Goal: Task Accomplishment & Management: Contribute content

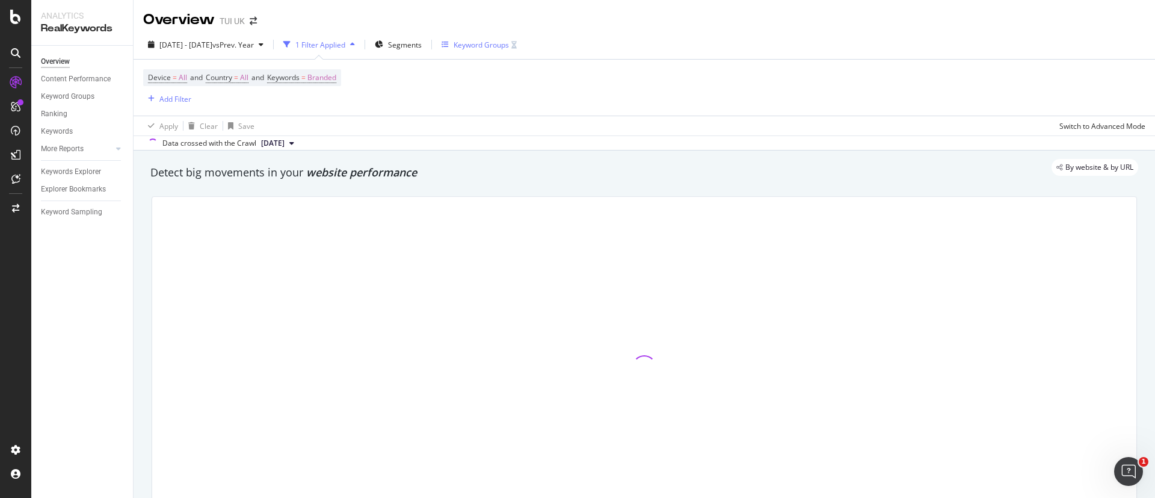
click at [509, 44] on div "Keyword Groups" at bounding box center [481, 45] width 55 height 10
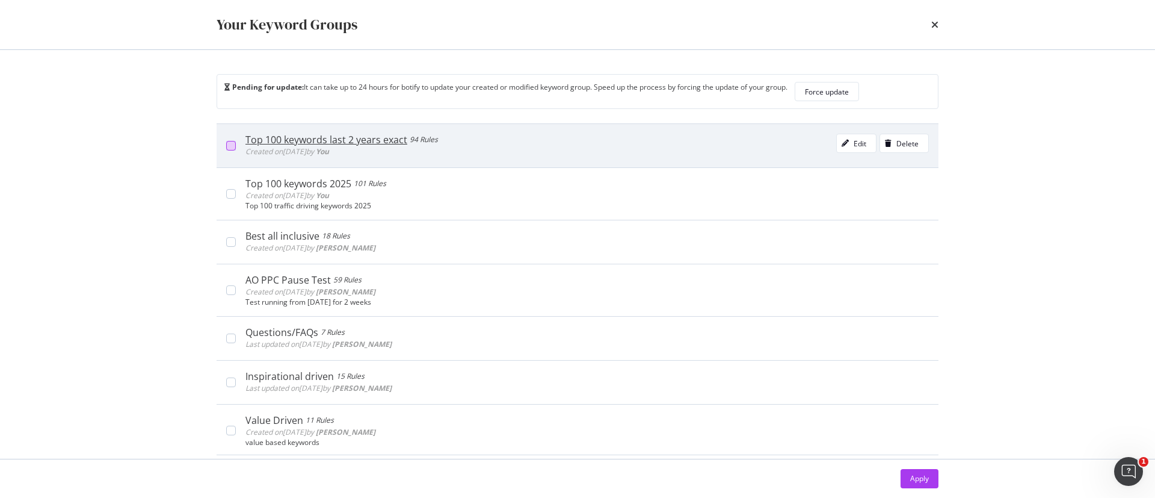
click at [230, 142] on div "modal" at bounding box center [231, 146] width 10 height 10
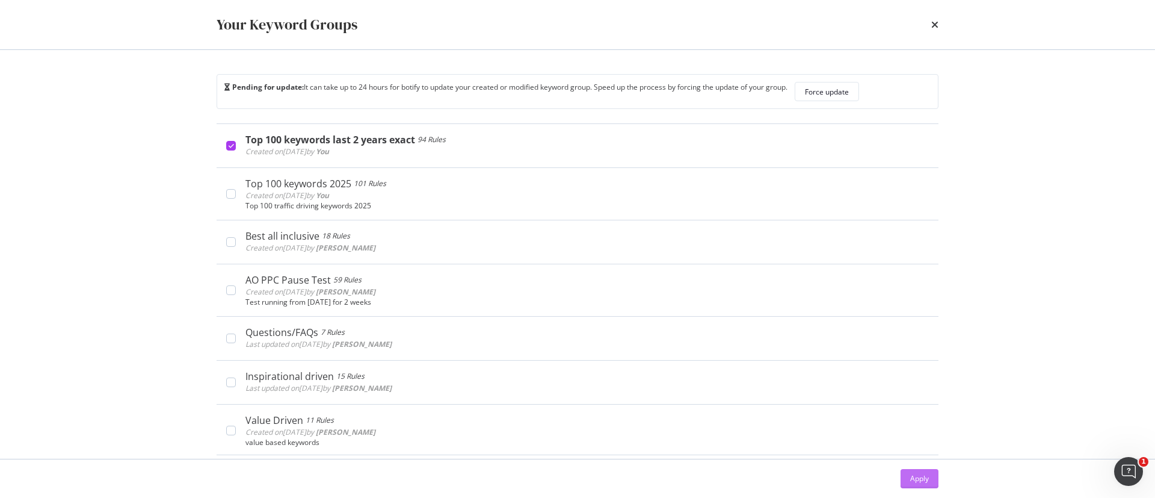
click at [925, 482] on div "Apply" at bounding box center [919, 478] width 19 height 10
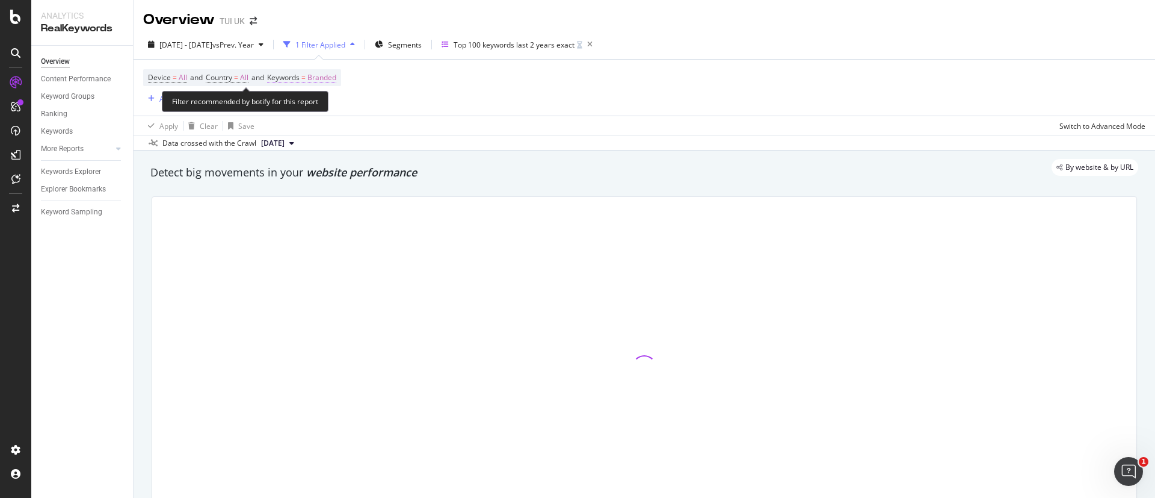
click at [329, 78] on span "Branded" at bounding box center [321, 77] width 29 height 17
click at [327, 107] on icon "button" at bounding box center [325, 105] width 5 height 7
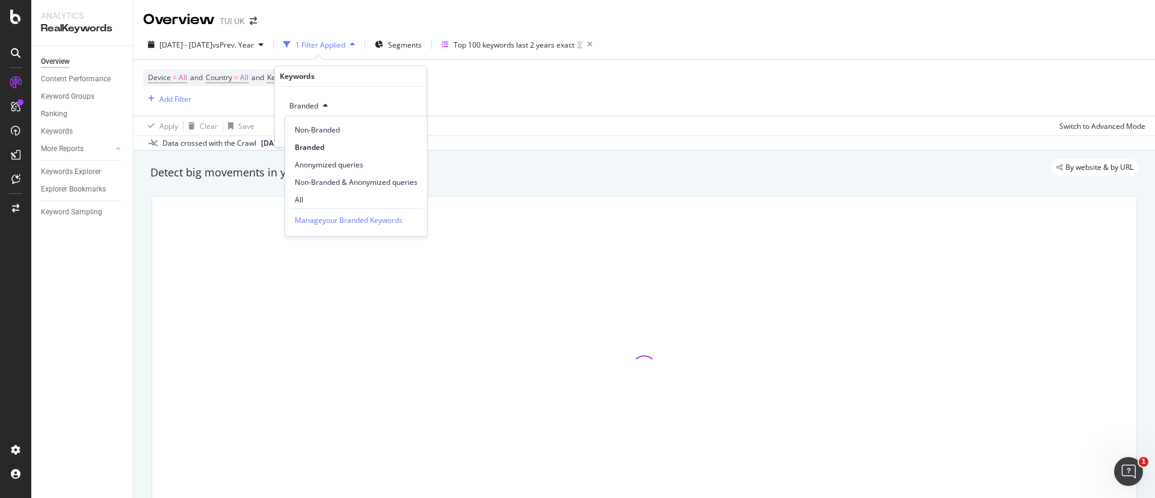
click at [325, 196] on span "All" at bounding box center [356, 199] width 123 height 11
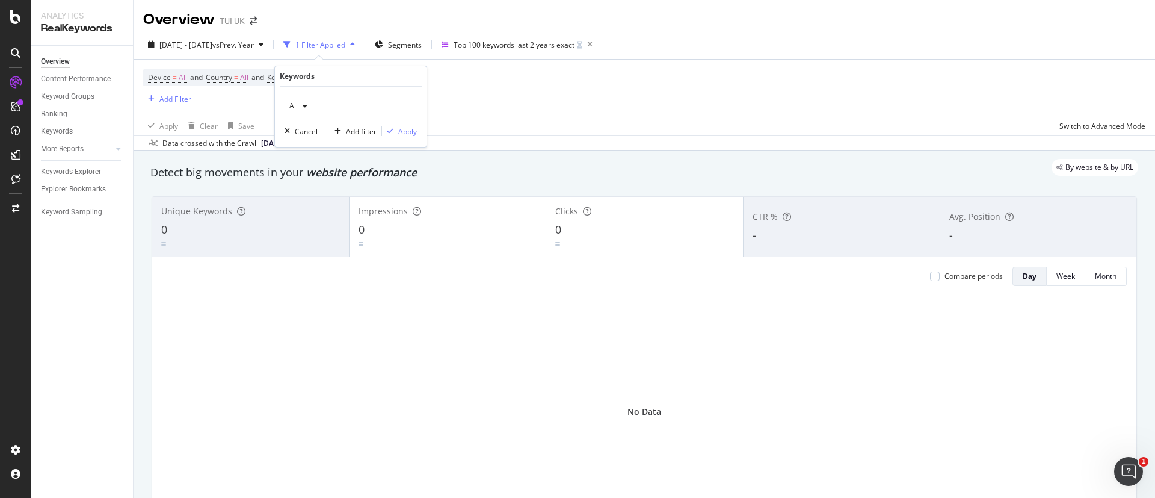
click at [406, 131] on div "Apply" at bounding box center [407, 131] width 19 height 10
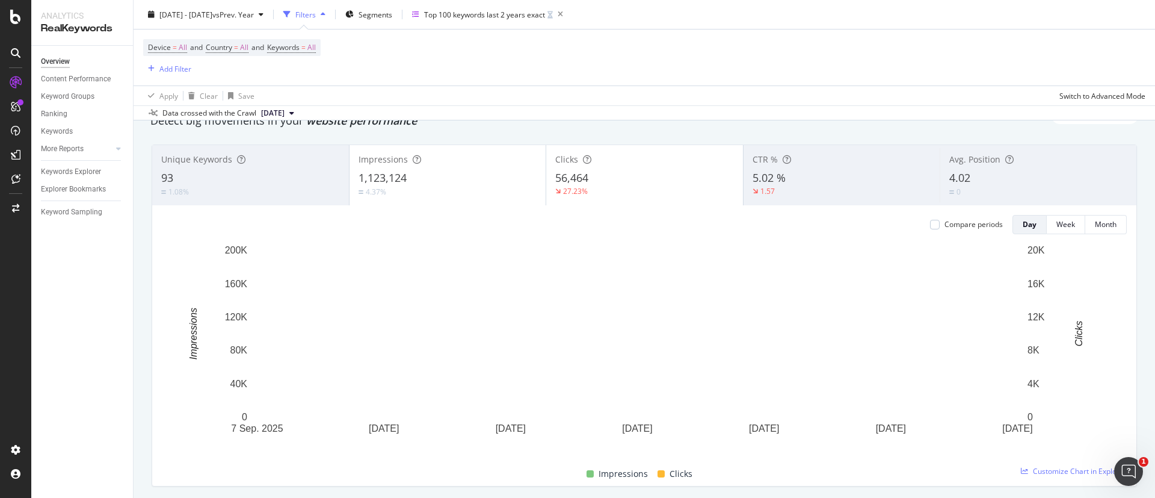
scroll to position [90, 0]
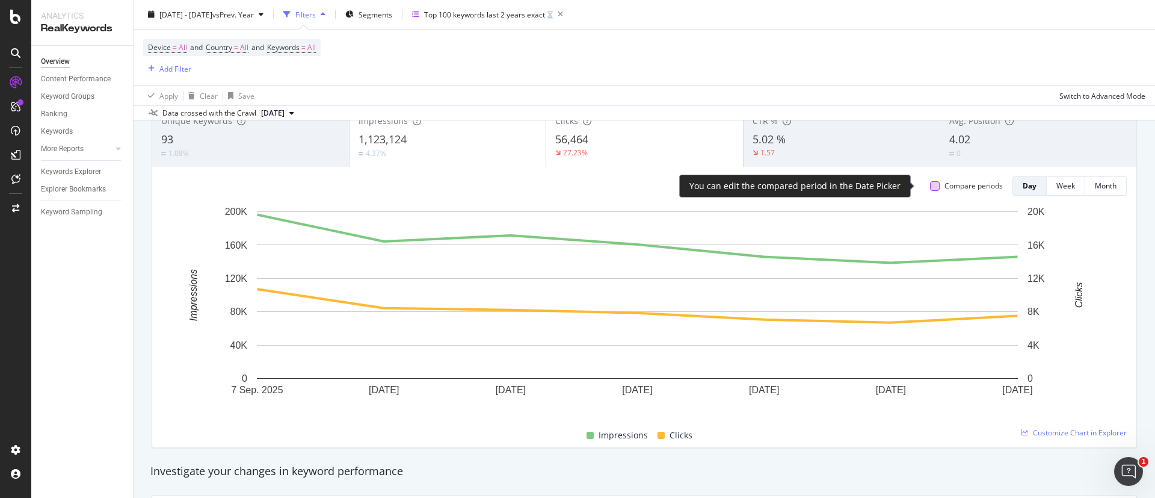
click at [930, 185] on div at bounding box center [935, 186] width 10 height 10
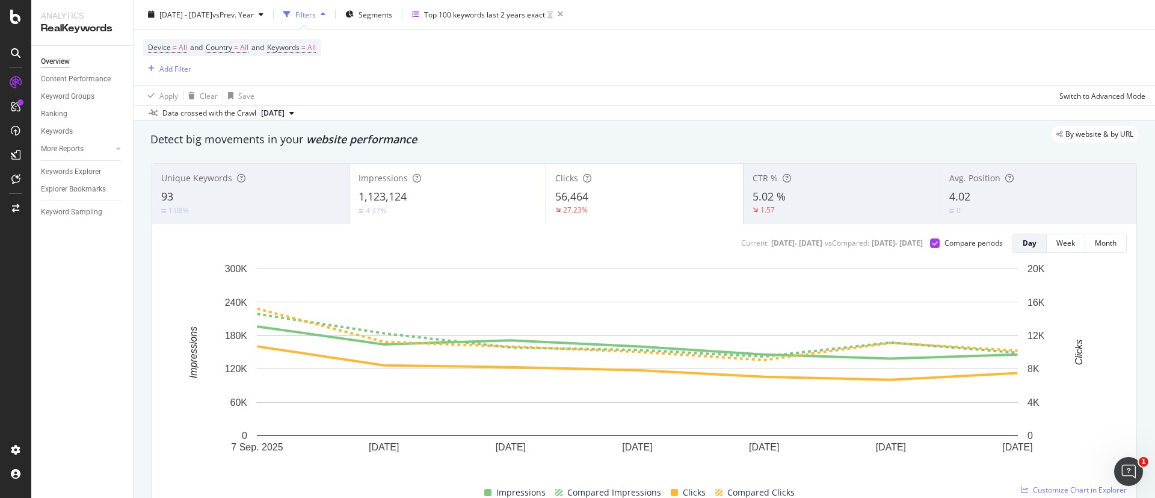
scroll to position [0, 0]
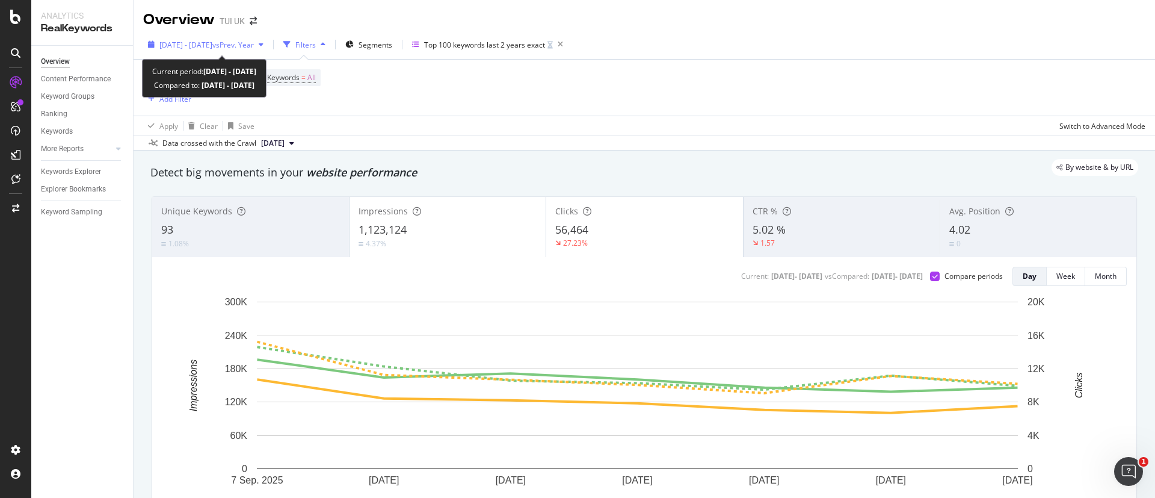
click at [212, 43] on span "[DATE] - [DATE]" at bounding box center [185, 45] width 53 height 10
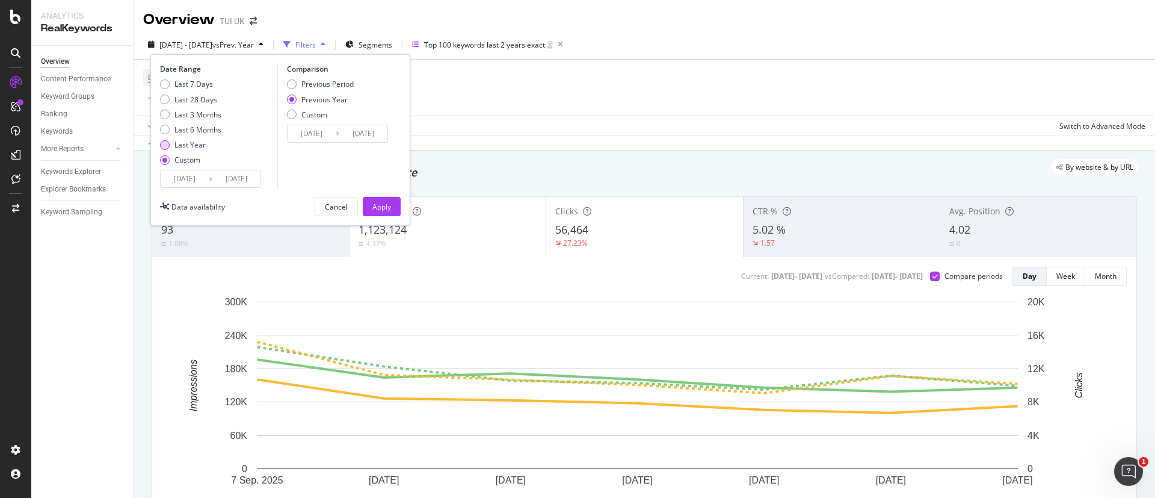
click at [192, 141] on div "Last Year" at bounding box center [190, 145] width 31 height 10
type input "[DATE]"
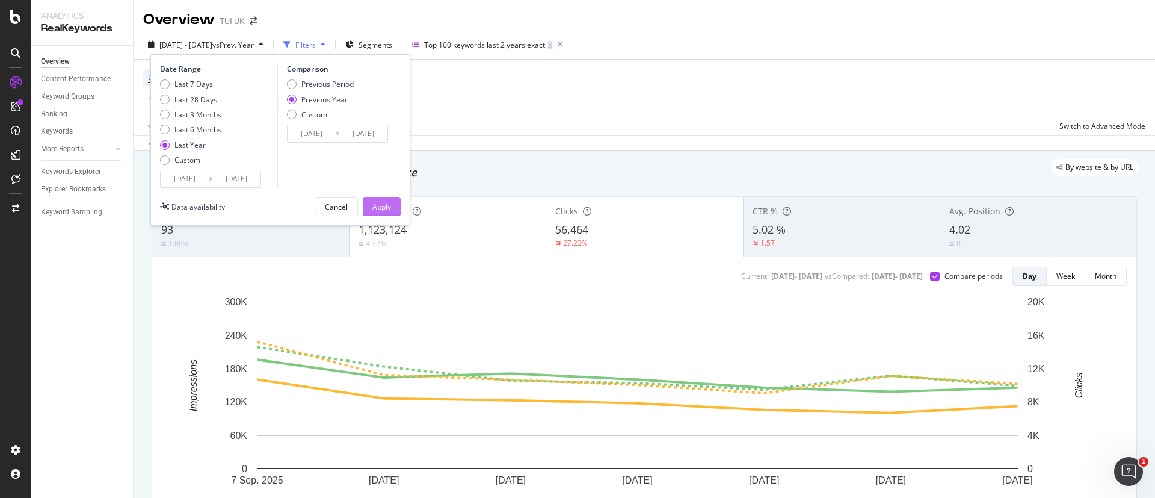
click at [385, 208] on div "Apply" at bounding box center [381, 207] width 19 height 10
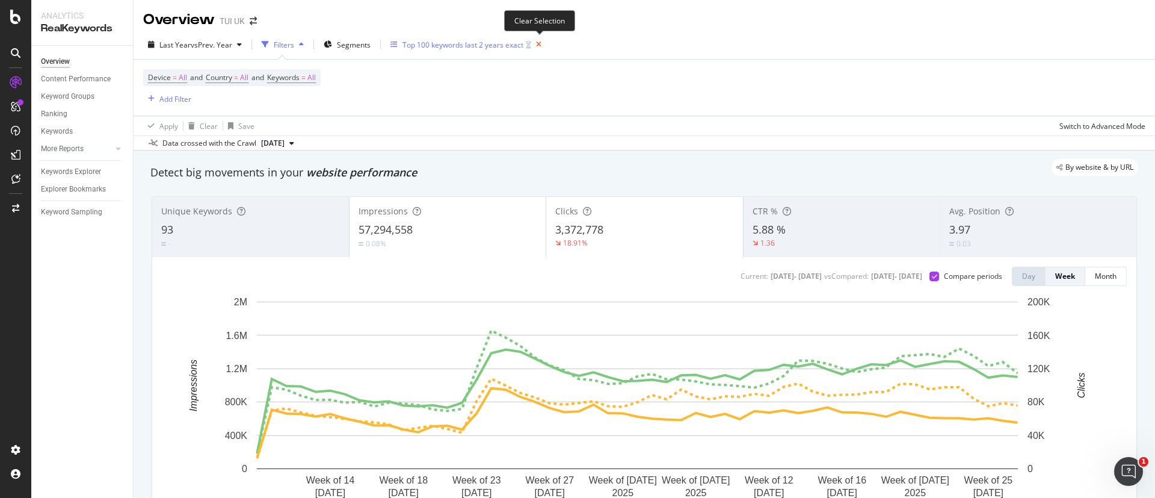
click at [541, 41] on icon "button" at bounding box center [538, 44] width 15 height 17
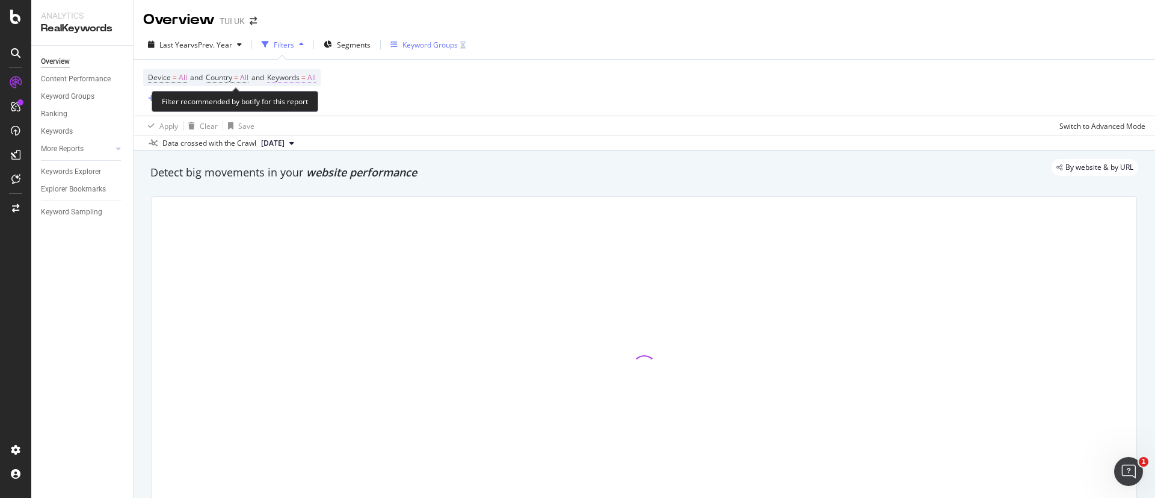
click at [316, 77] on span "All" at bounding box center [311, 77] width 8 height 17
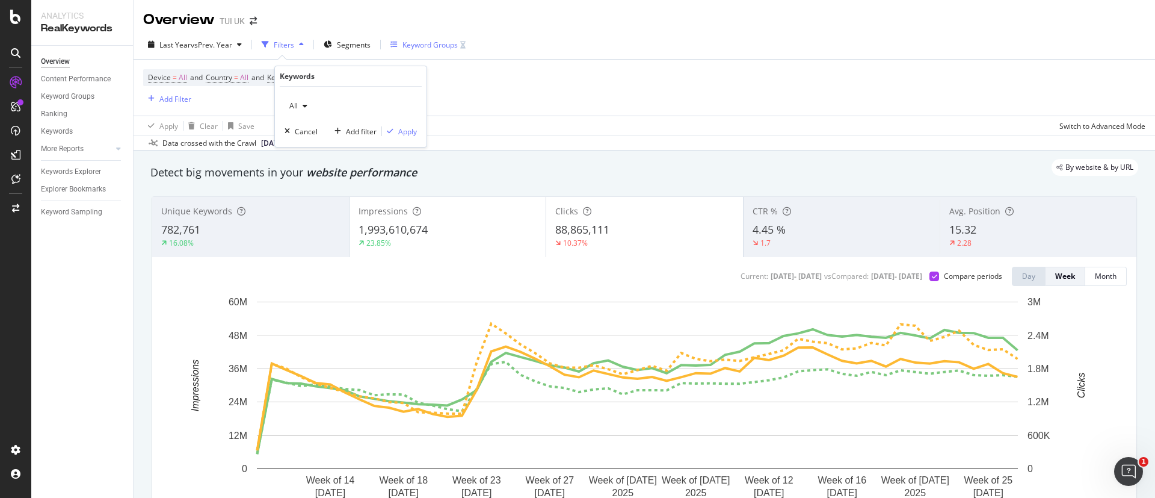
click at [296, 105] on span "All" at bounding box center [291, 105] width 13 height 10
click at [327, 127] on span "Non-Branded" at bounding box center [356, 130] width 123 height 11
click at [581, 112] on div "Device = All and Country = All and Keywords = All Add Filter" at bounding box center [644, 88] width 1002 height 56
click at [316, 79] on span "All" at bounding box center [311, 77] width 8 height 17
click at [296, 101] on span "All" at bounding box center [291, 105] width 13 height 10
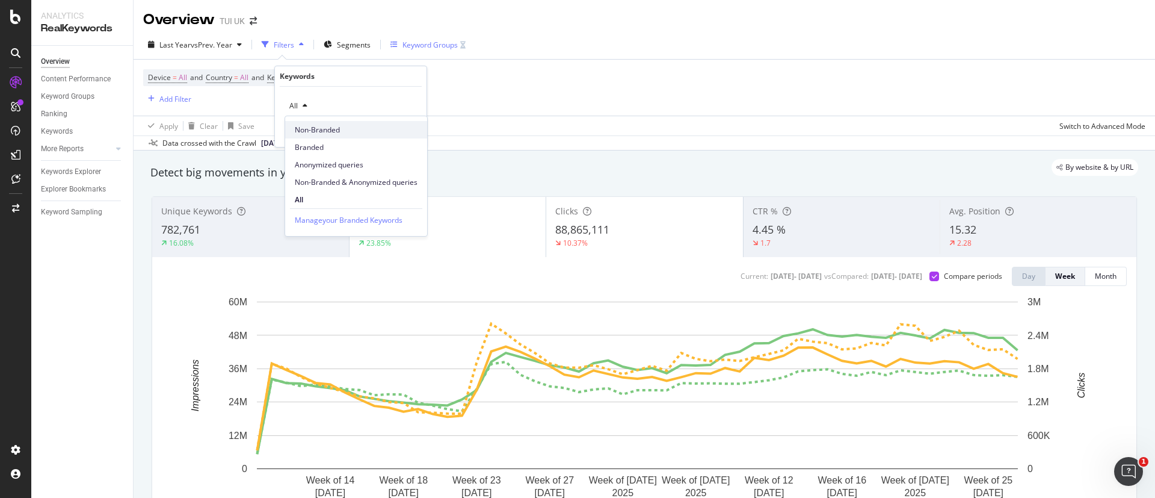
click at [329, 128] on span "Non-Branded" at bounding box center [356, 130] width 123 height 11
click at [403, 126] on div "Apply" at bounding box center [399, 131] width 35 height 11
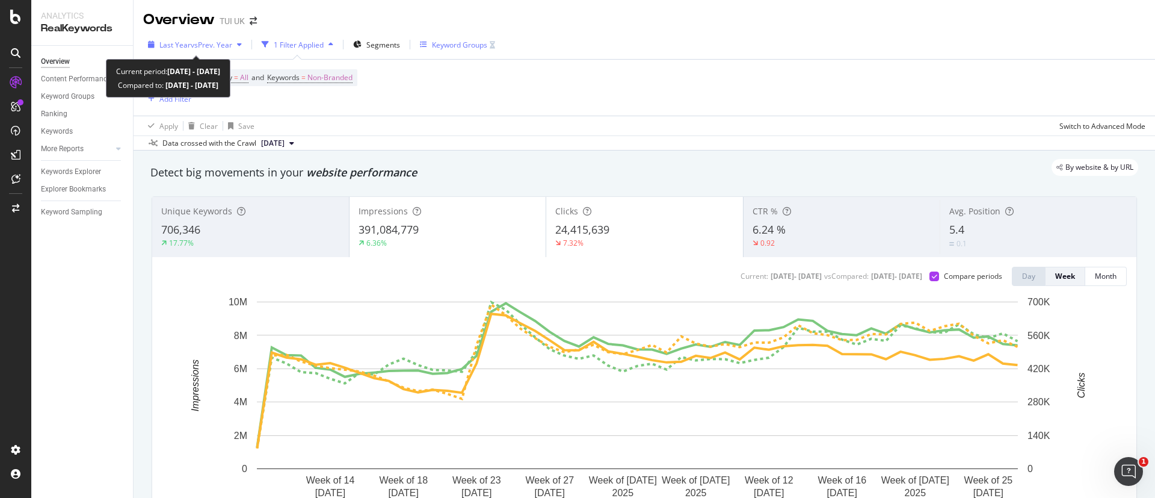
click at [224, 43] on span "vs Prev. Year" at bounding box center [212, 45] width 42 height 10
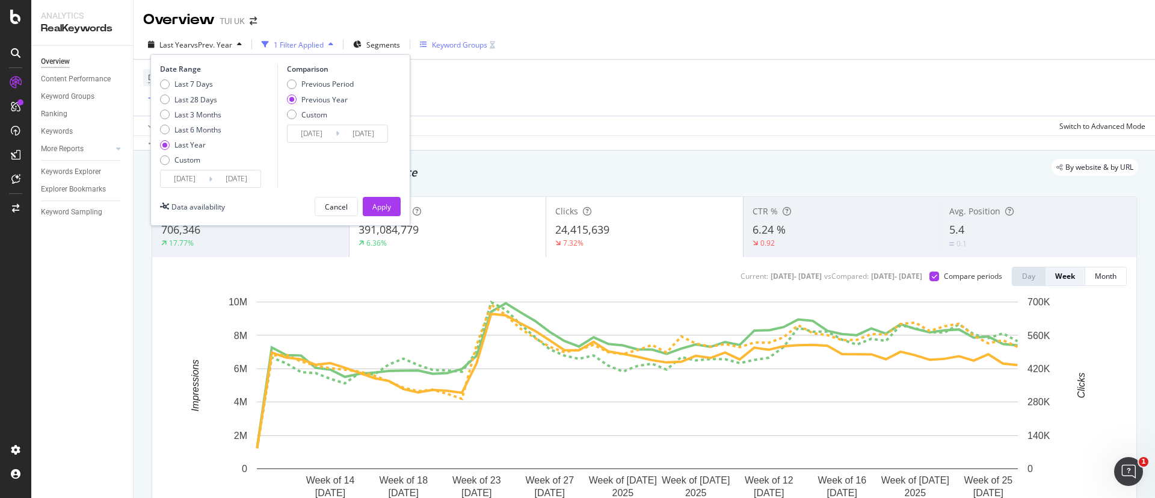
click at [211, 178] on icon at bounding box center [211, 178] width 4 height 11
click at [175, 160] on div "Custom" at bounding box center [188, 160] width 26 height 10
type input "[DATE]"
click at [187, 176] on input "[DATE]" at bounding box center [185, 178] width 48 height 17
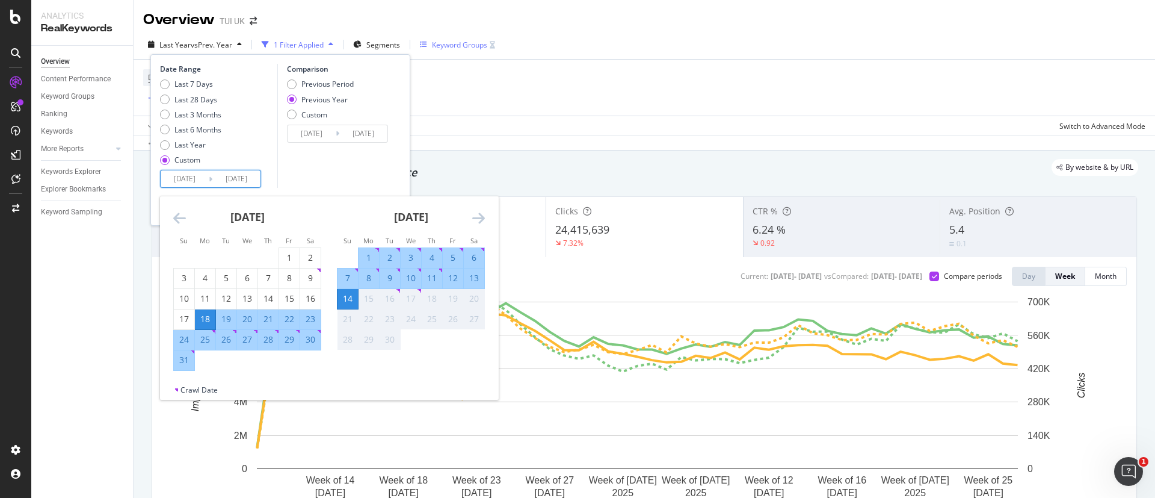
click at [347, 280] on div "7" at bounding box center [348, 278] width 20 height 12
type input "[DATE]"
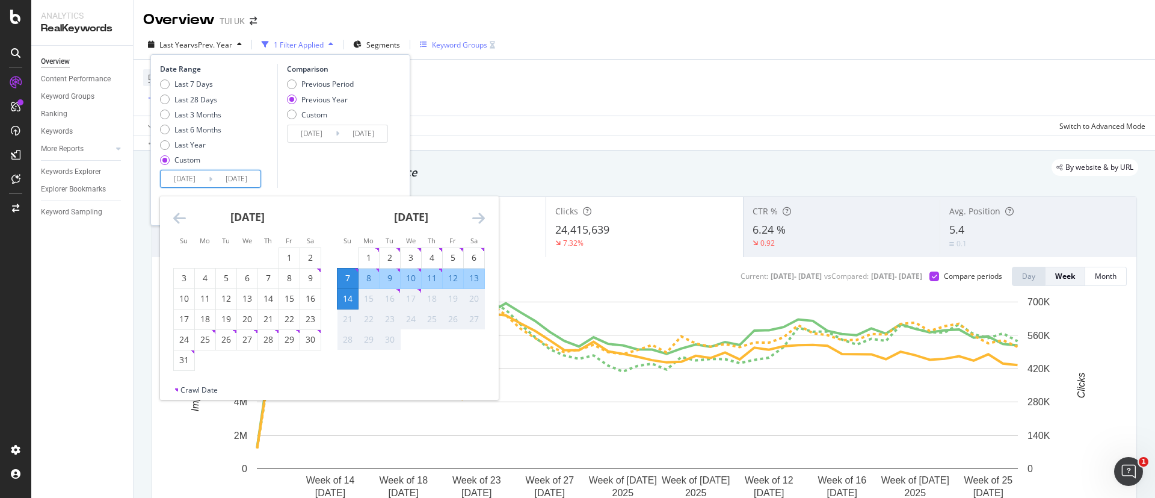
click at [483, 273] on div "13" at bounding box center [474, 278] width 20 height 12
type input "[DATE]"
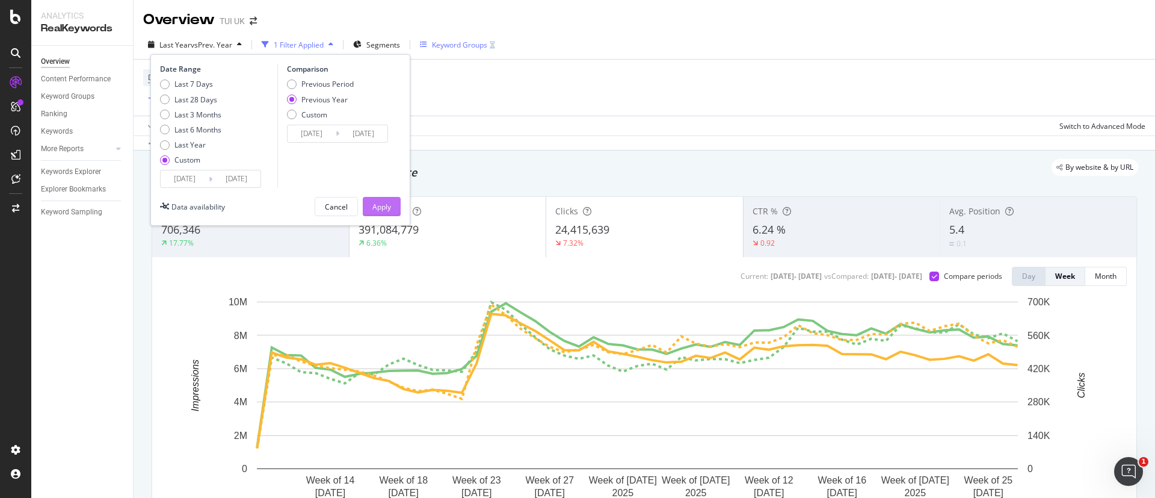
click at [381, 202] on div "Apply" at bounding box center [381, 207] width 19 height 10
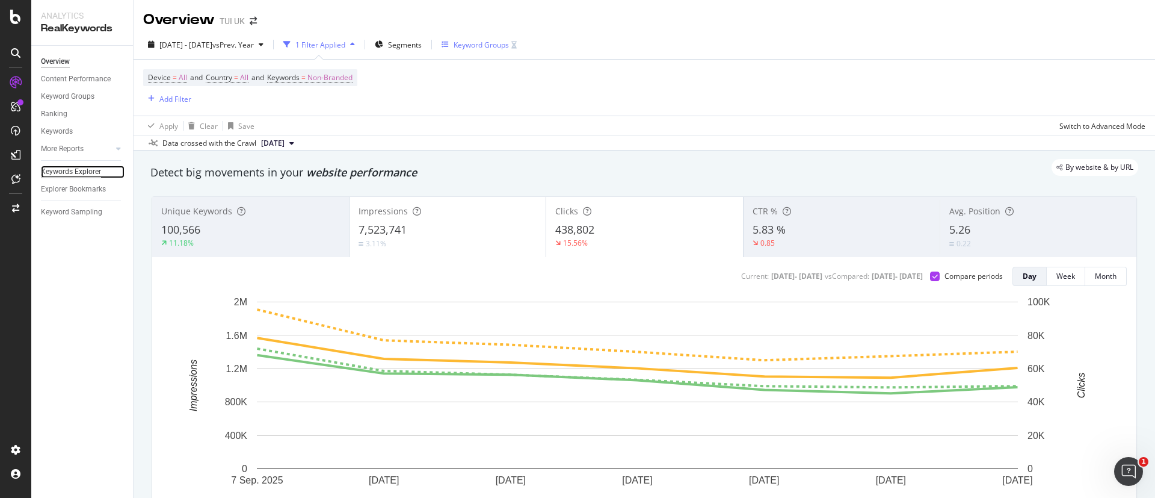
click at [69, 173] on div "Keywords Explorer" at bounding box center [71, 171] width 60 height 13
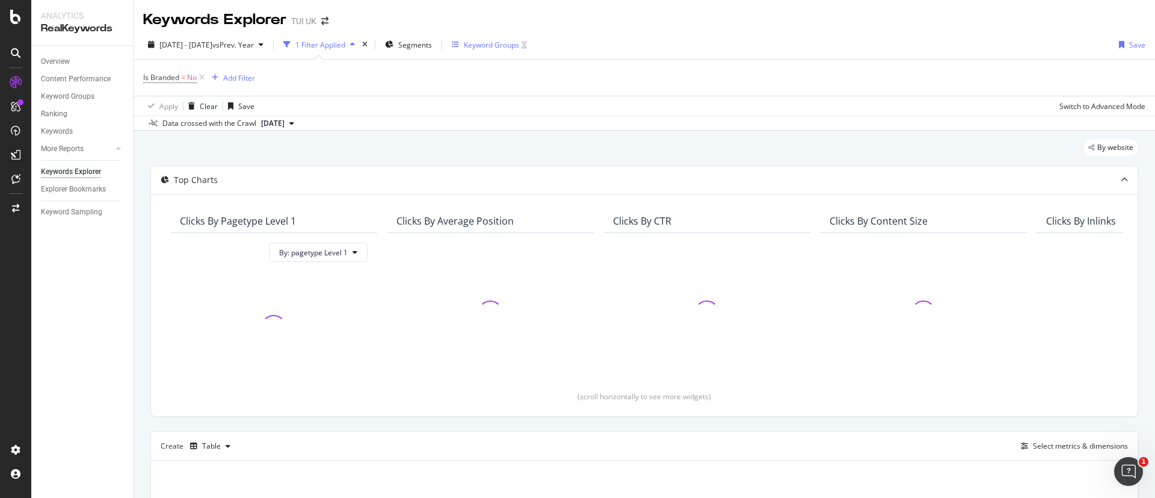
click at [519, 42] on div "Keyword Groups" at bounding box center [491, 45] width 55 height 10
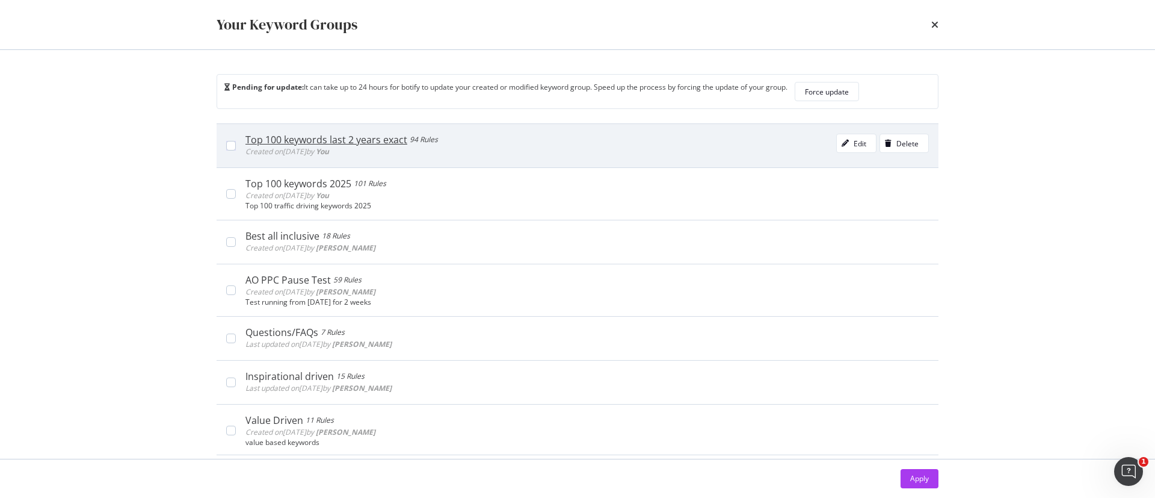
click at [310, 134] on div "Top 100 keywords last 2 years exact" at bounding box center [327, 140] width 162 height 12
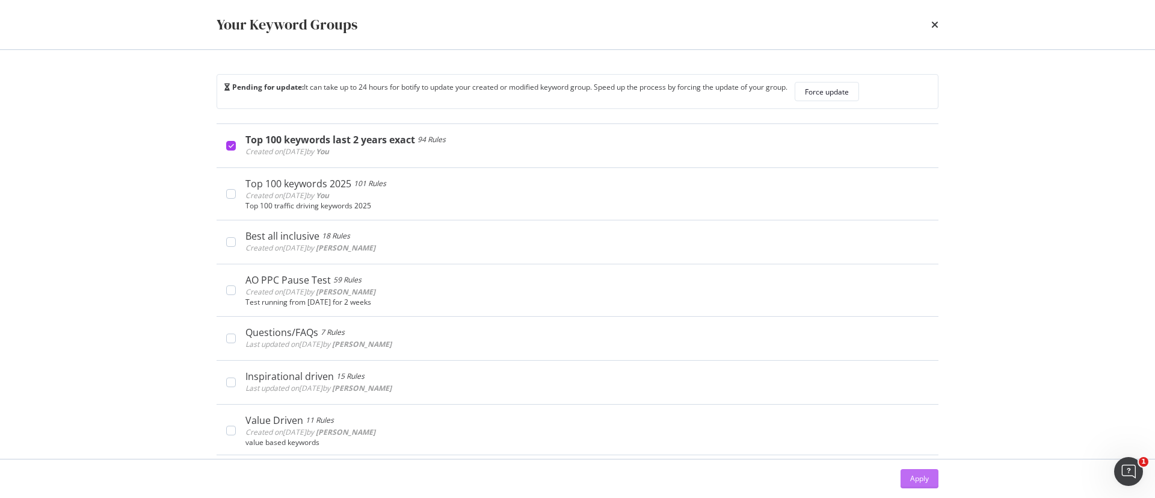
click at [923, 480] on div "Apply" at bounding box center [919, 478] width 19 height 10
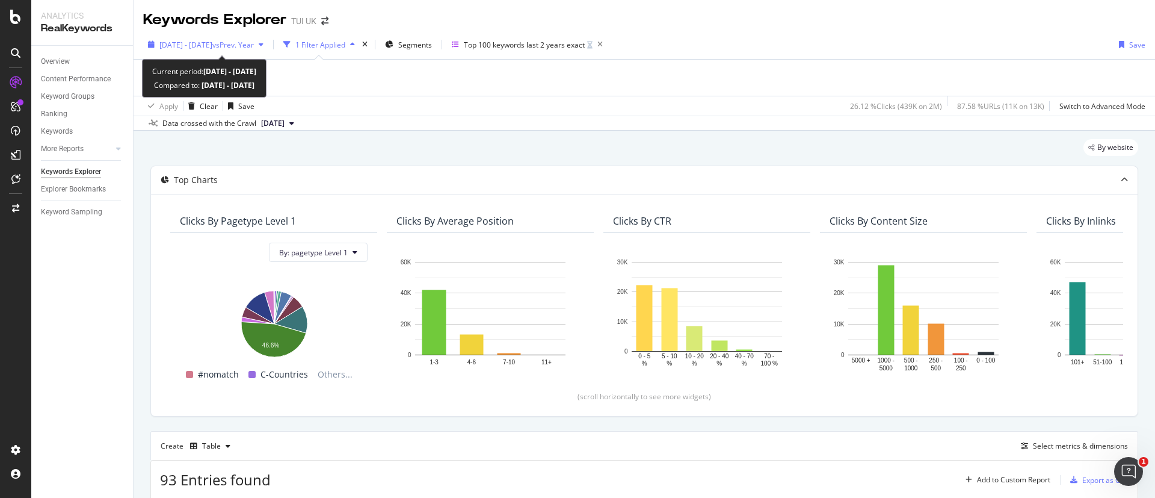
click at [254, 43] on span "vs Prev. Year" at bounding box center [233, 45] width 42 height 10
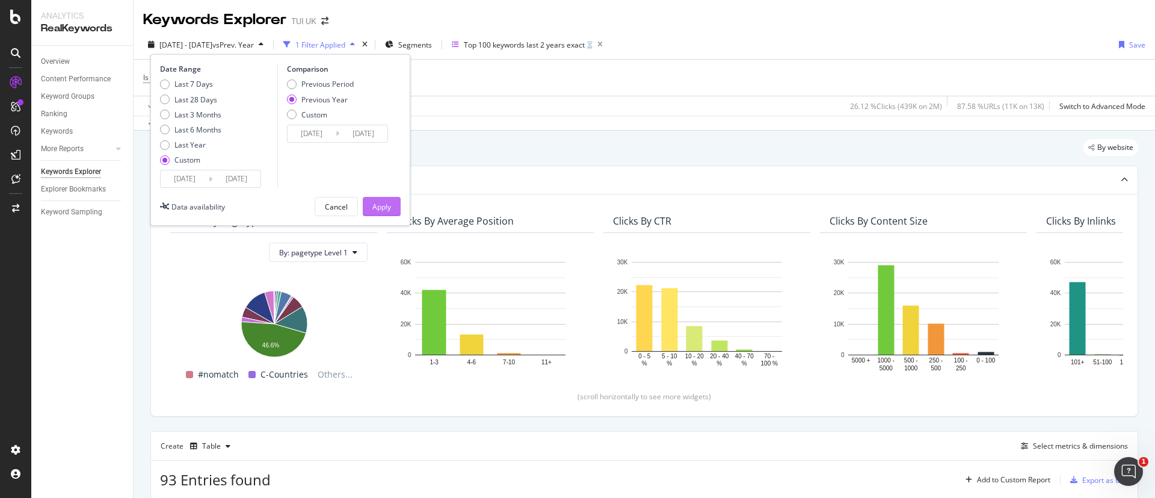
click at [380, 208] on div "Apply" at bounding box center [381, 207] width 19 height 10
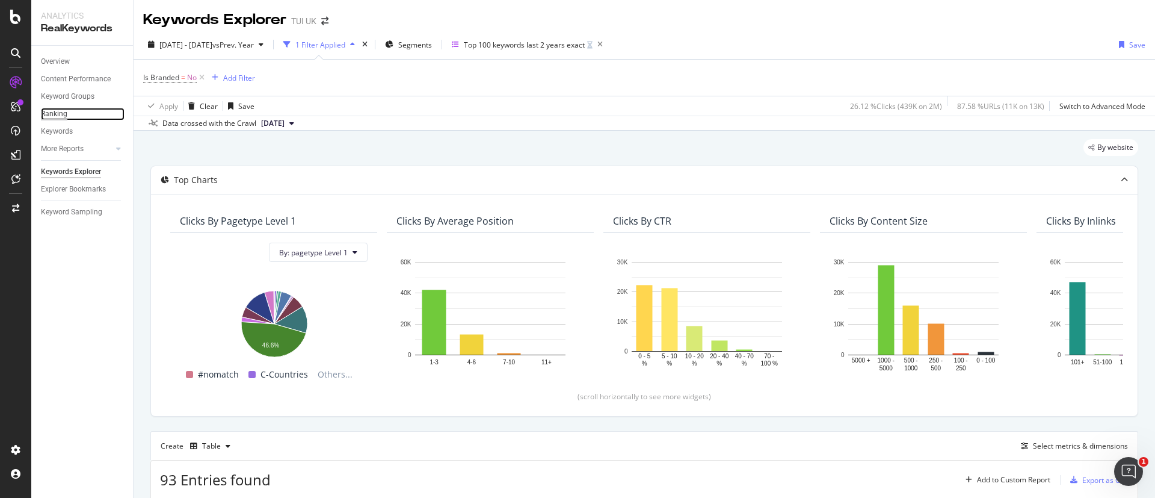
click at [55, 115] on div "Ranking" at bounding box center [54, 114] width 26 height 13
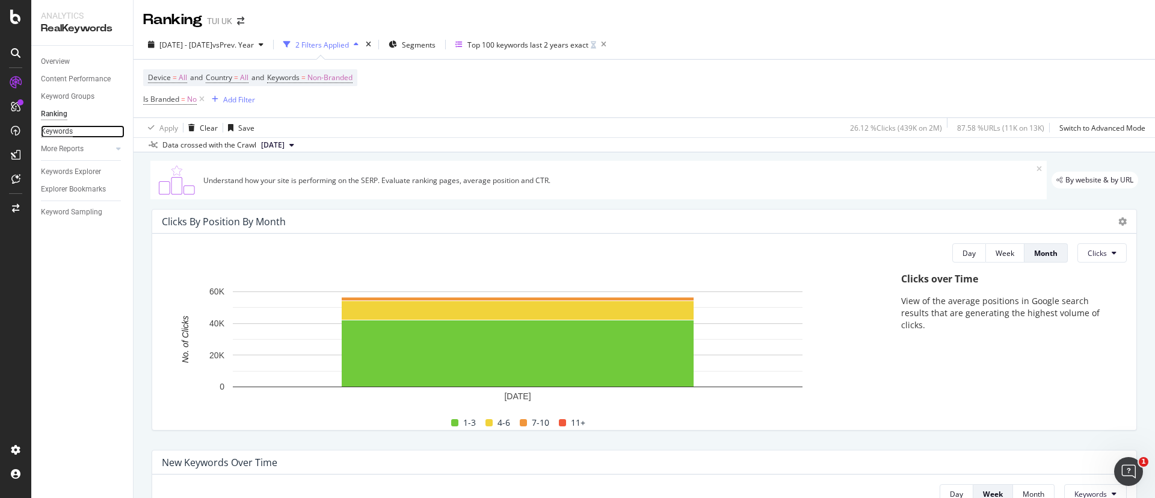
click at [55, 126] on div "Keywords" at bounding box center [57, 131] width 32 height 13
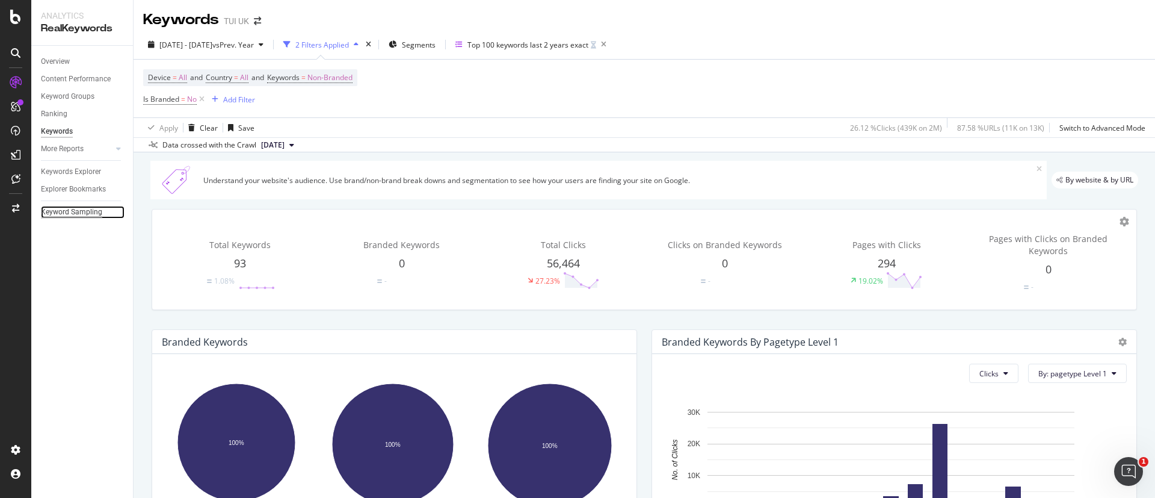
click at [84, 210] on div "Keyword Sampling" at bounding box center [71, 212] width 61 height 13
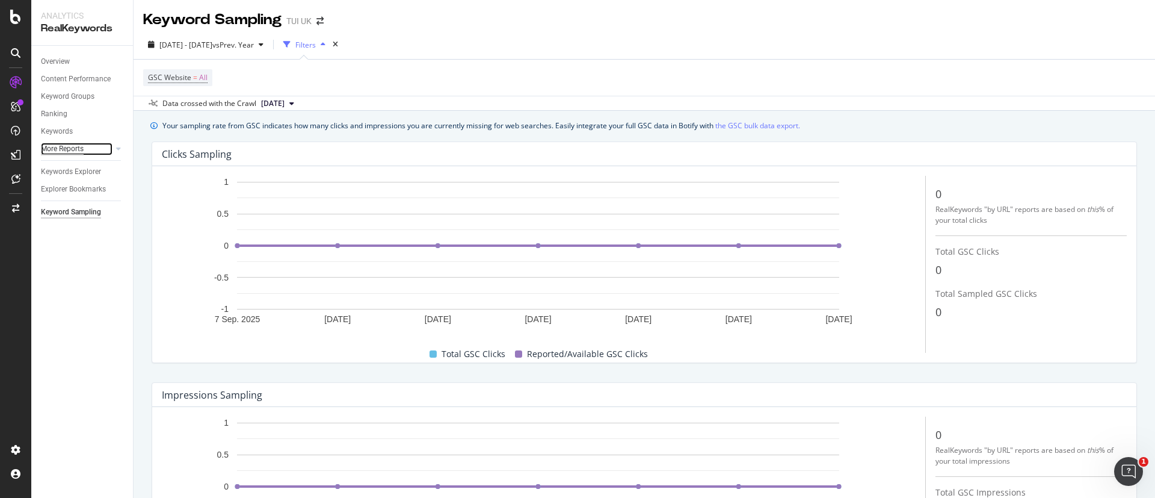
click at [68, 146] on div "More Reports" at bounding box center [62, 149] width 43 height 13
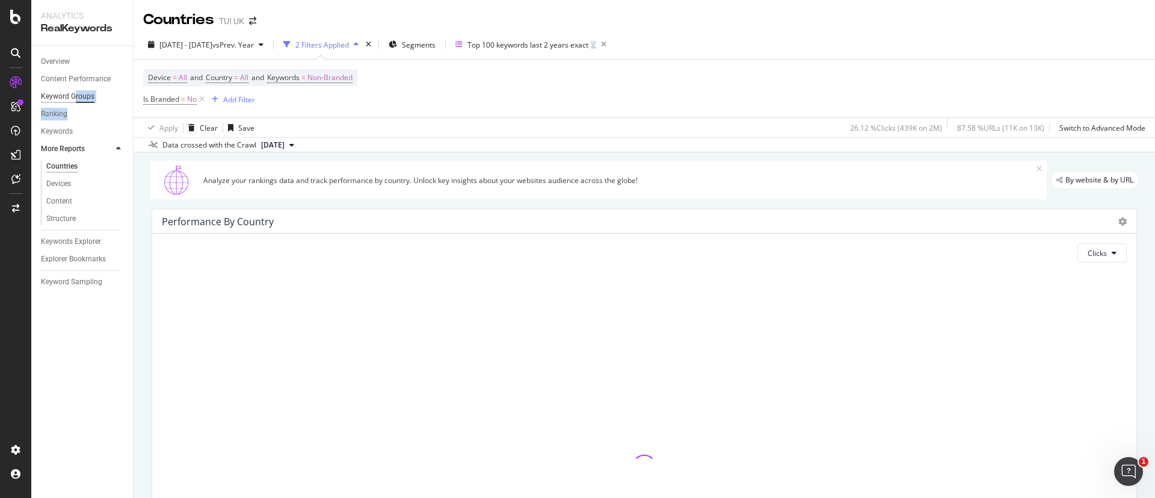
click at [75, 99] on div "Overview Content Performance Keyword Groups Ranking Keywords More Reports Count…" at bounding box center [82, 272] width 102 height 452
click at [64, 118] on div "Ranking" at bounding box center [54, 114] width 26 height 13
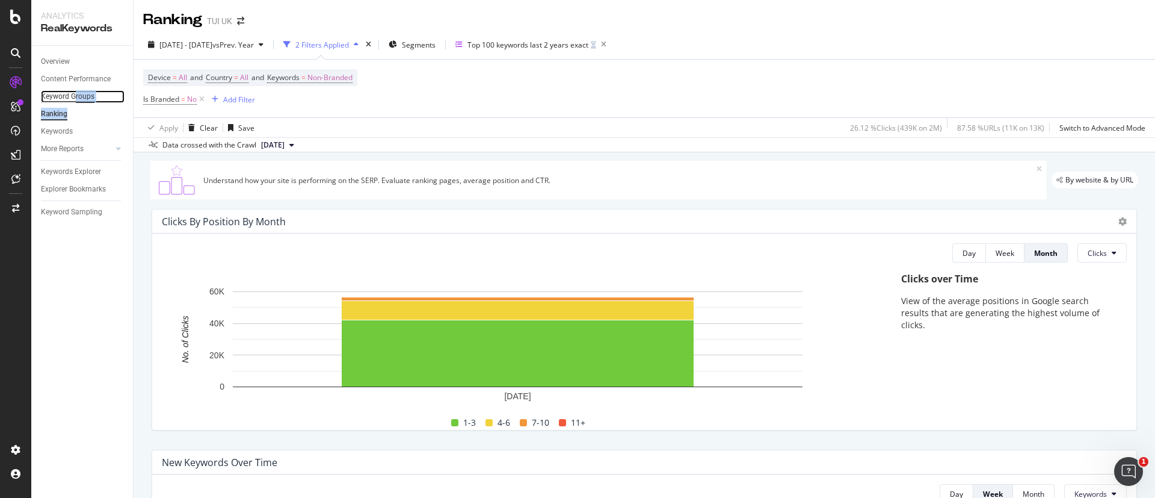
click at [67, 97] on div "Keyword Groups" at bounding box center [68, 96] width 54 height 13
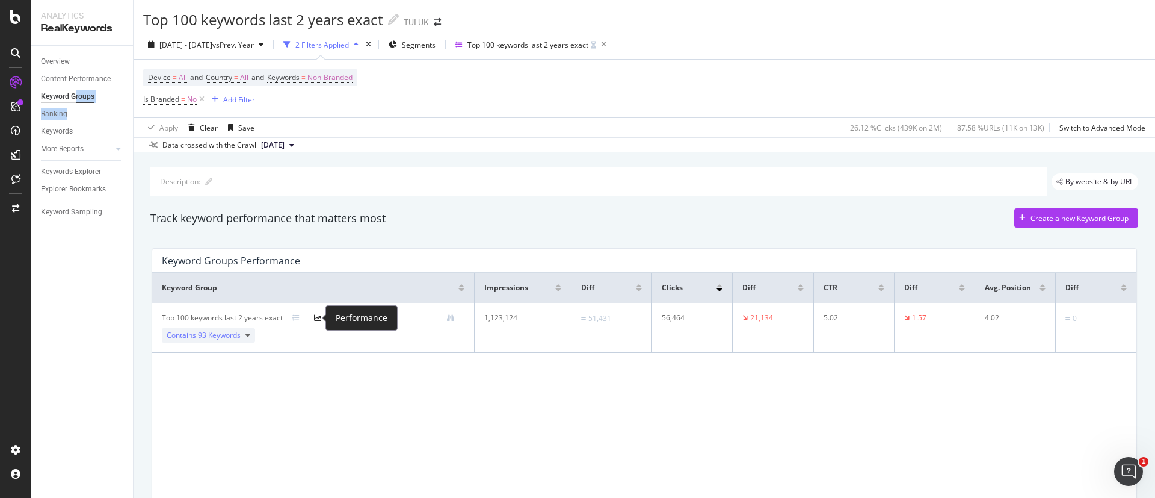
click at [316, 318] on icon at bounding box center [317, 317] width 7 height 7
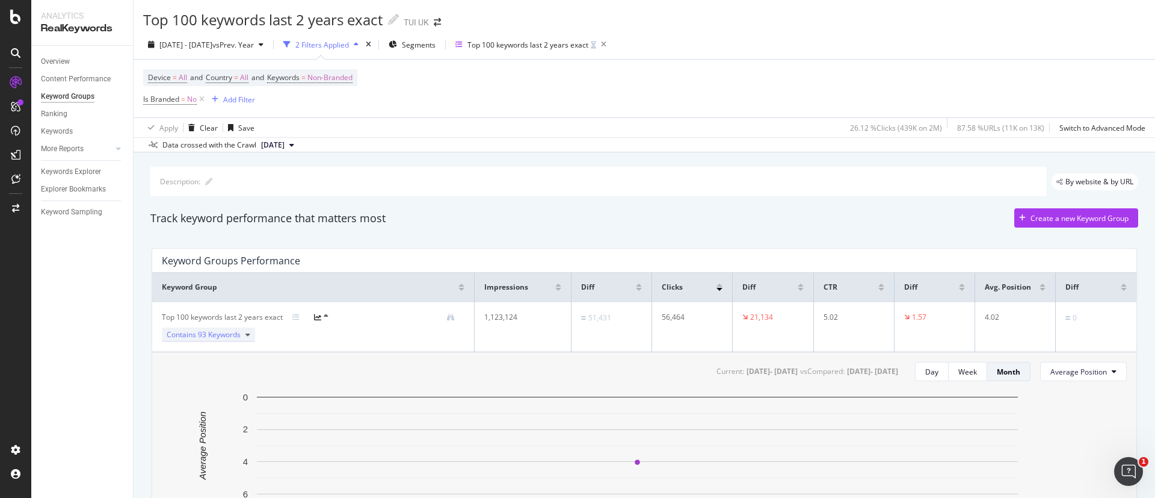
click at [243, 335] on div "Contains 93 Keywords" at bounding box center [208, 334] width 93 height 14
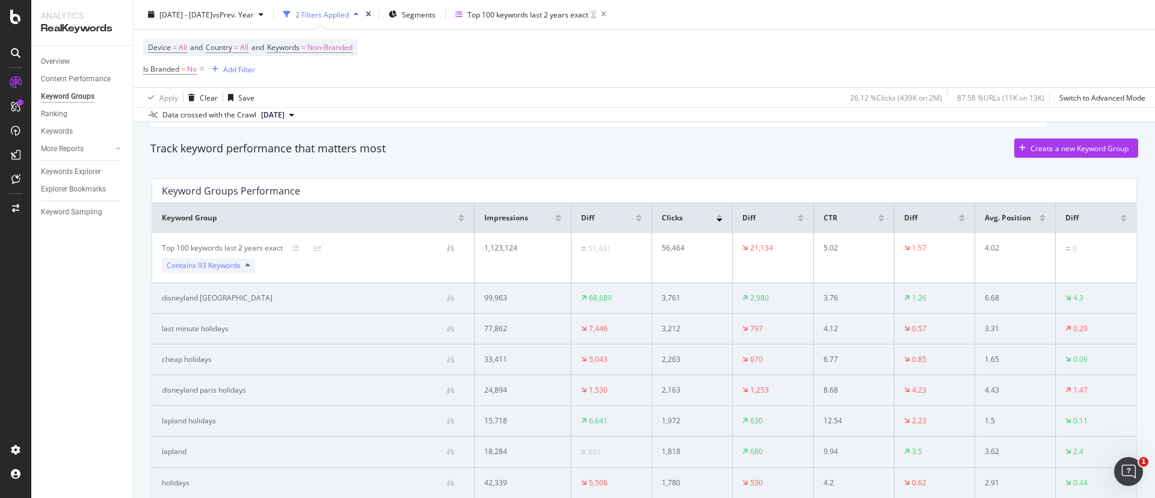
scroll to position [3, 0]
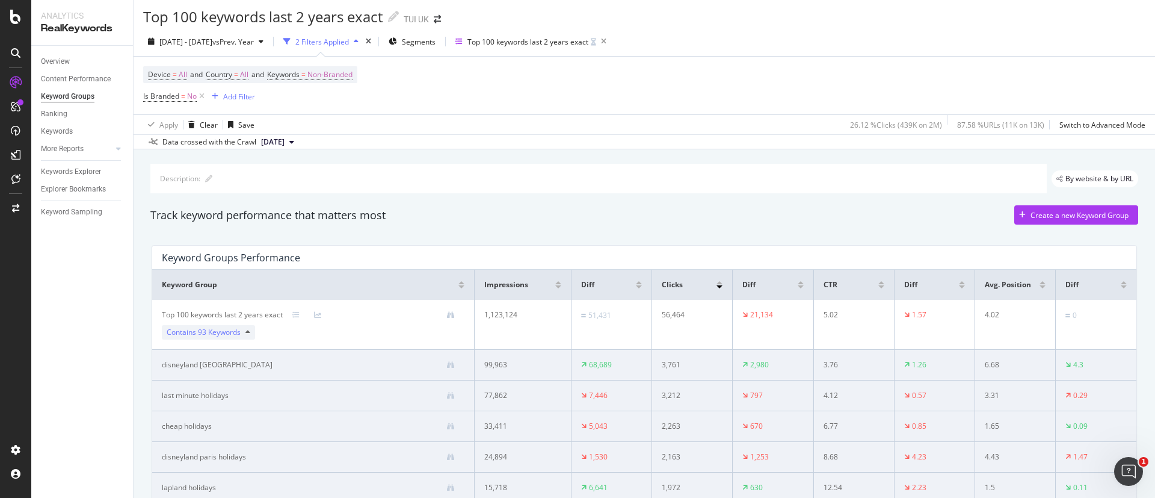
click at [798, 283] on div at bounding box center [801, 282] width 6 height 3
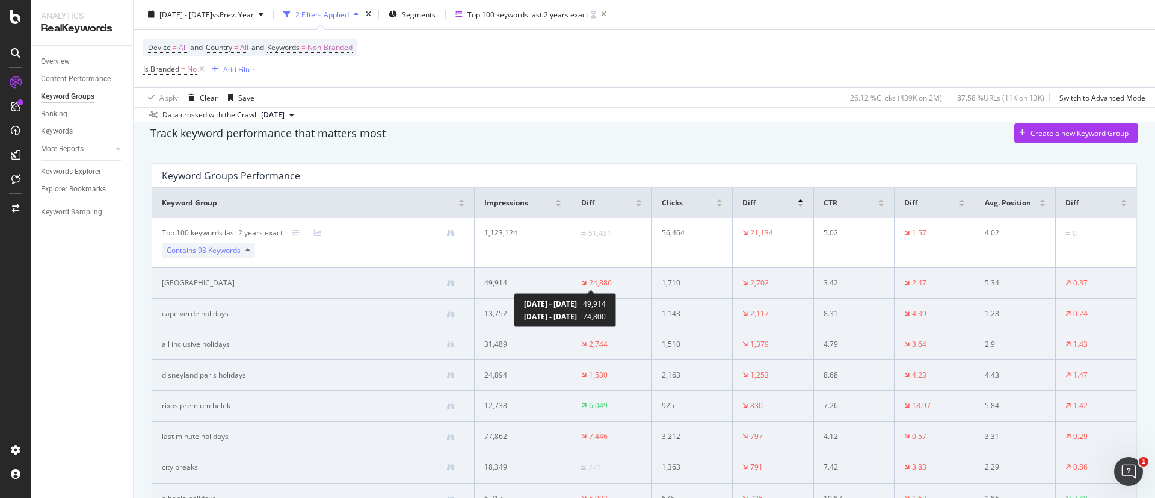
scroll to position [0, 0]
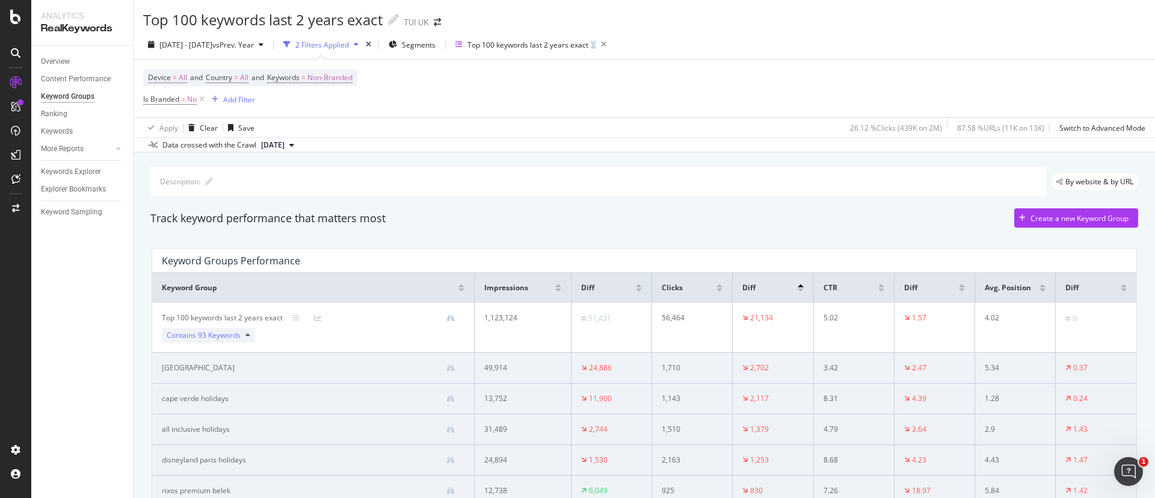
click at [1121, 288] on div at bounding box center [1124, 289] width 6 height 3
click at [1113, 285] on th "Diff" at bounding box center [1096, 288] width 81 height 30
click at [1121, 288] on div at bounding box center [1124, 289] width 6 height 3
click at [1121, 284] on div at bounding box center [1124, 285] width 6 height 3
click at [61, 172] on div "Keywords Explorer" at bounding box center [71, 171] width 60 height 13
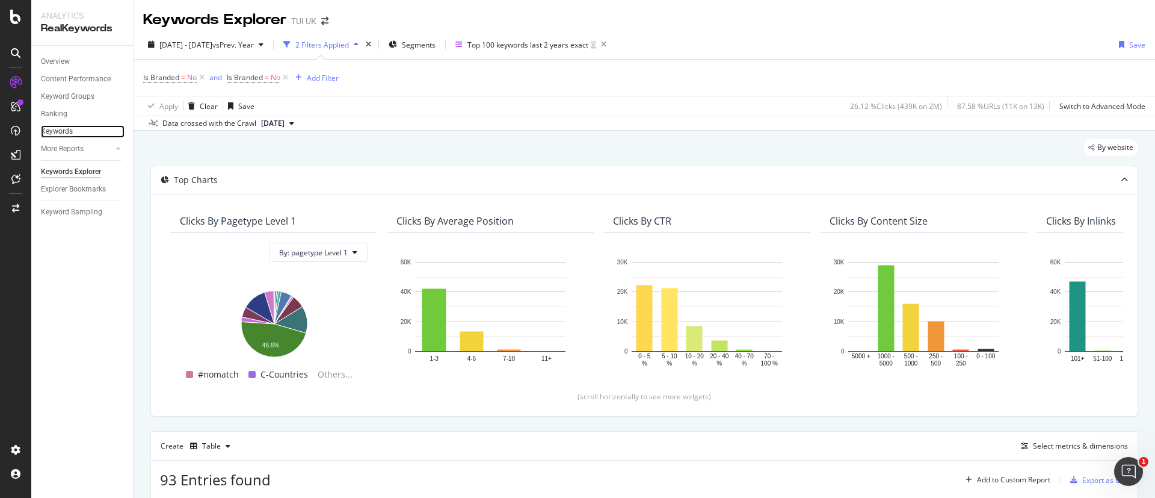
click at [58, 131] on div "Keywords" at bounding box center [57, 131] width 32 height 13
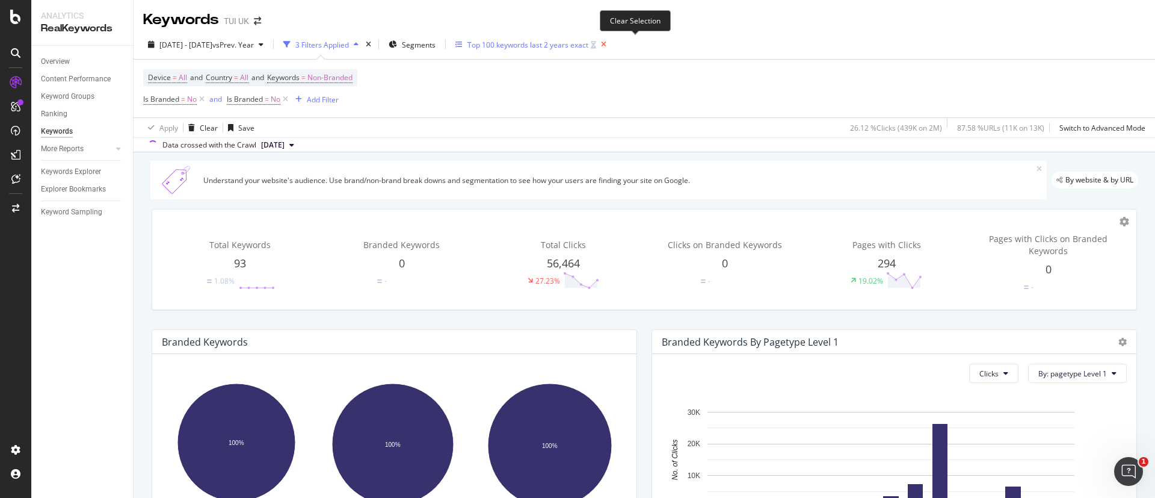
click at [611, 45] on icon "button" at bounding box center [603, 44] width 15 height 17
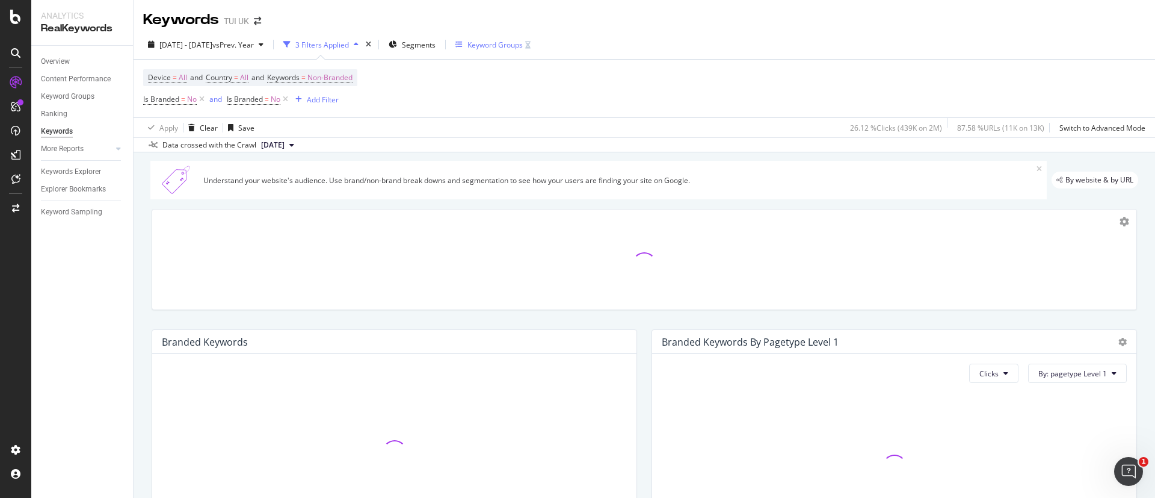
click at [349, 40] on div "3 Filters Applied" at bounding box center [322, 45] width 54 height 10
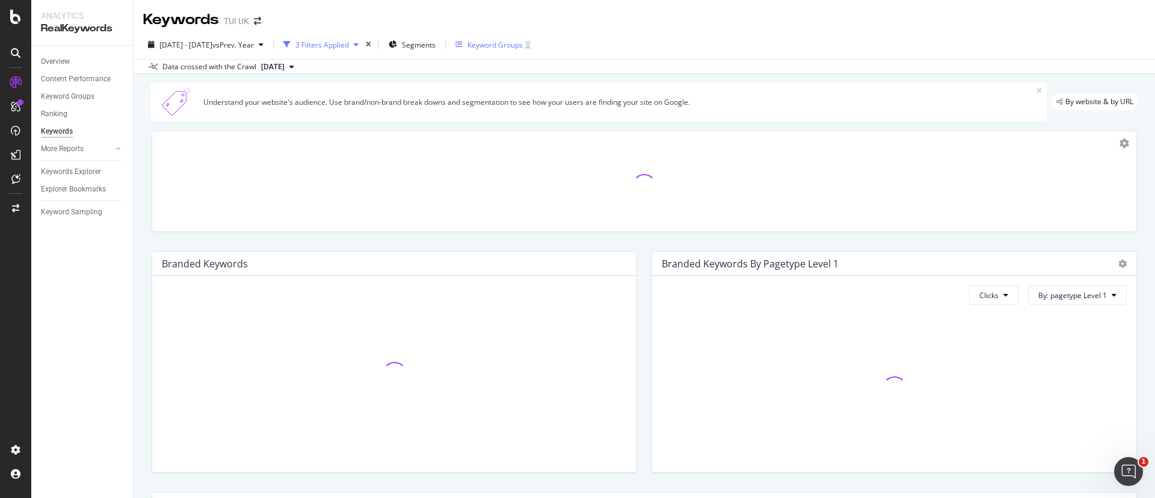
click at [349, 40] on div "3 Filters Applied" at bounding box center [322, 45] width 54 height 10
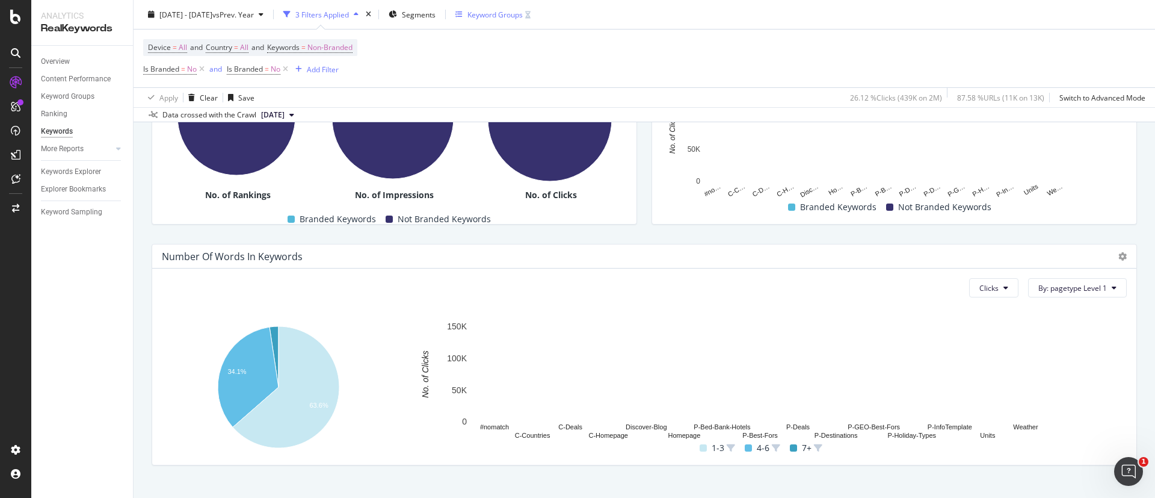
scroll to position [345, 0]
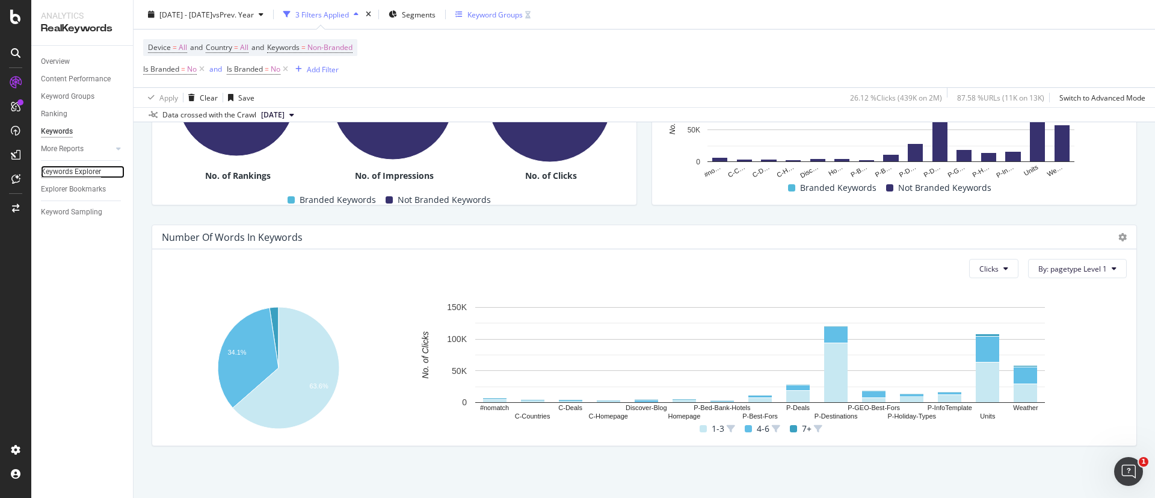
click at [81, 170] on div "Keywords Explorer" at bounding box center [71, 171] width 60 height 13
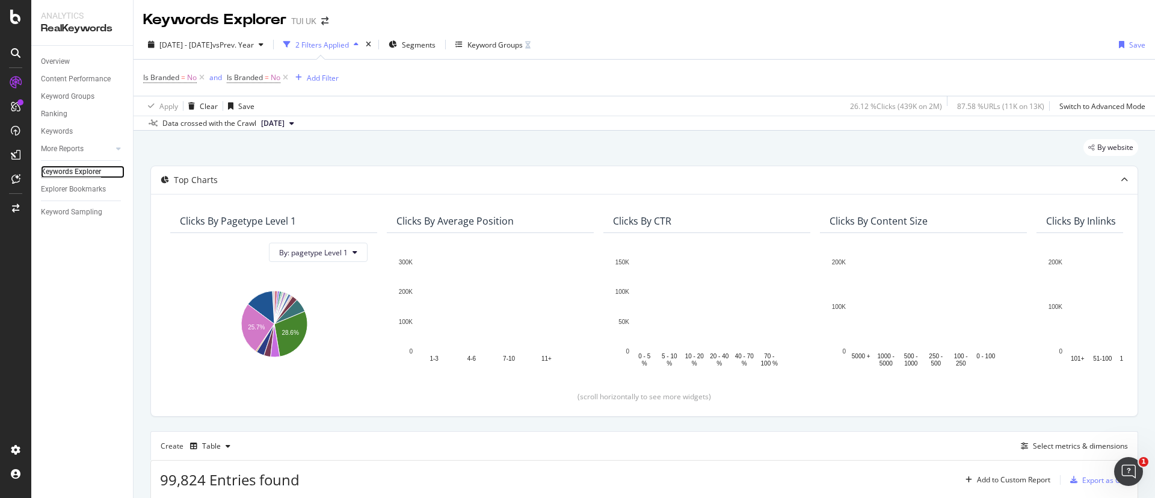
scroll to position [271, 0]
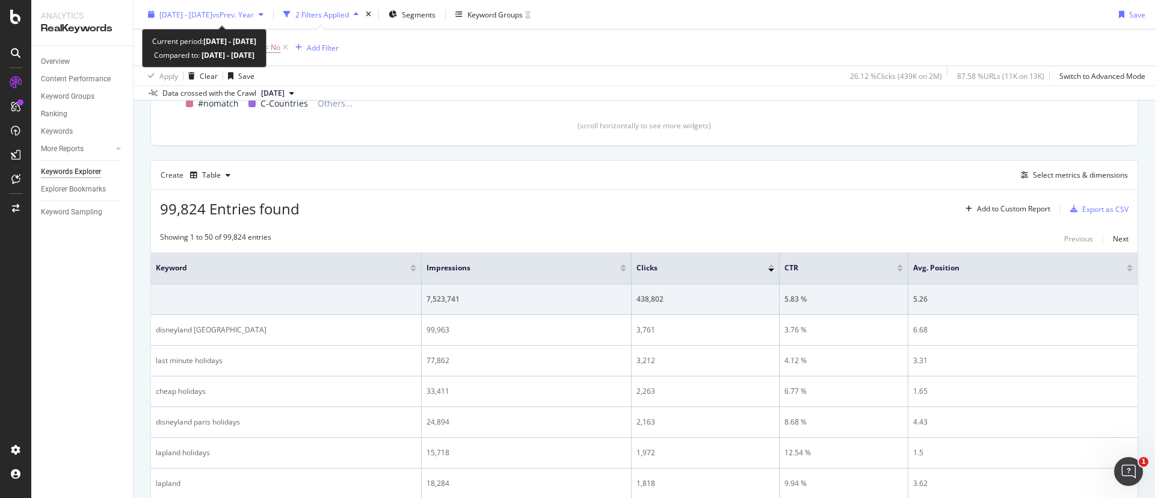
click at [234, 8] on div "[DATE] - [DATE] vs Prev. Year" at bounding box center [205, 14] width 125 height 18
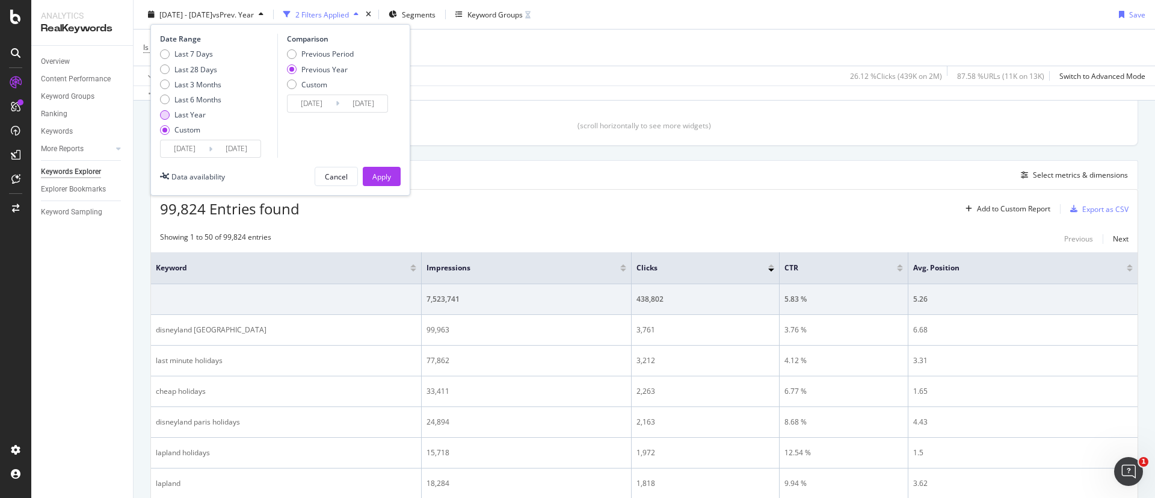
click at [198, 112] on div "Last Year" at bounding box center [190, 115] width 31 height 10
type input "[DATE]"
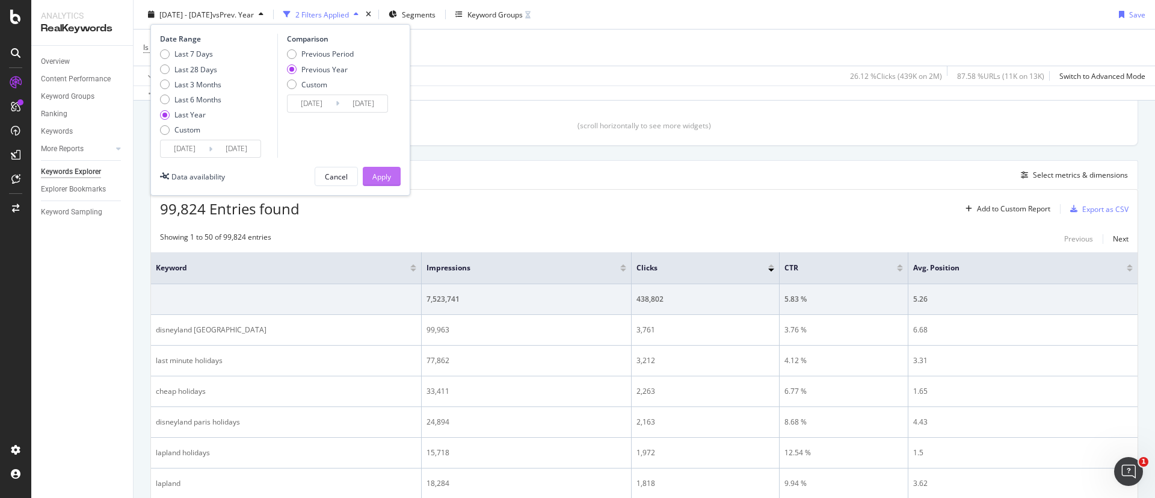
click at [378, 176] on div "Apply" at bounding box center [381, 176] width 19 height 10
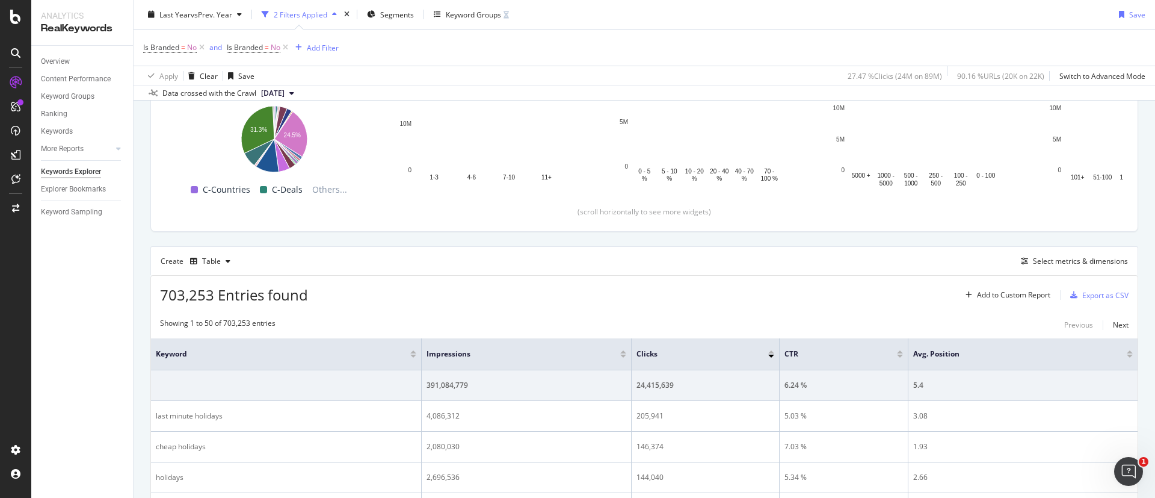
scroll to position [271, 0]
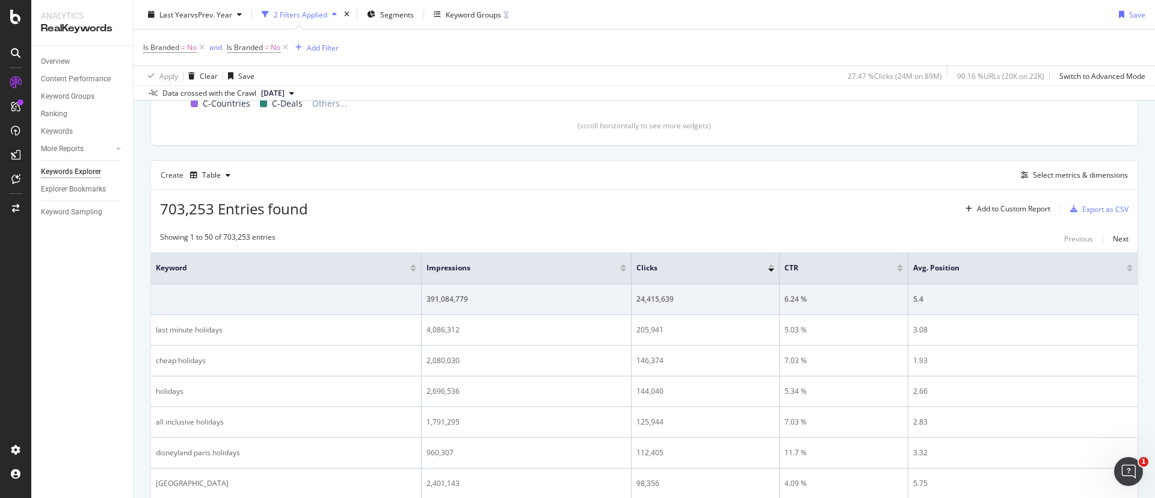
click at [773, 269] on div at bounding box center [771, 269] width 6 height 3
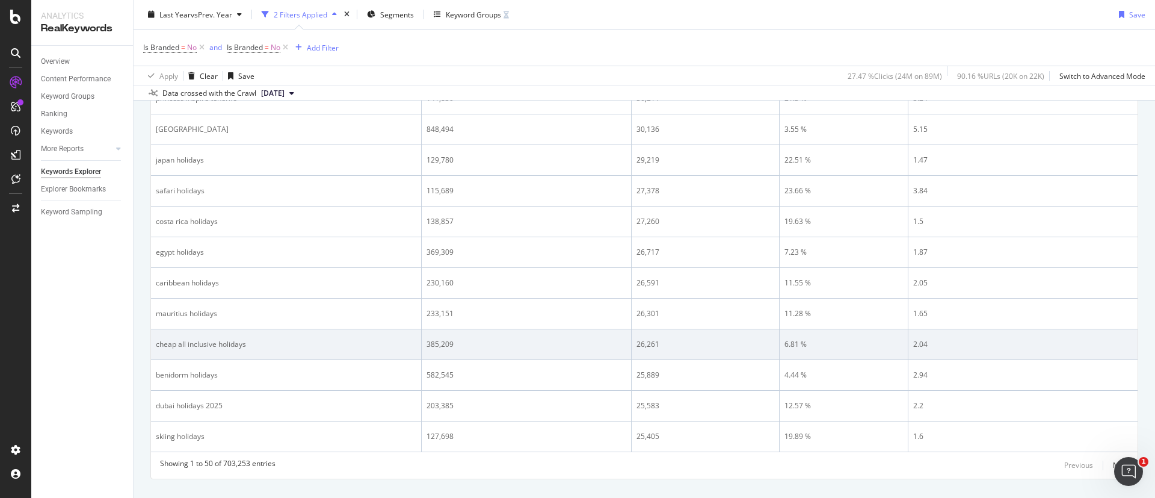
scroll to position [1691, 0]
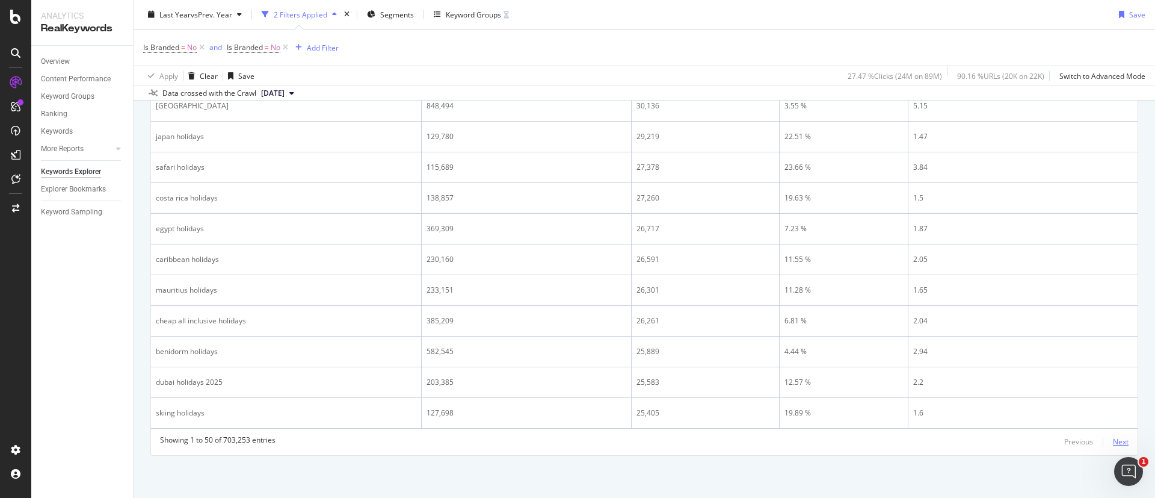
click at [1113, 442] on div "Next" at bounding box center [1121, 441] width 16 height 10
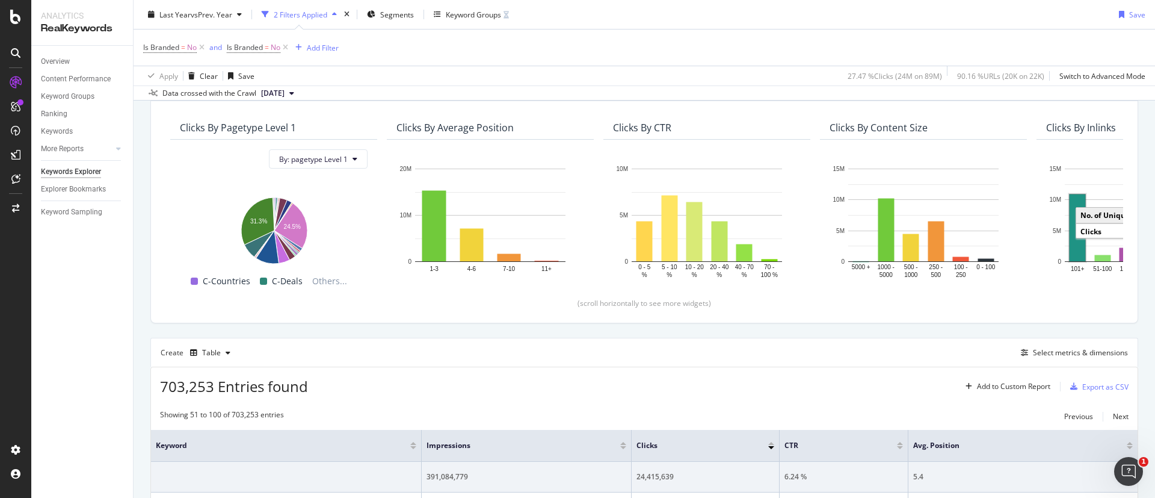
scroll to position [271, 0]
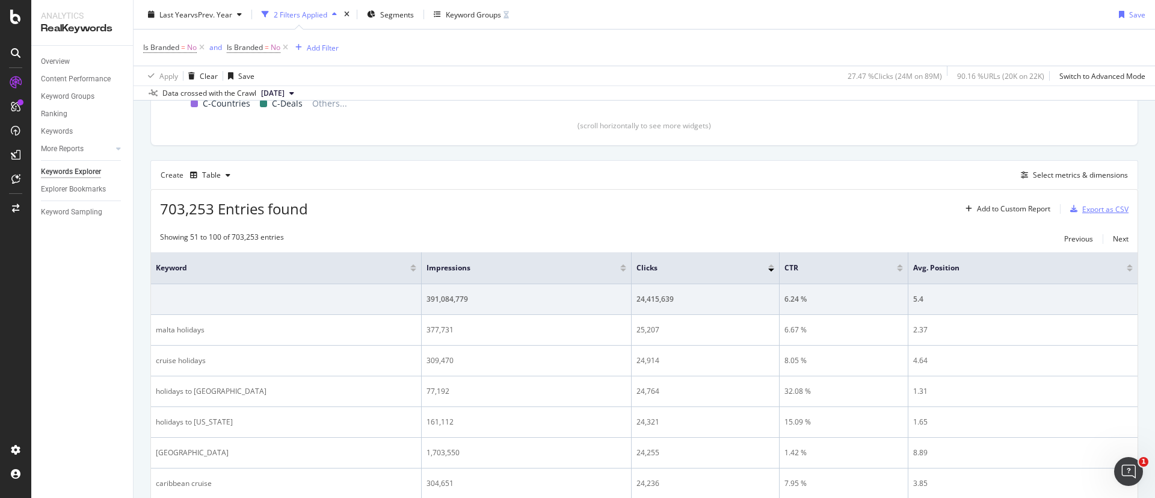
click at [1092, 208] on div "Export as CSV" at bounding box center [1106, 209] width 46 height 10
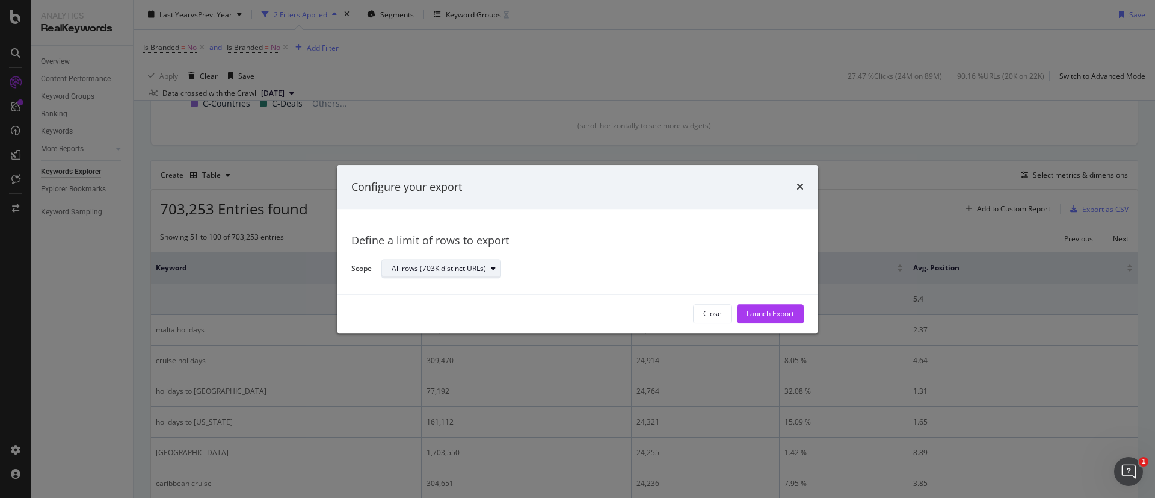
click at [457, 267] on div "All rows (703K distinct URLs)" at bounding box center [439, 268] width 94 height 7
click at [425, 306] on div "Define a limit" at bounding box center [419, 309] width 45 height 10
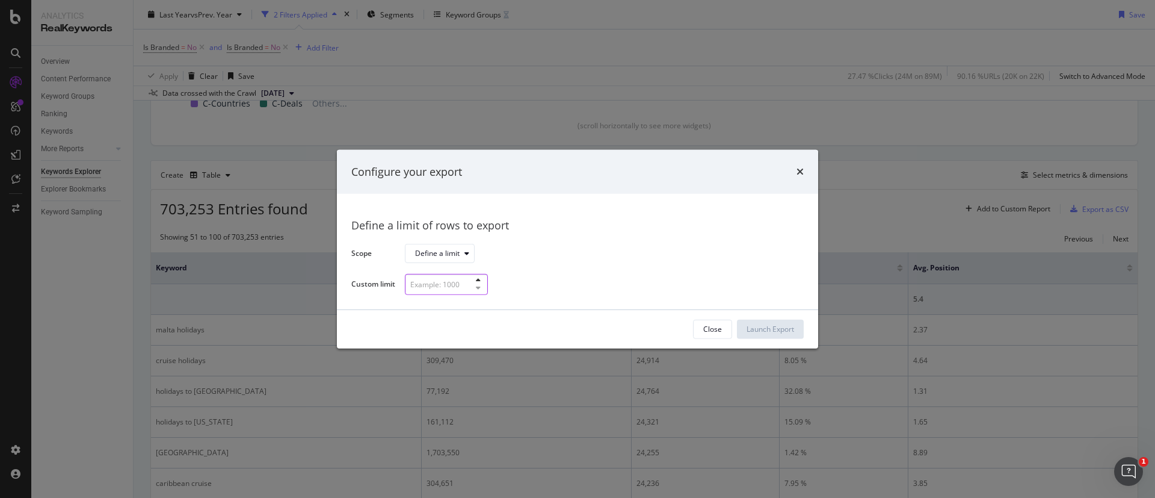
click at [437, 283] on input "modal" at bounding box center [446, 284] width 83 height 21
type input "250"
click at [806, 171] on div "Configure your export" at bounding box center [577, 171] width 481 height 45
click at [799, 168] on icon "times" at bounding box center [800, 172] width 7 height 10
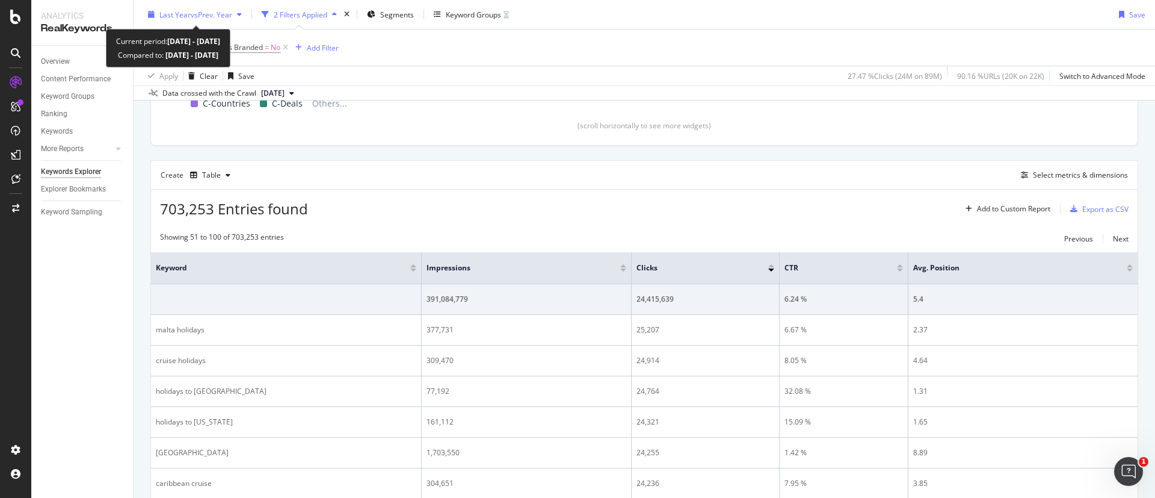
click at [221, 13] on span "vs Prev. Year" at bounding box center [212, 14] width 42 height 10
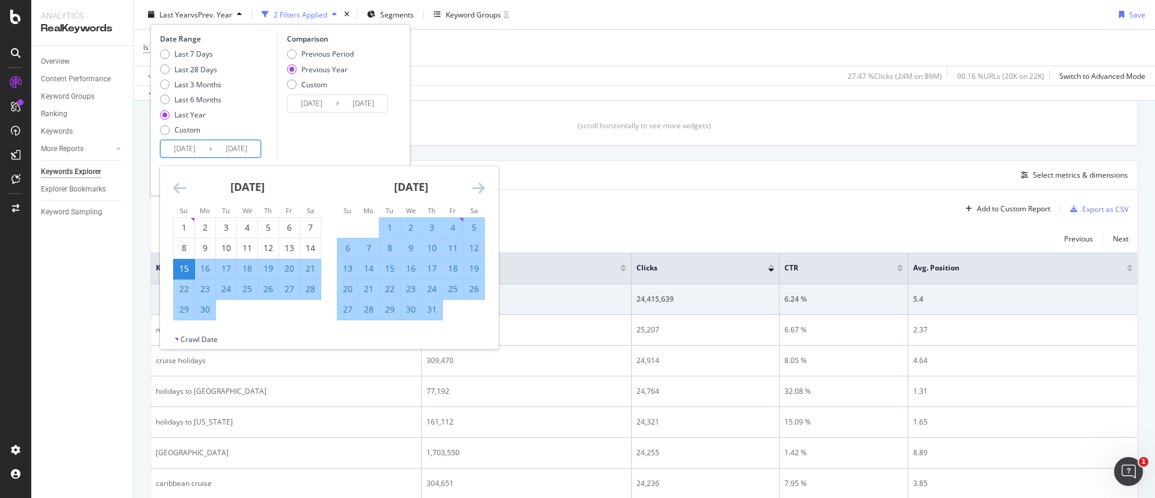
click at [186, 146] on input "[DATE]" at bounding box center [185, 148] width 48 height 17
click at [175, 188] on icon "Move backward to switch to the previous month." at bounding box center [179, 188] width 13 height 14
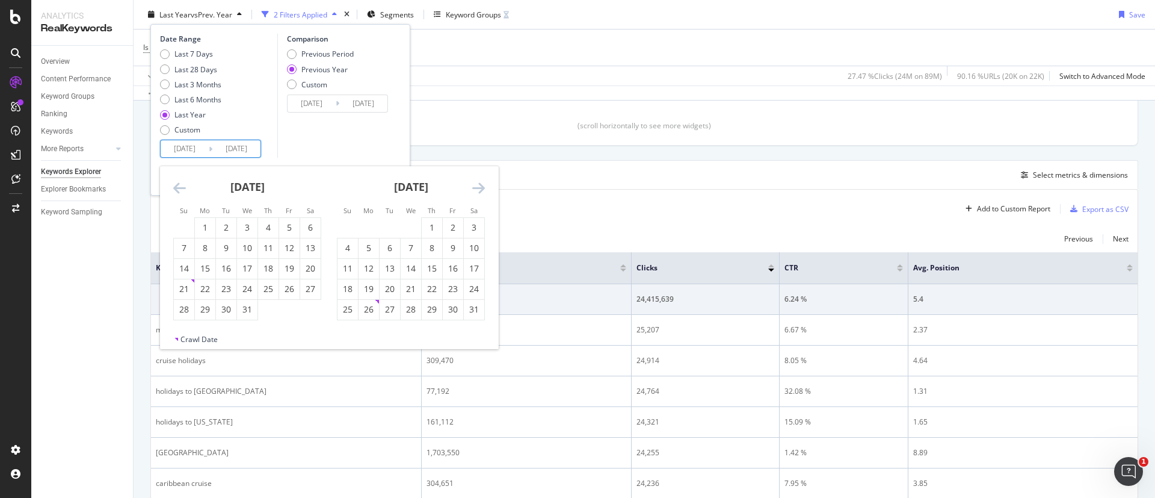
click at [175, 188] on icon "Move backward to switch to the previous month." at bounding box center [179, 188] width 13 height 14
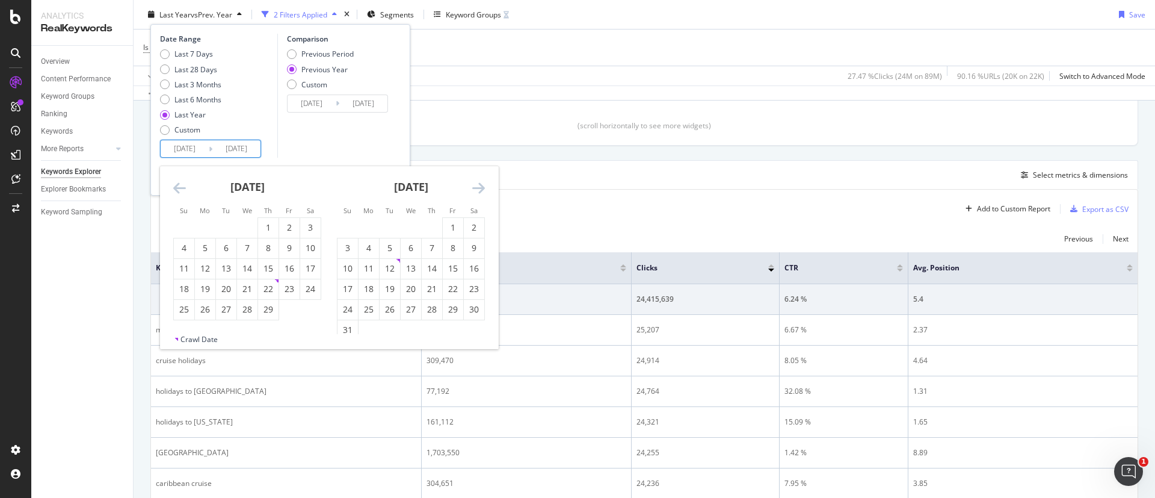
click at [175, 188] on icon "Move backward to switch to the previous month." at bounding box center [179, 188] width 13 height 14
click at [178, 182] on icon "Move backward to switch to the previous month." at bounding box center [179, 188] width 13 height 14
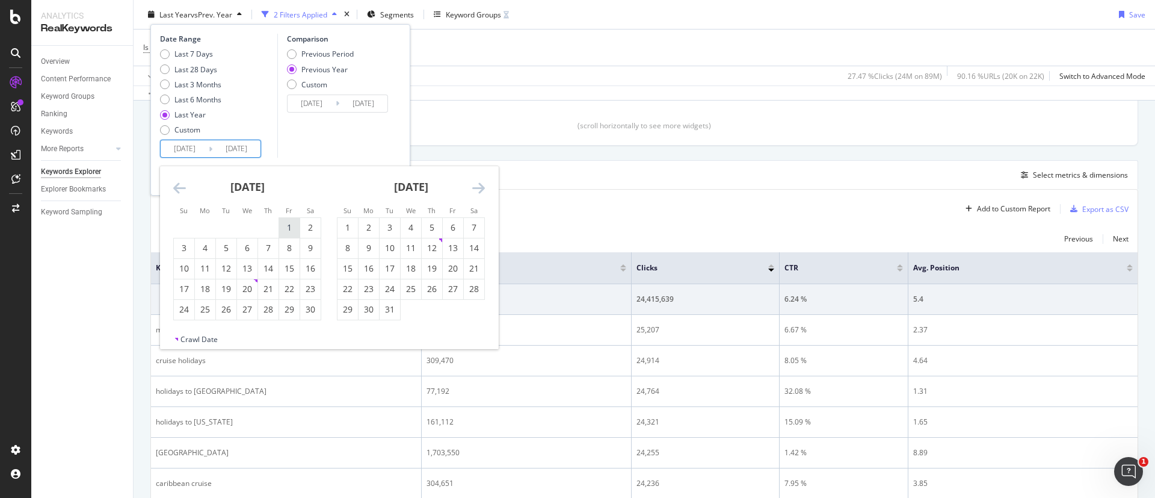
click at [286, 227] on div "1" at bounding box center [289, 227] width 20 height 12
type input "[DATE]"
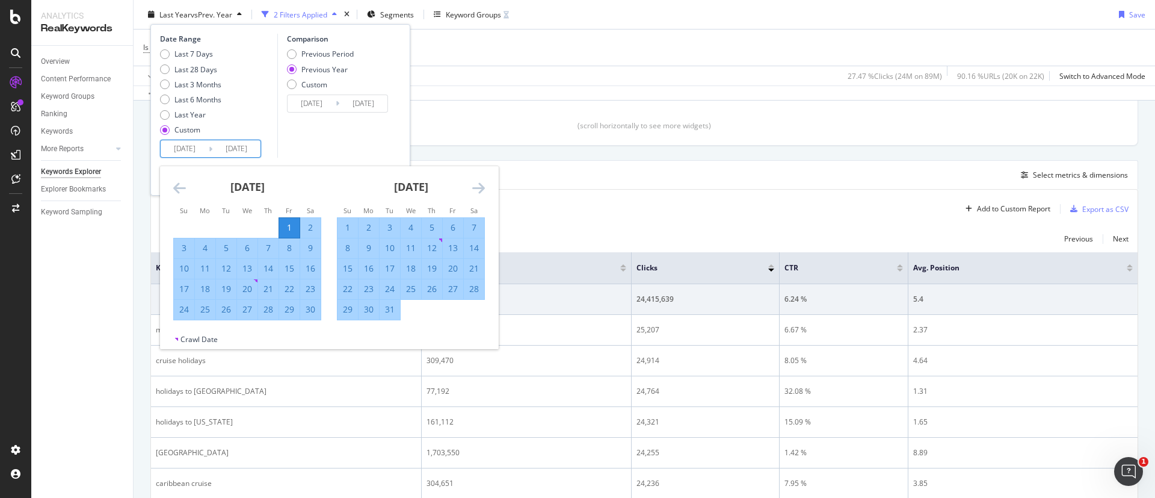
click at [476, 185] on icon "Move forward to switch to the next month." at bounding box center [478, 188] width 13 height 14
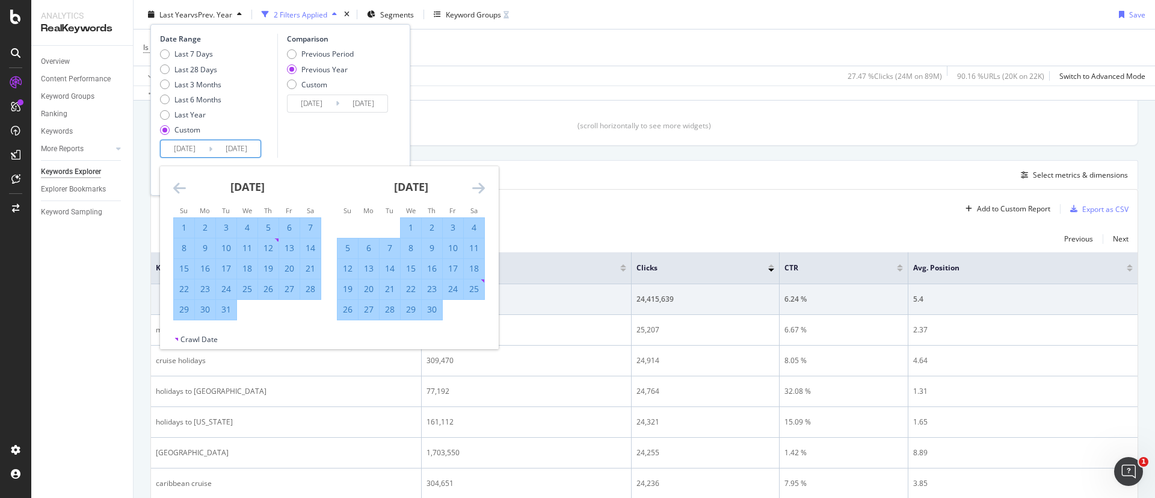
click at [476, 185] on icon "Move forward to switch to the next month." at bounding box center [478, 188] width 13 height 14
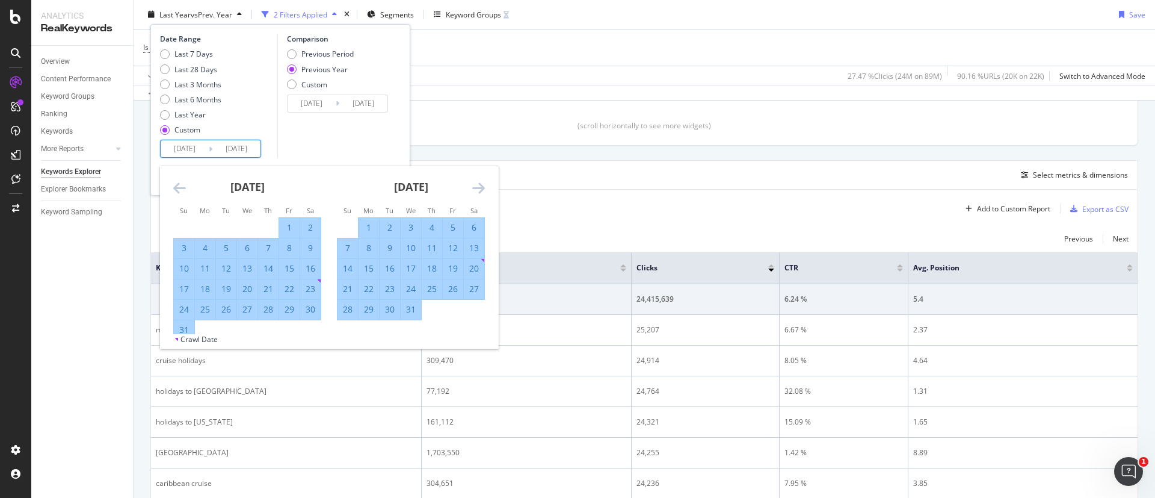
click at [476, 185] on icon "Move forward to switch to the next month." at bounding box center [478, 188] width 13 height 14
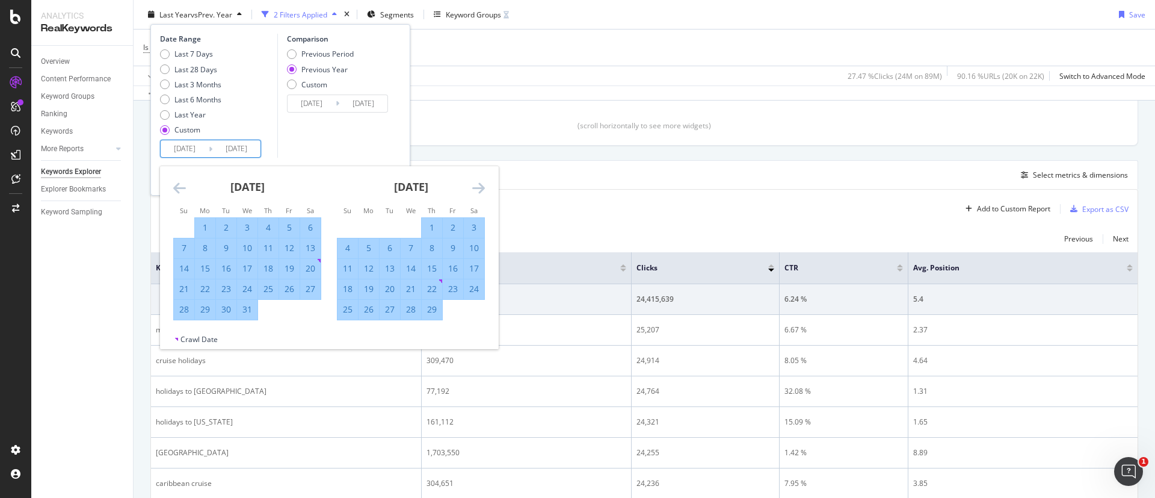
click at [477, 185] on icon "Move forward to switch to the next month." at bounding box center [478, 188] width 13 height 14
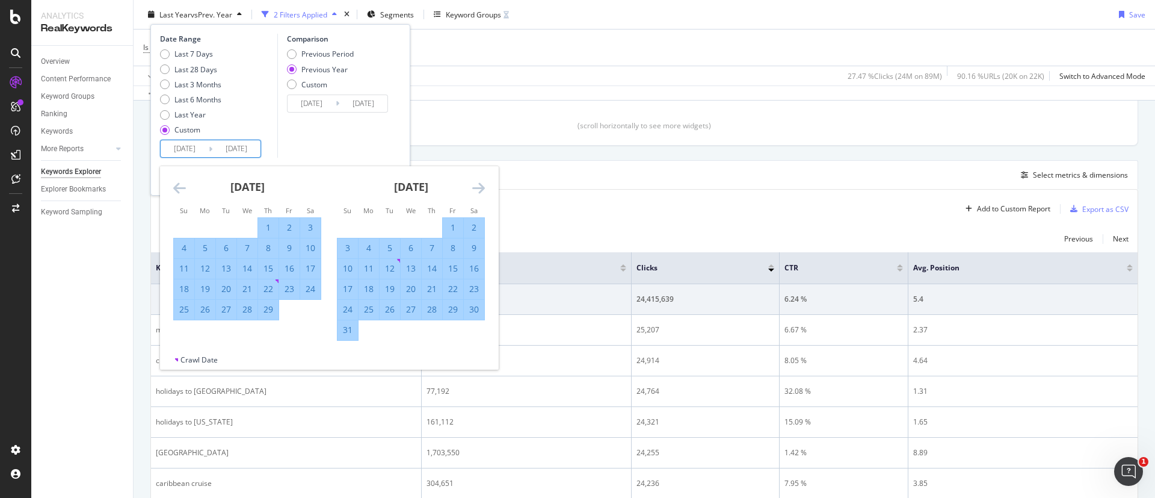
click at [477, 185] on icon "Move forward to switch to the next month." at bounding box center [478, 188] width 13 height 14
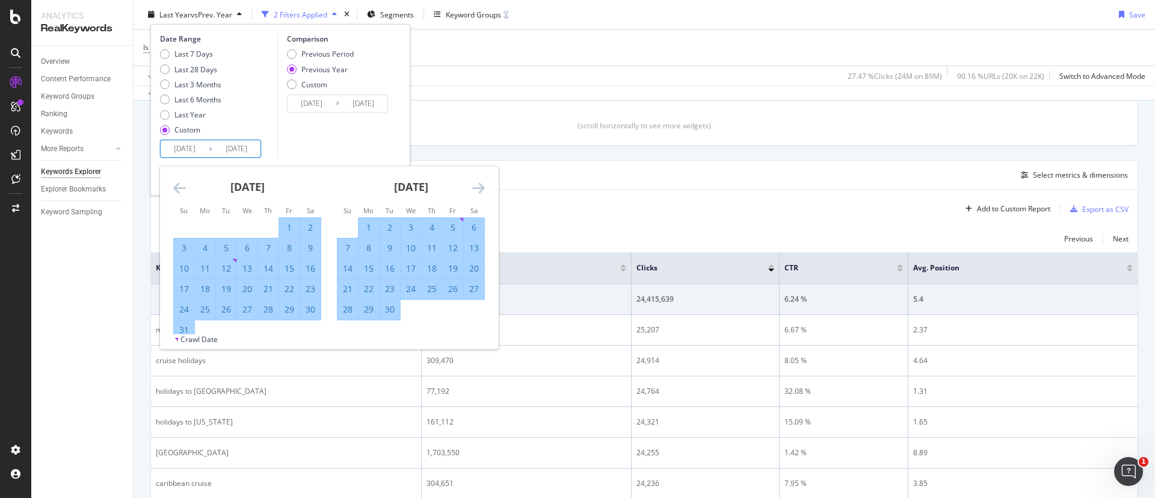
click at [477, 185] on icon "Move forward to switch to the next month." at bounding box center [478, 188] width 13 height 14
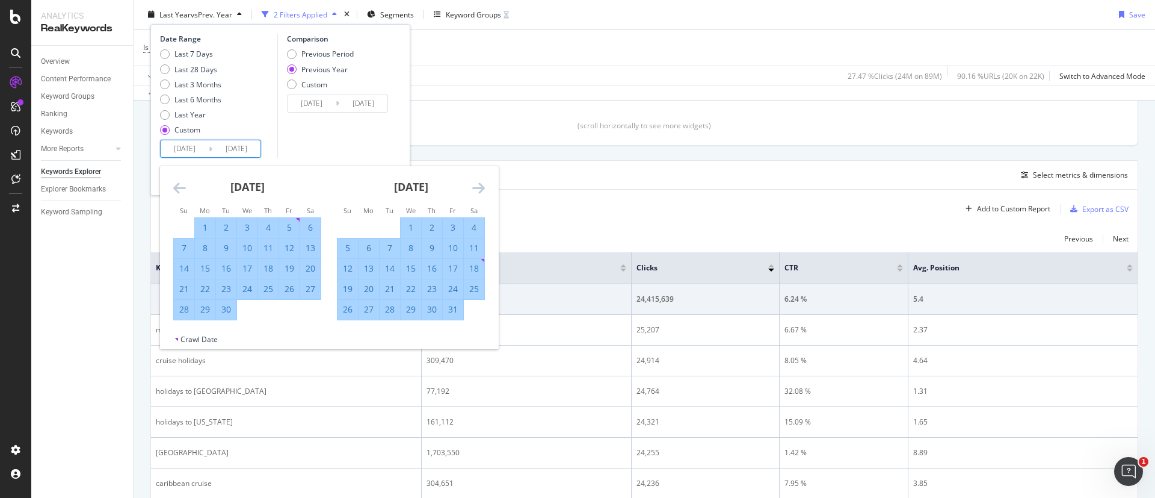
click at [478, 185] on icon "Move forward to switch to the next month." at bounding box center [478, 188] width 13 height 14
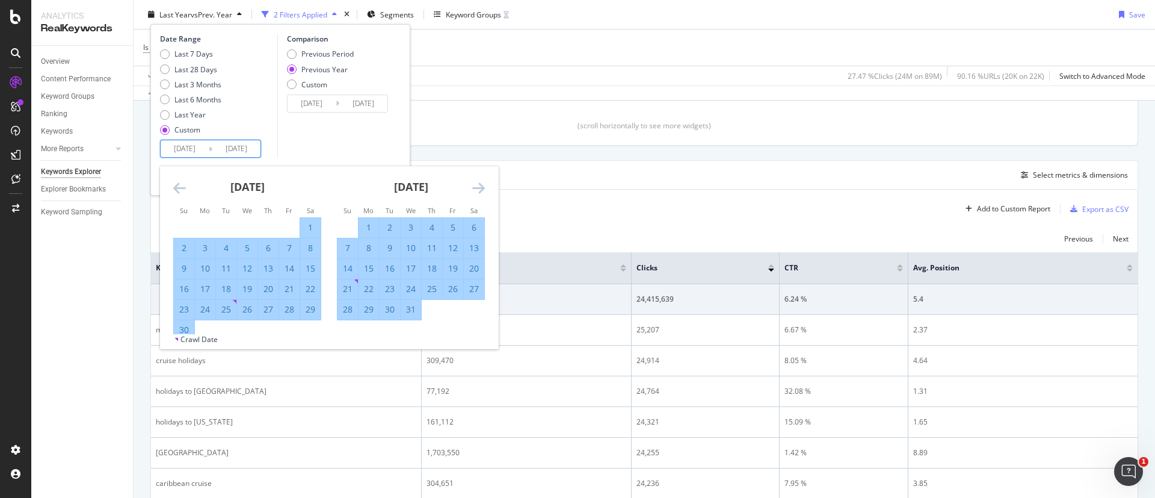
click at [478, 185] on icon "Move forward to switch to the next month." at bounding box center [478, 188] width 13 height 14
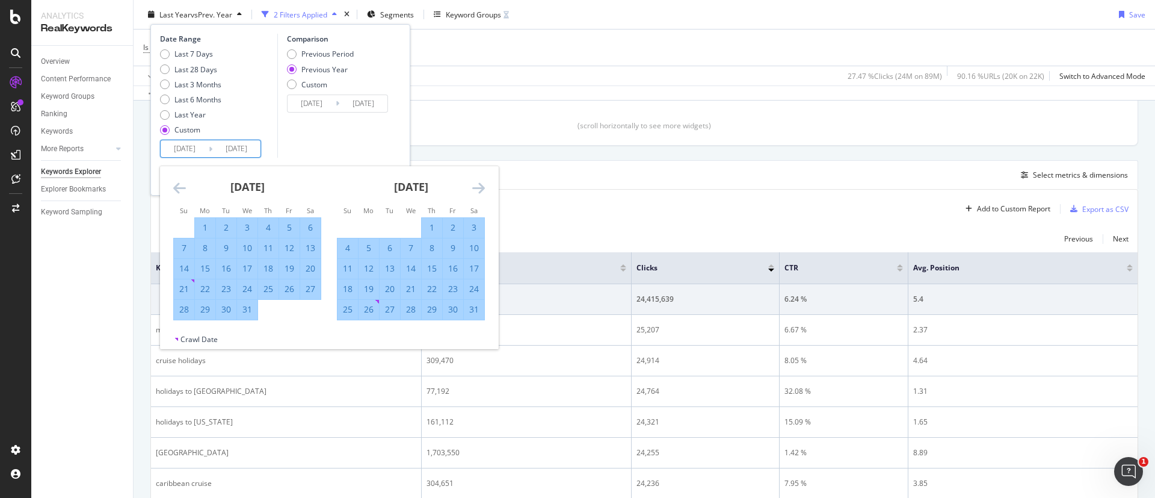
click at [479, 185] on icon "Move forward to switch to the next month." at bounding box center [478, 188] width 13 height 14
click at [480, 185] on icon "Move forward to switch to the next month." at bounding box center [478, 188] width 13 height 14
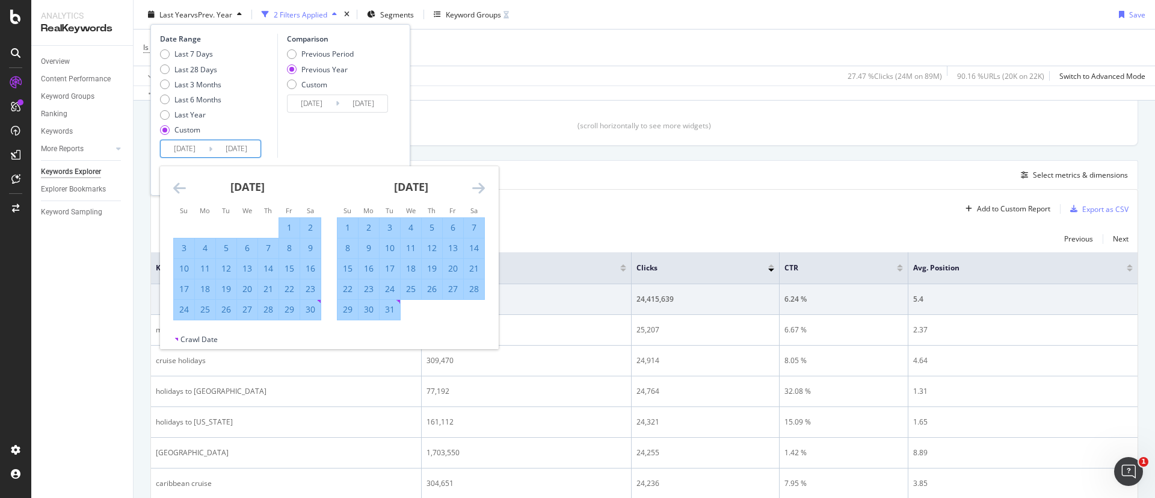
click at [480, 185] on icon "Move forward to switch to the next month." at bounding box center [478, 188] width 13 height 14
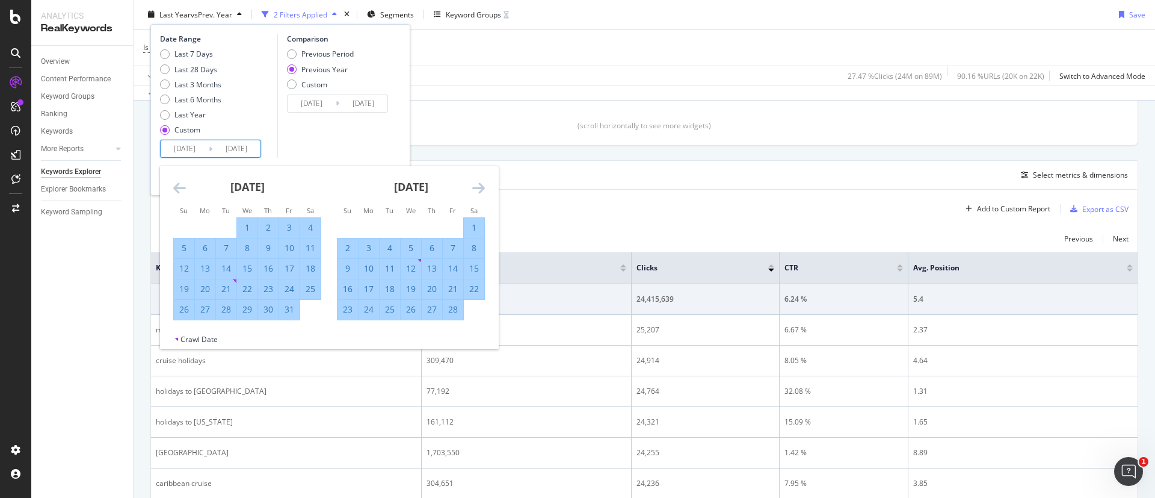
click at [480, 185] on icon "Move forward to switch to the next month." at bounding box center [478, 188] width 13 height 14
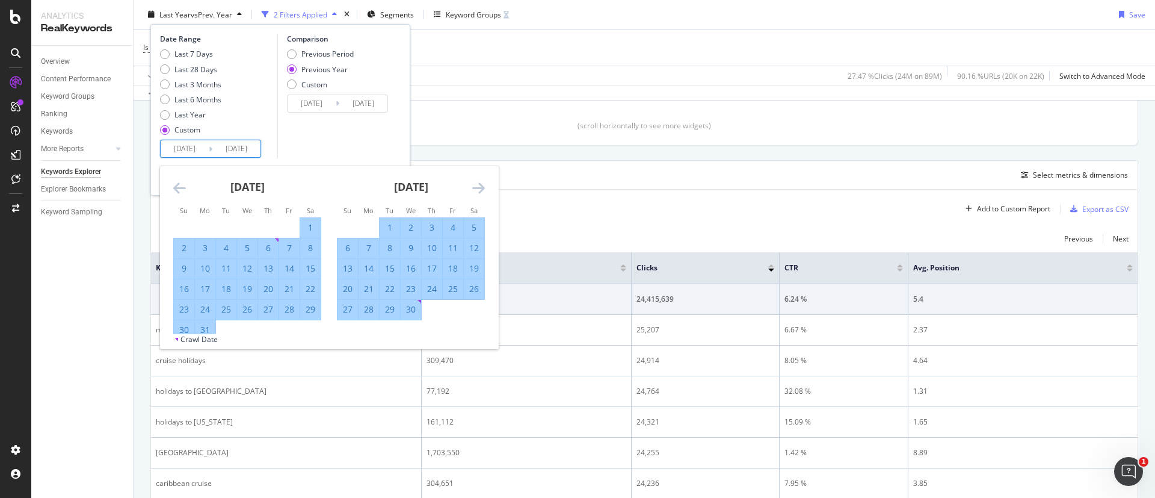
click at [480, 185] on icon "Move forward to switch to the next month." at bounding box center [478, 188] width 13 height 14
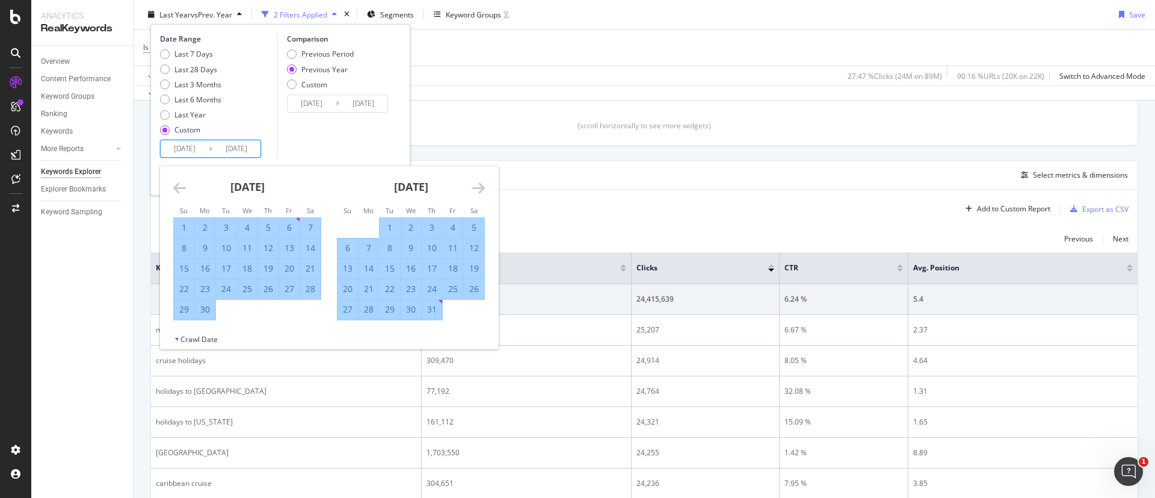
click at [480, 185] on icon "Move forward to switch to the next month." at bounding box center [478, 188] width 13 height 14
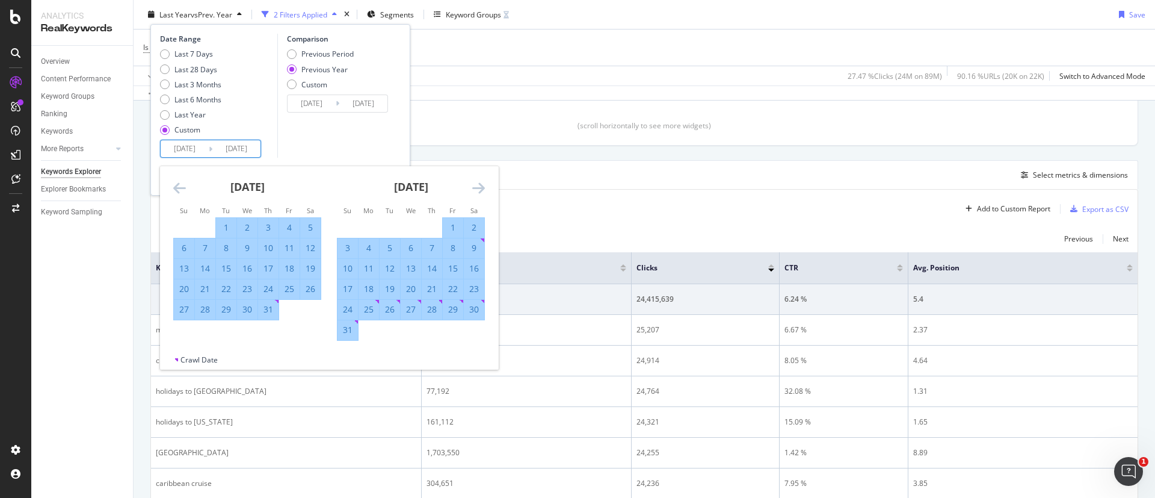
click at [480, 185] on icon "Move forward to switch to the next month." at bounding box center [478, 188] width 13 height 14
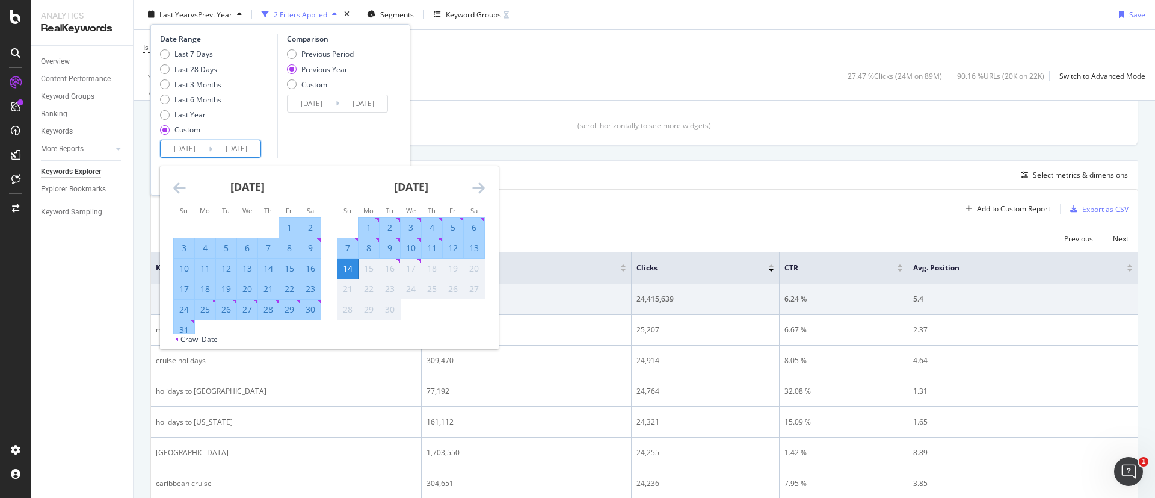
click at [480, 185] on icon "Move forward to switch to the next month." at bounding box center [478, 188] width 13 height 14
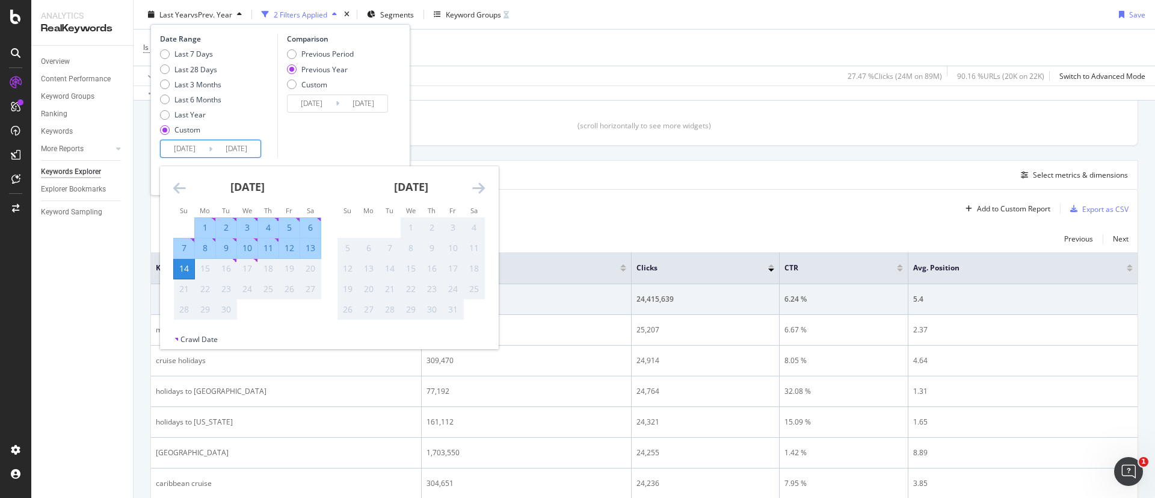
click at [170, 185] on div "[DATE] 1 2 3 4 5 6 7 8 9 10 11 12 13 14 15 16 17 18 19 20 21 22 23 24 25 26 27 …" at bounding box center [247, 243] width 164 height 154
click at [176, 184] on icon "Move backward to switch to the previous month." at bounding box center [179, 188] width 13 height 14
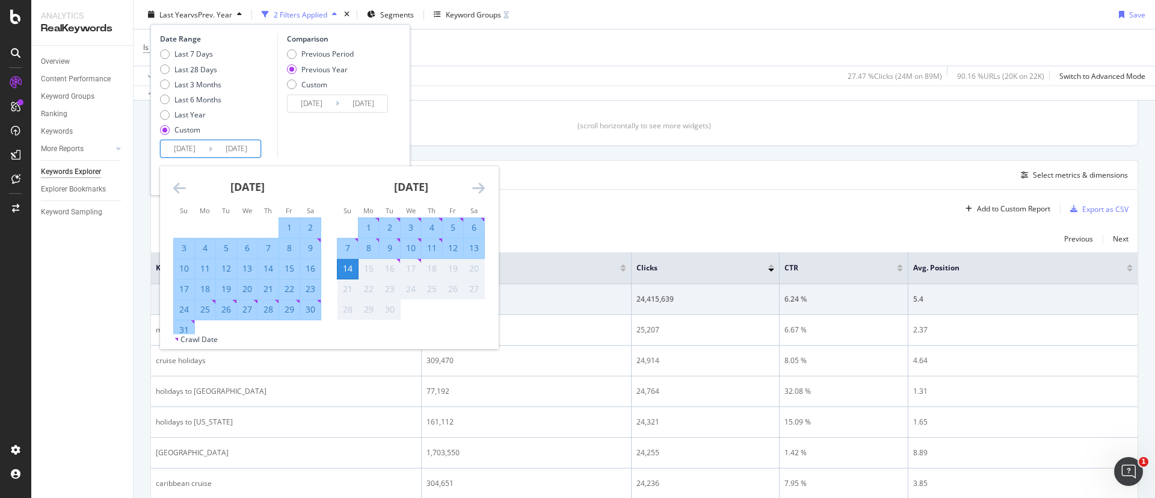
click at [185, 327] on div "31" at bounding box center [184, 330] width 20 height 12
type input "[DATE]"
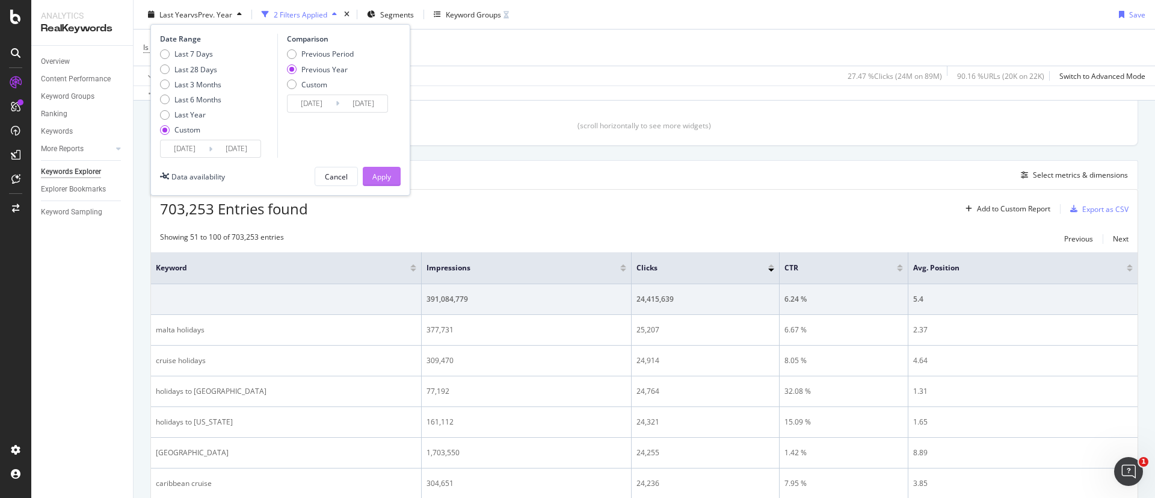
click at [386, 174] on div "Apply" at bounding box center [381, 176] width 19 height 10
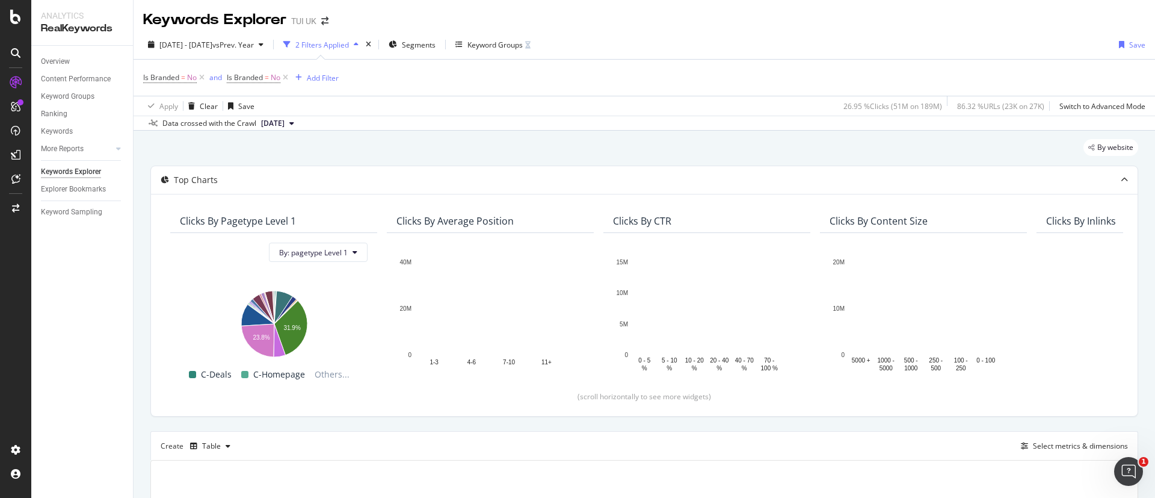
scroll to position [185, 0]
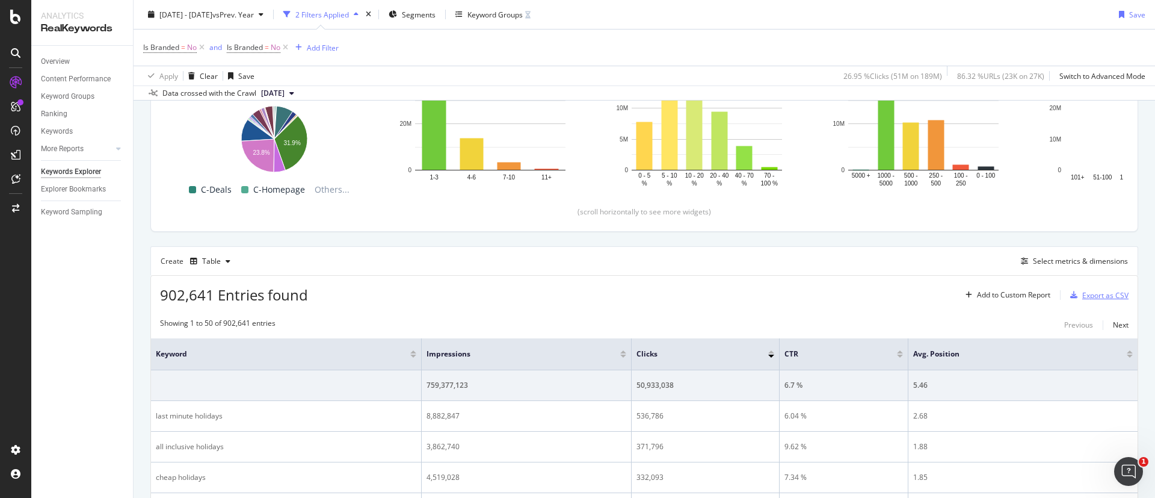
click at [1092, 297] on div "Export as CSV" at bounding box center [1106, 295] width 46 height 10
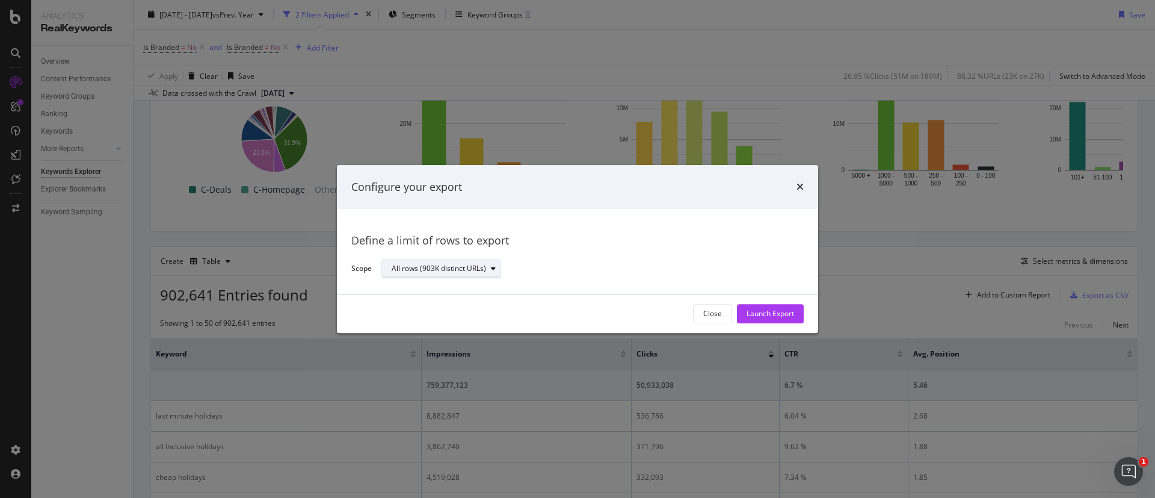
click at [448, 270] on div "All rows (903K distinct URLs)" at bounding box center [439, 268] width 94 height 7
click at [427, 311] on div "Define a limit" at bounding box center [419, 309] width 45 height 10
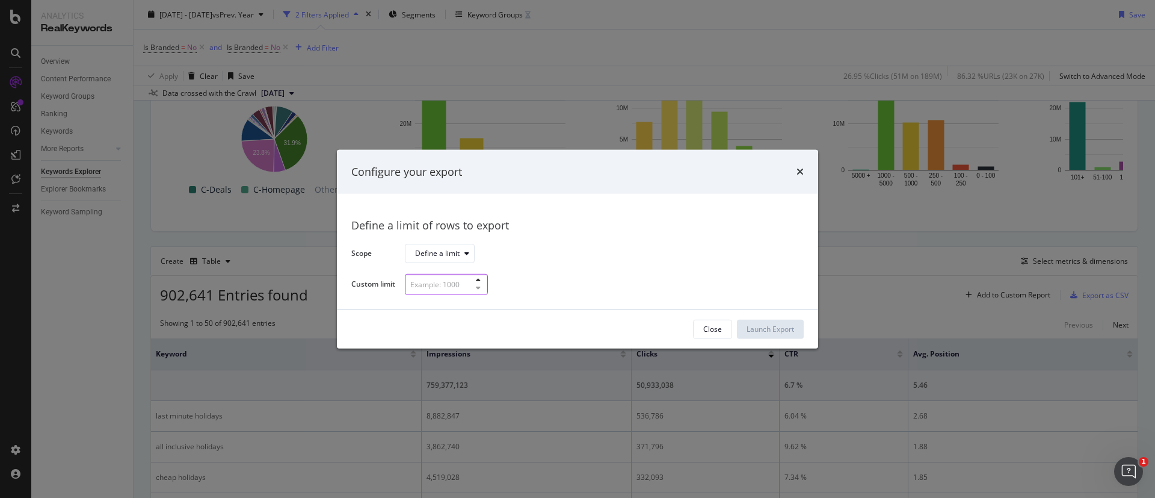
click at [447, 282] on input "modal" at bounding box center [446, 284] width 83 height 21
type input "250"
click at [782, 334] on div "Launch Export" at bounding box center [771, 329] width 48 height 18
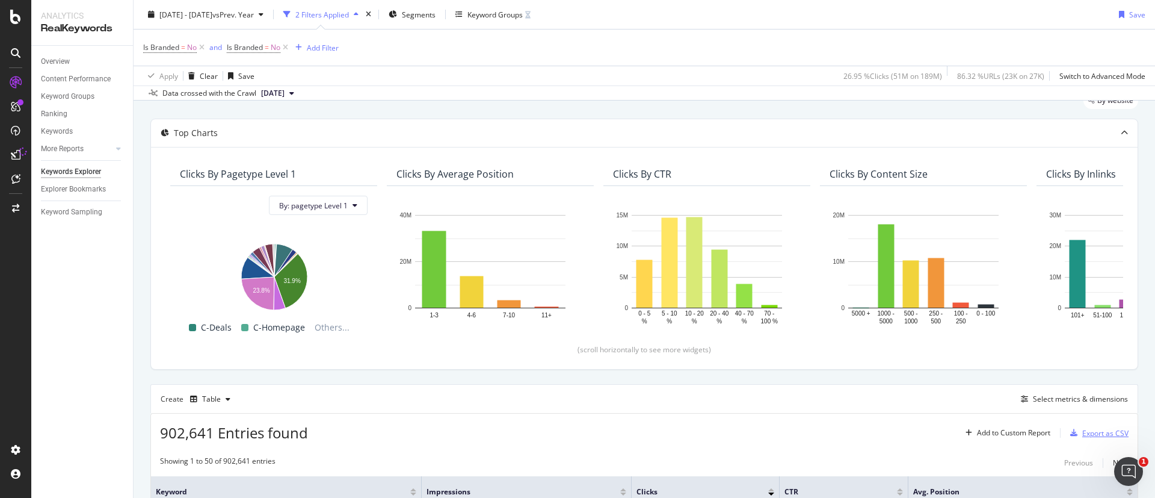
scroll to position [0, 0]
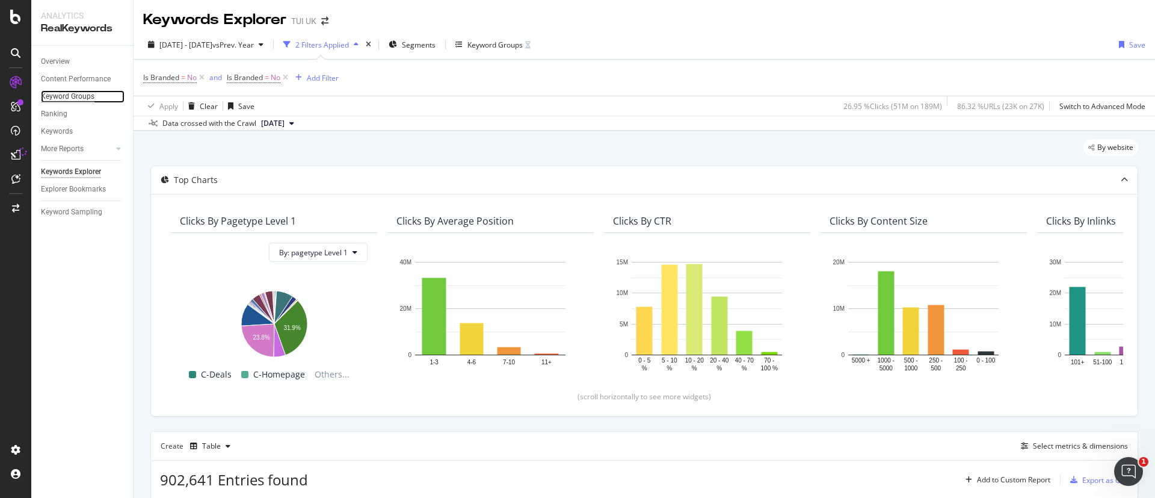
drag, startPoint x: 1022, startPoint y: 3, endPoint x: 70, endPoint y: 95, distance: 956.4
click at [70, 95] on div "Keyword Groups" at bounding box center [68, 96] width 54 height 13
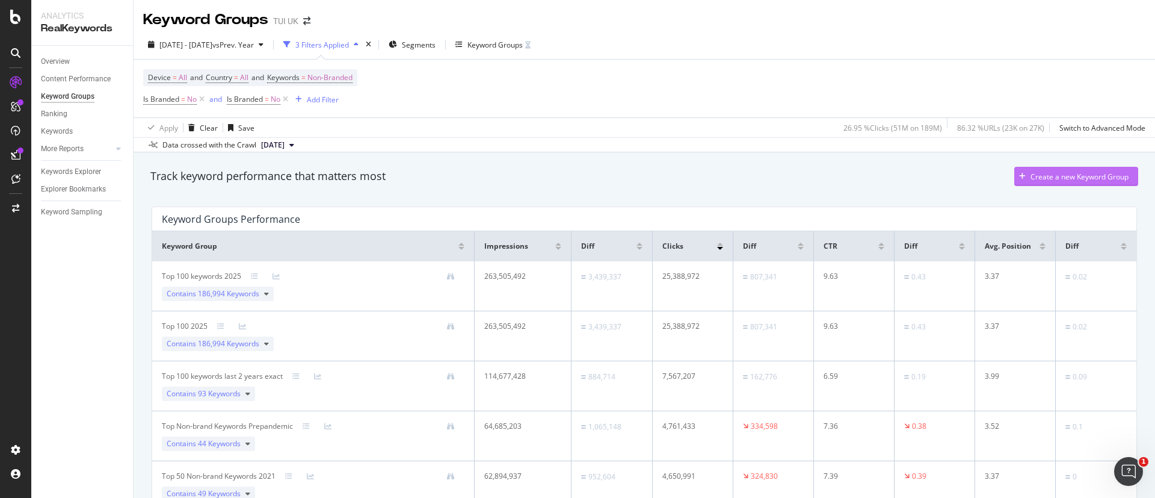
click at [1061, 171] on div "Create a new Keyword Group" at bounding box center [1080, 176] width 98 height 10
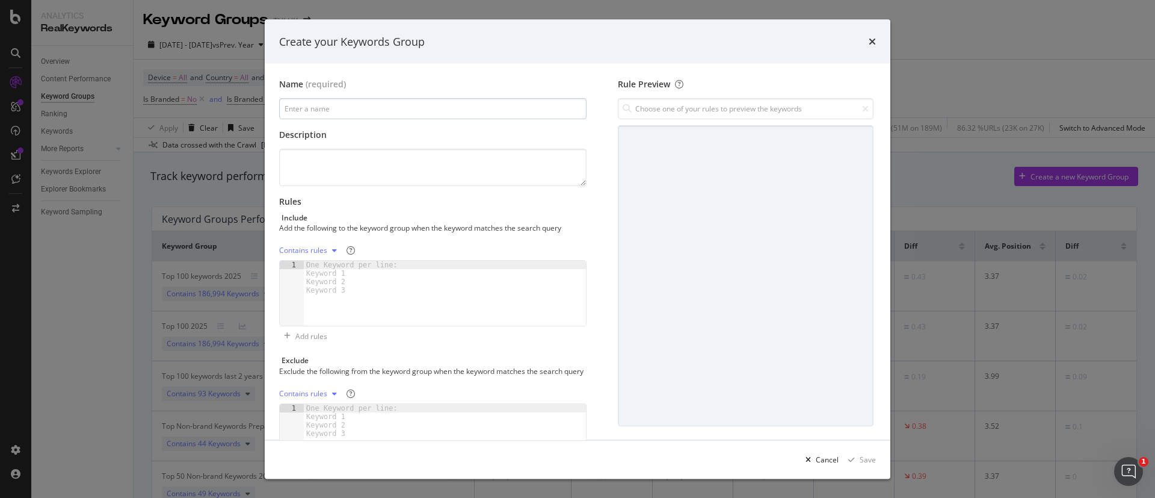
click at [309, 106] on input "modal" at bounding box center [432, 108] width 307 height 21
type input "Top 250 keywords - exact last 2 years"
click at [318, 273] on div "One Keyword per line: Keyword 1 Keyword 2 Keyword 3" at bounding box center [354, 278] width 100 height 34
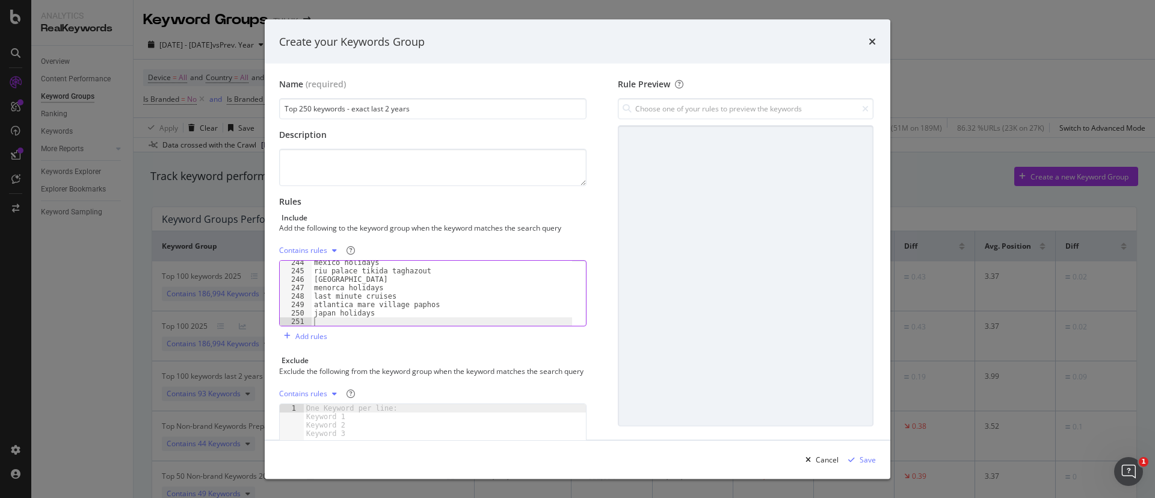
scroll to position [2050, 0]
click at [329, 252] on div "modal" at bounding box center [334, 250] width 14 height 7
click at [320, 288] on div "Exact rules" at bounding box center [312, 290] width 37 height 10
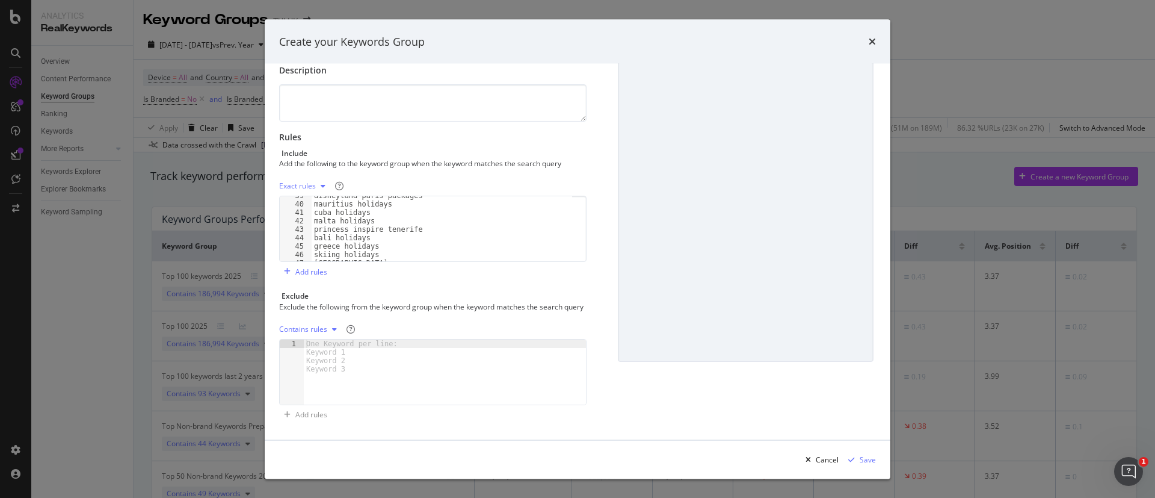
scroll to position [0, 0]
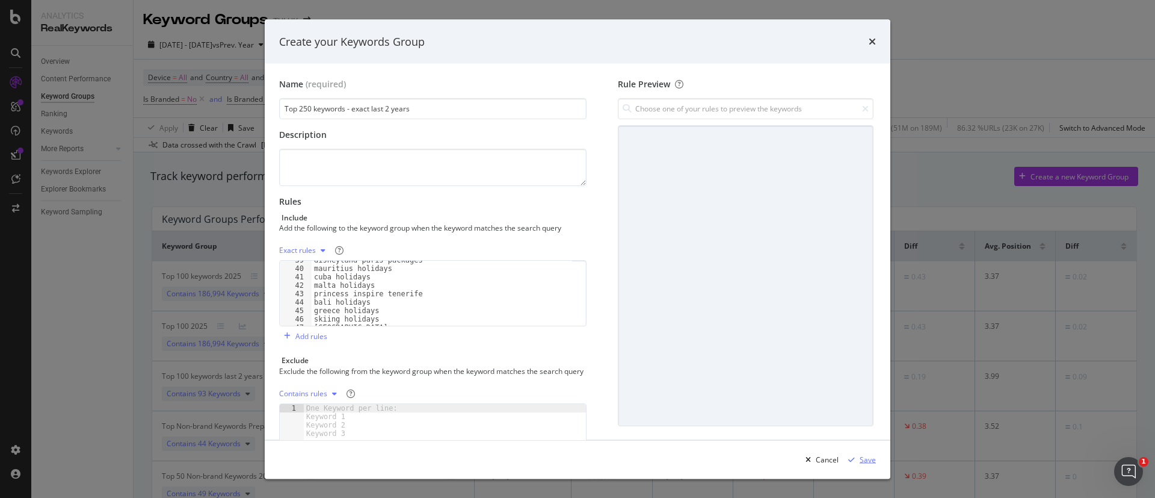
click at [866, 458] on div "Save" at bounding box center [868, 459] width 16 height 10
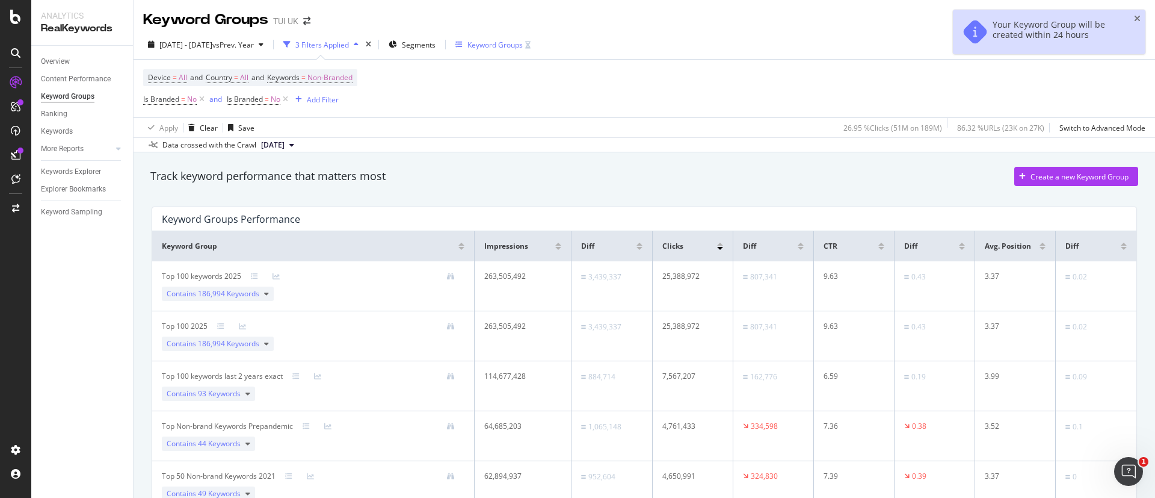
click at [523, 46] on div "Keyword Groups" at bounding box center [495, 45] width 55 height 10
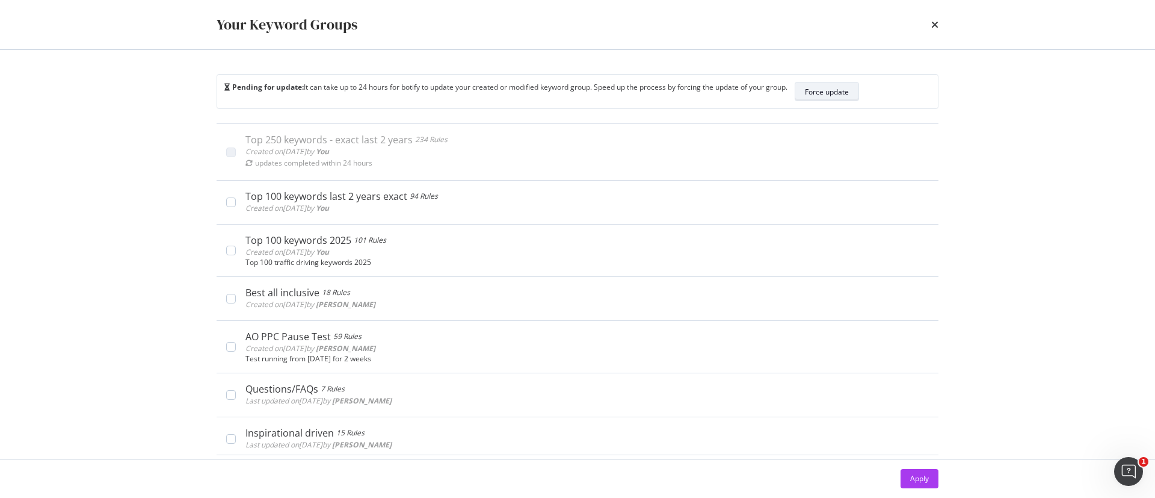
click at [848, 91] on div "Force update" at bounding box center [827, 92] width 44 height 10
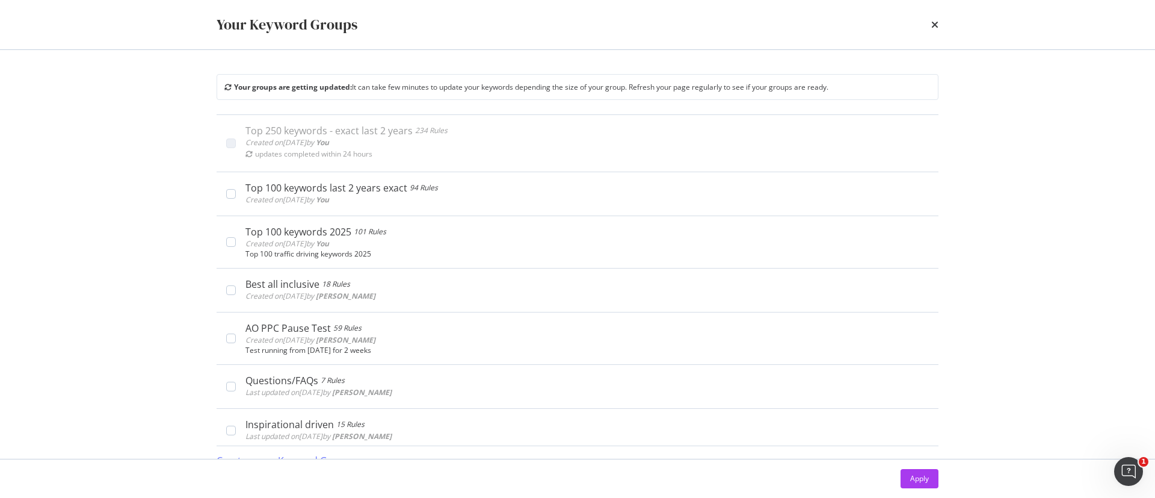
click at [947, 26] on div "Your Keyword Groups" at bounding box center [578, 24] width 770 height 49
click at [940, 24] on div "Your Keyword Groups" at bounding box center [578, 24] width 770 height 49
click at [936, 24] on icon "times" at bounding box center [934, 25] width 7 height 10
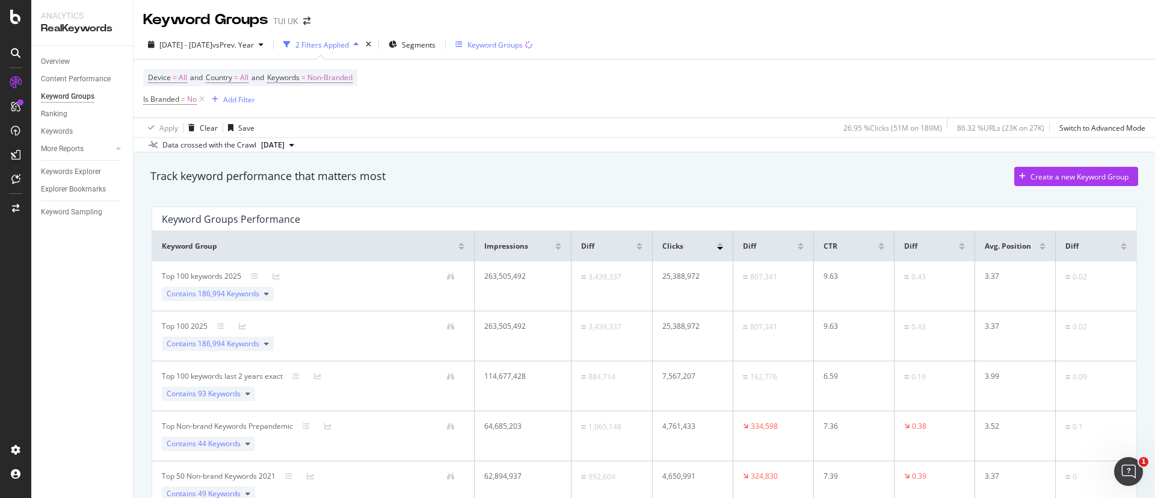
click at [523, 45] on div "Keyword Groups" at bounding box center [495, 45] width 55 height 10
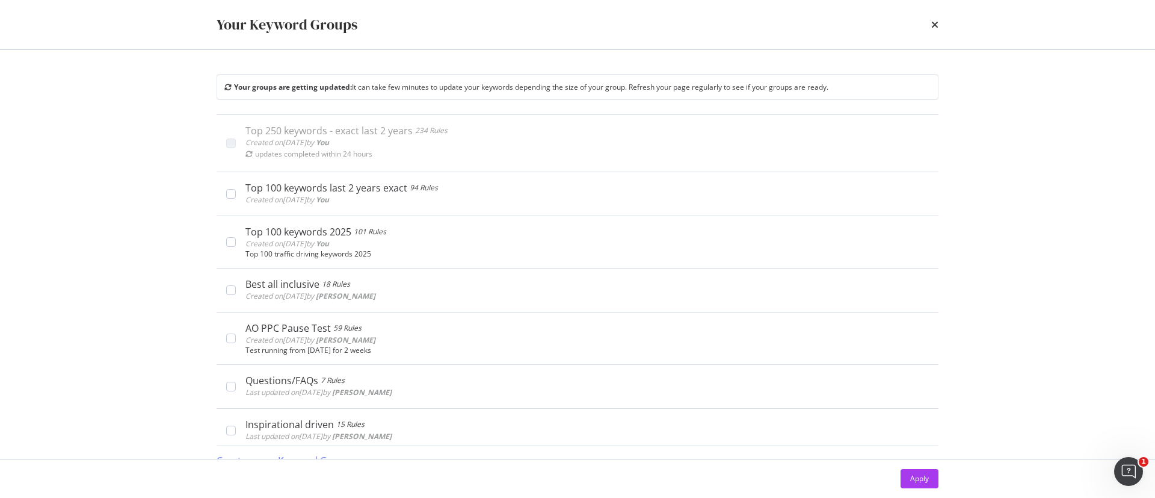
scroll to position [16, 0]
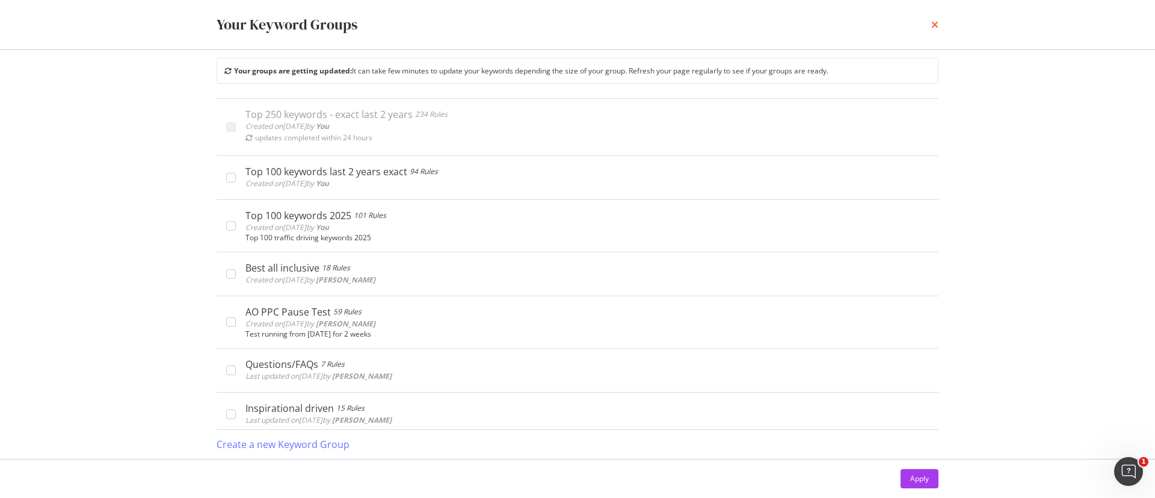
click at [933, 23] on icon "times" at bounding box center [934, 25] width 7 height 10
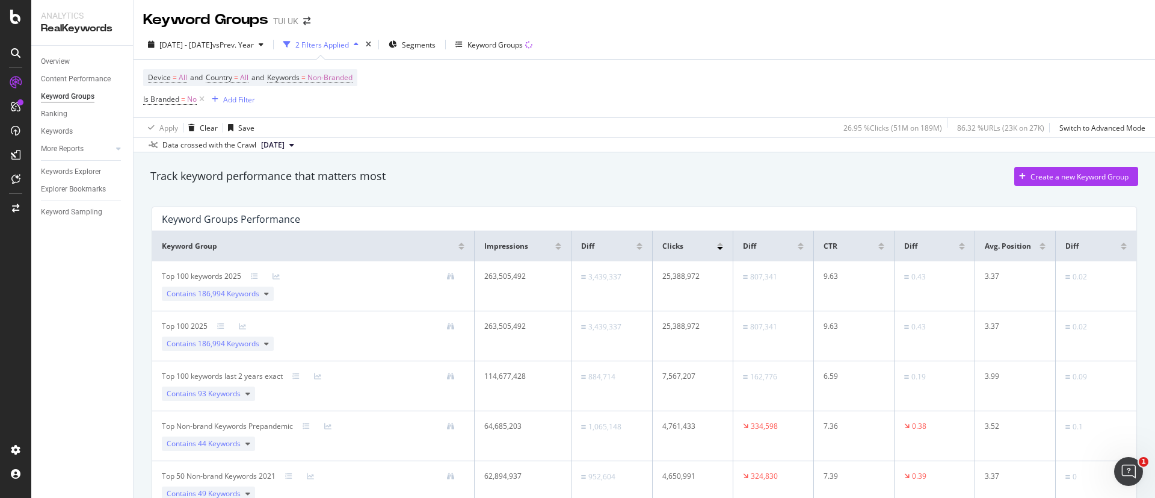
click at [55, 54] on div "Overview" at bounding box center [87, 61] width 92 height 17
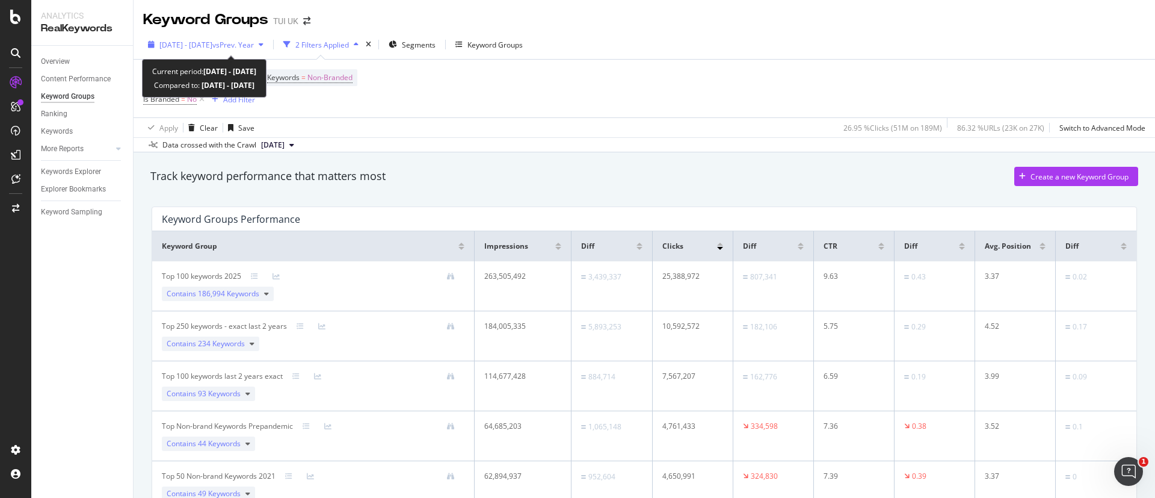
click at [254, 45] on span "vs Prev. Year" at bounding box center [233, 45] width 42 height 10
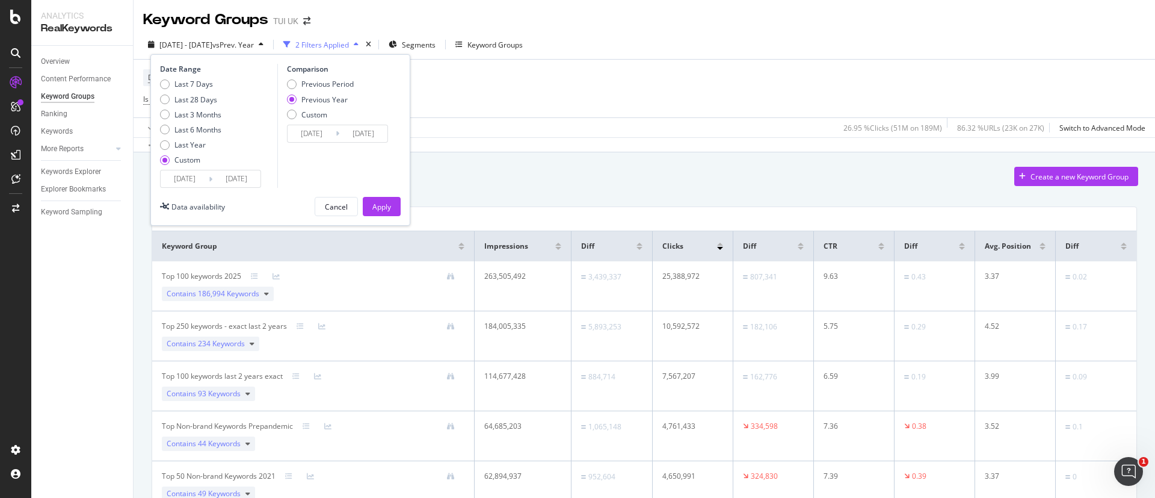
click at [386, 202] on div "Apply" at bounding box center [381, 207] width 19 height 10
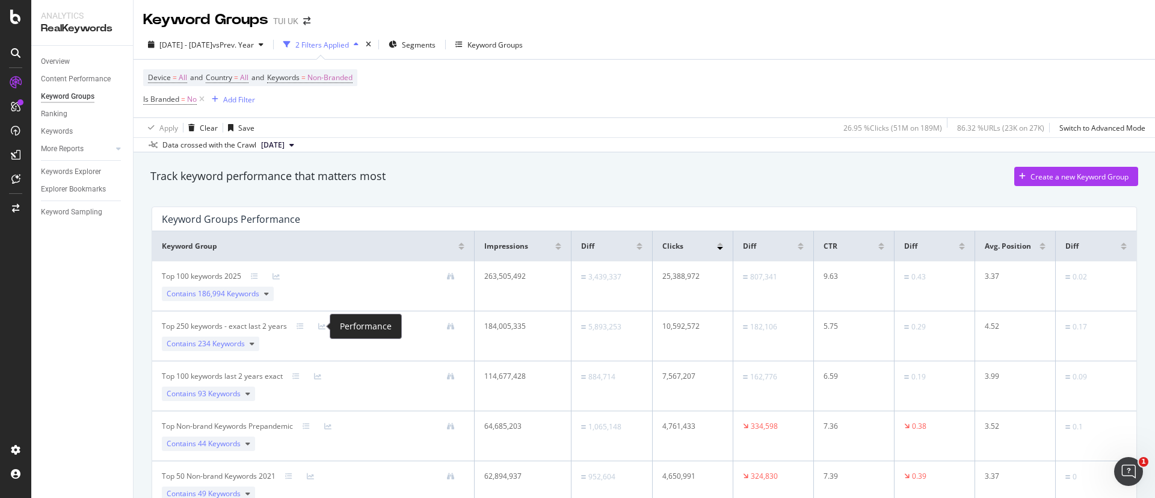
click at [326, 324] on div at bounding box center [329, 326] width 22 height 7
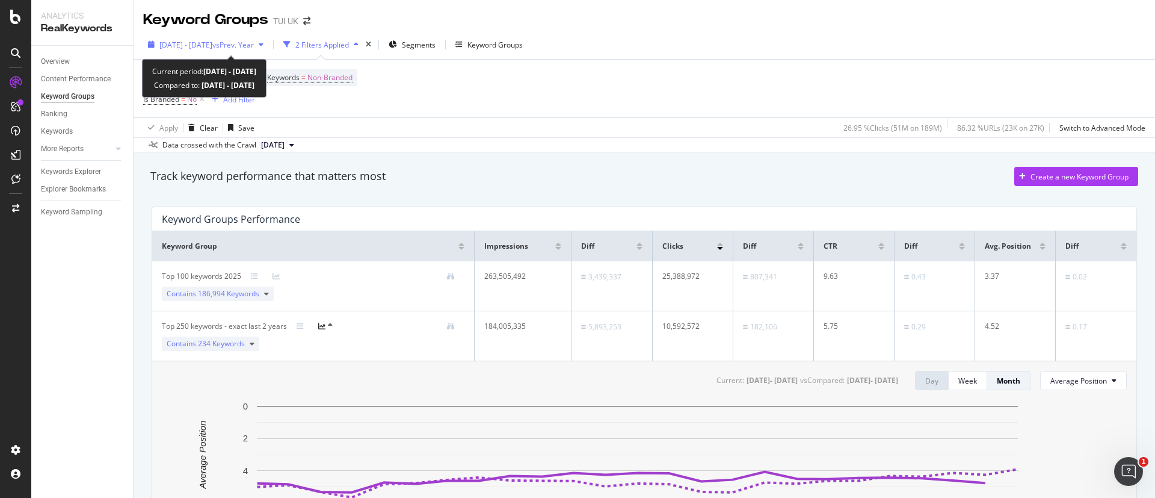
click at [212, 45] on span "[DATE] - [DATE]" at bounding box center [185, 45] width 53 height 10
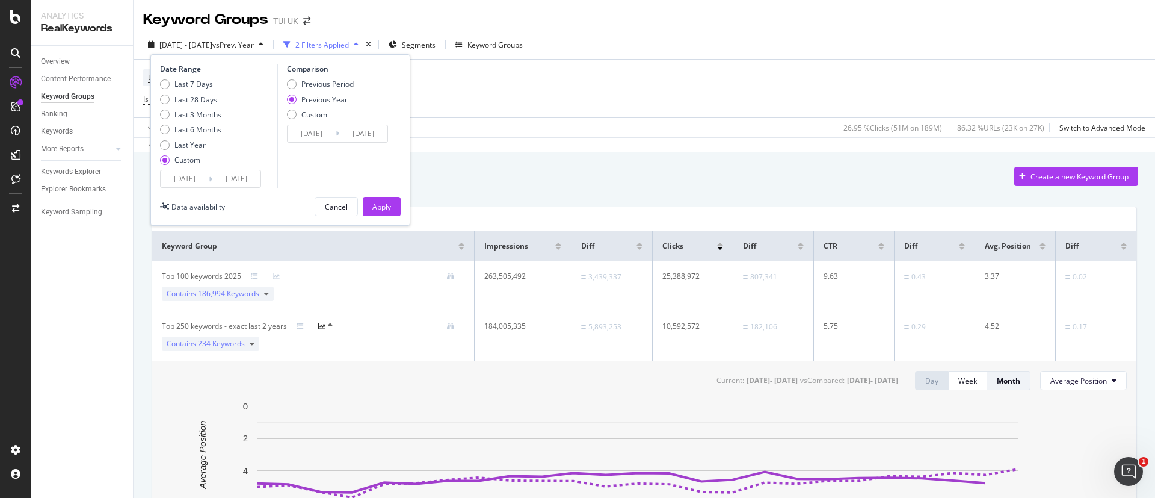
click at [208, 182] on input "[DATE]" at bounding box center [185, 178] width 48 height 17
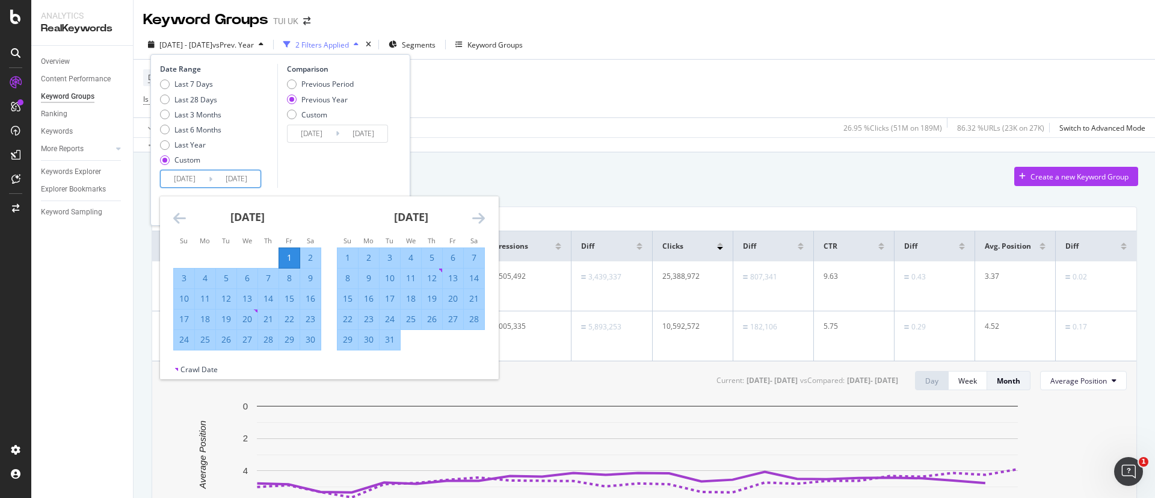
click at [480, 220] on icon "Move forward to switch to the next month." at bounding box center [478, 218] width 13 height 14
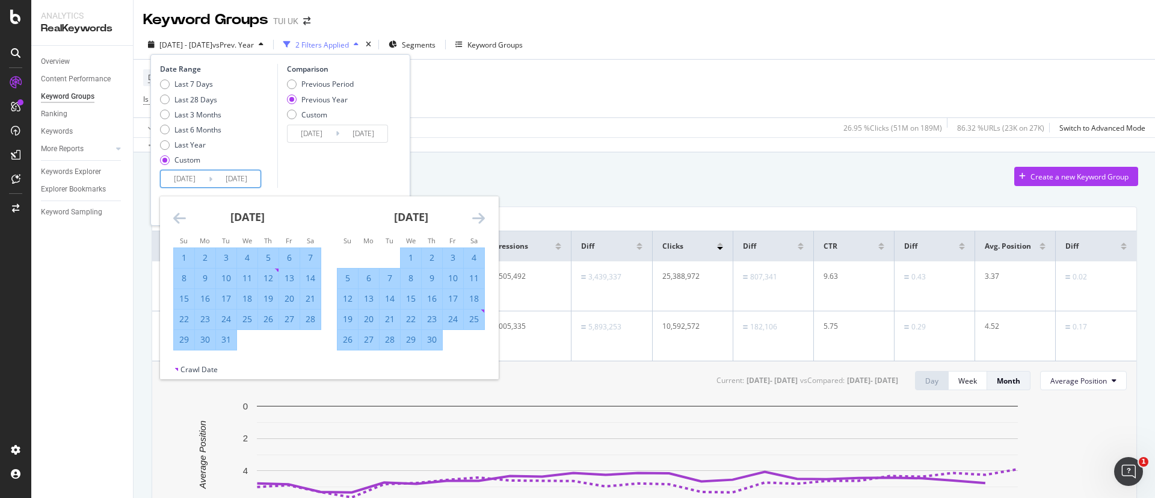
click at [480, 220] on icon "Move forward to switch to the next month." at bounding box center [478, 218] width 13 height 14
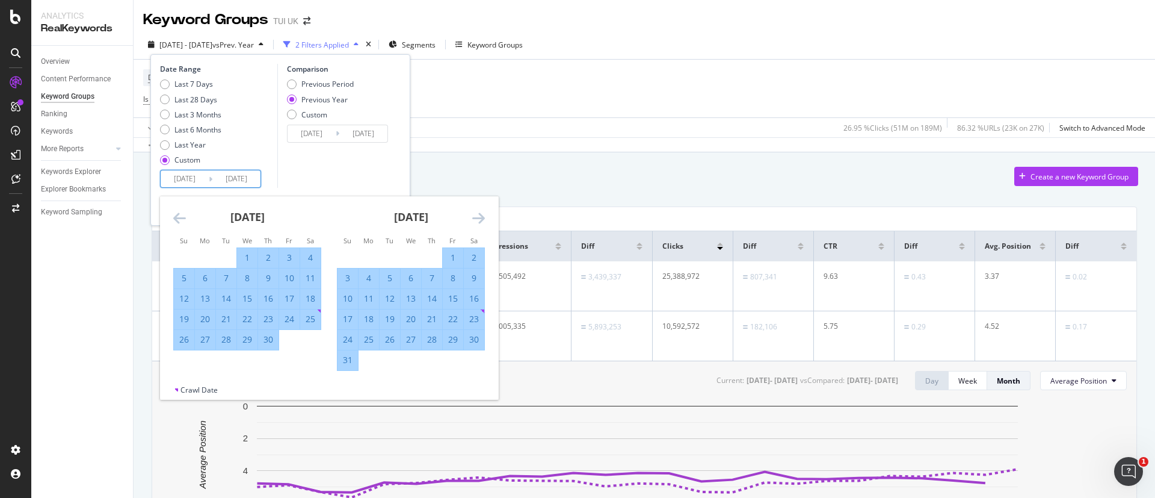
click at [480, 220] on icon "Move forward to switch to the next month." at bounding box center [478, 218] width 13 height 14
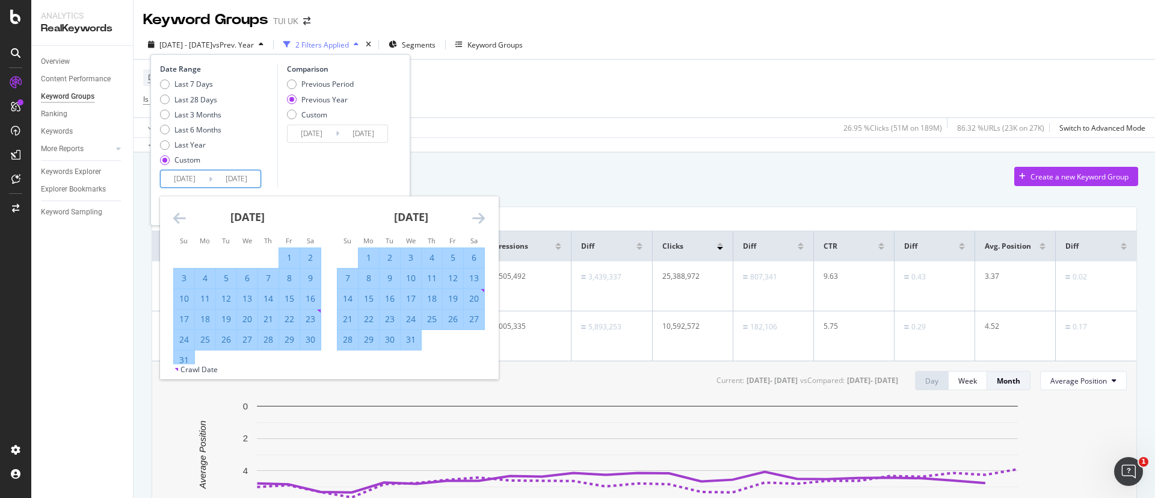
click at [480, 220] on icon "Move forward to switch to the next month." at bounding box center [478, 218] width 13 height 14
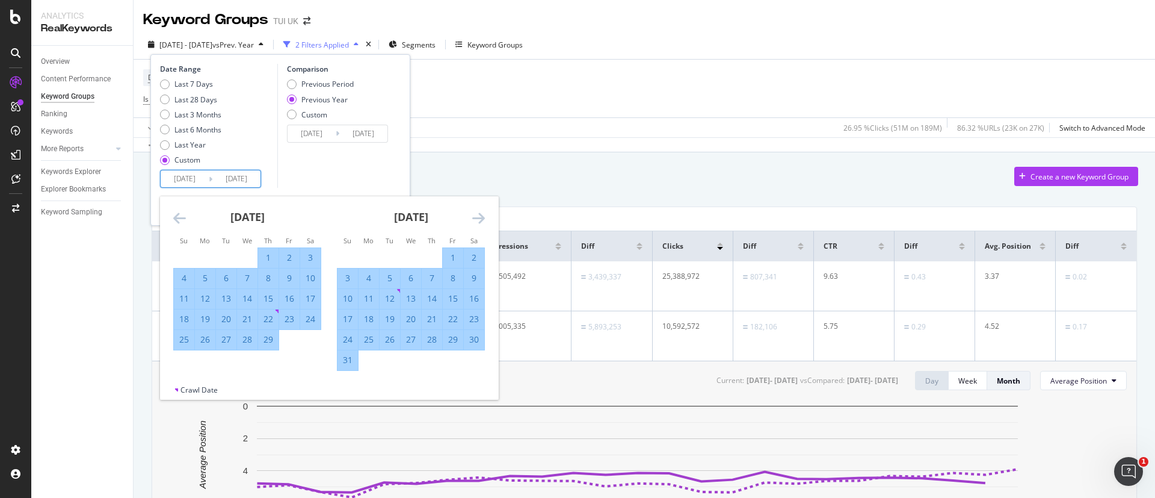
click at [478, 218] on icon "Move forward to switch to the next month." at bounding box center [478, 218] width 13 height 14
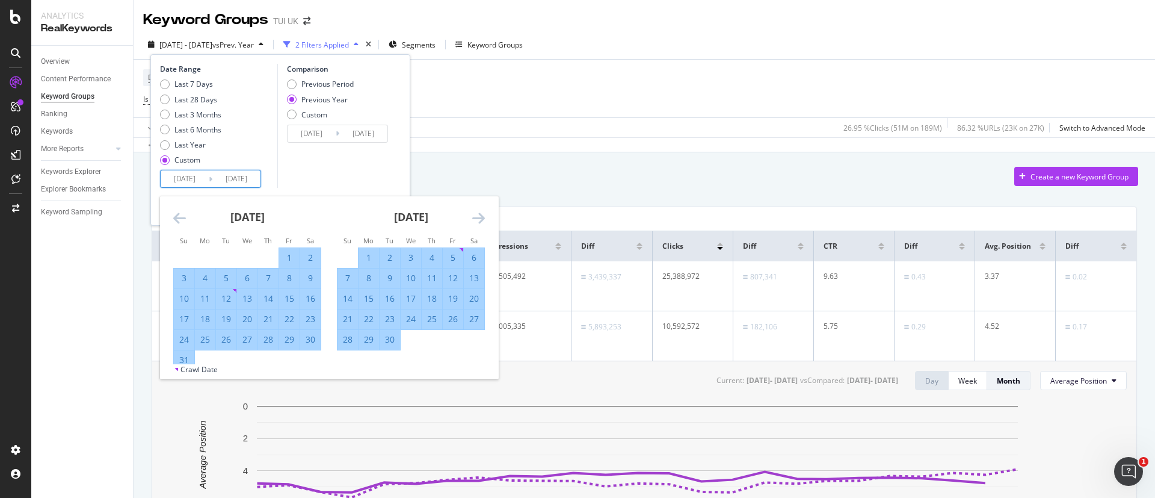
click at [478, 218] on icon "Move forward to switch to the next month." at bounding box center [478, 218] width 13 height 14
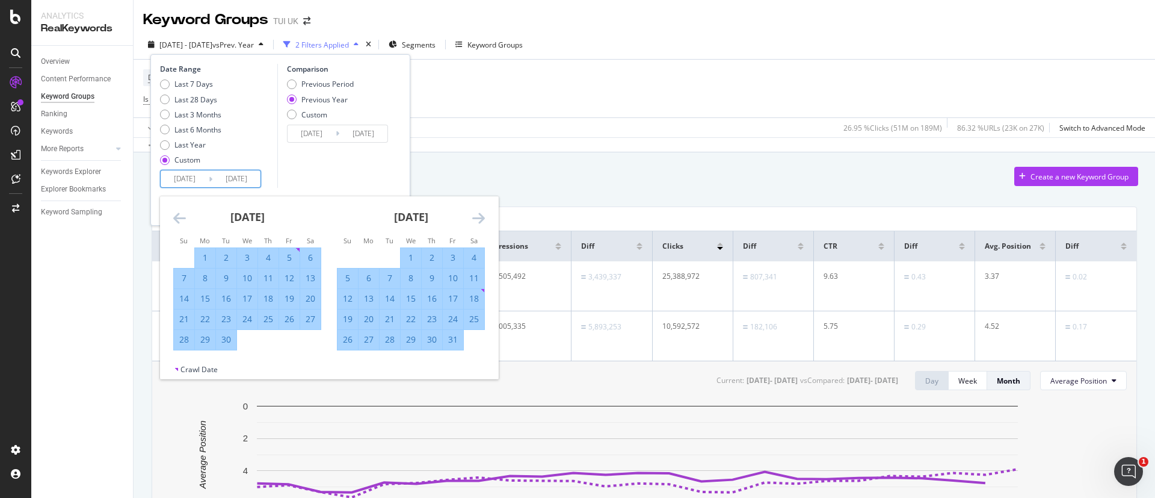
click at [478, 218] on icon "Move forward to switch to the next month." at bounding box center [478, 218] width 13 height 14
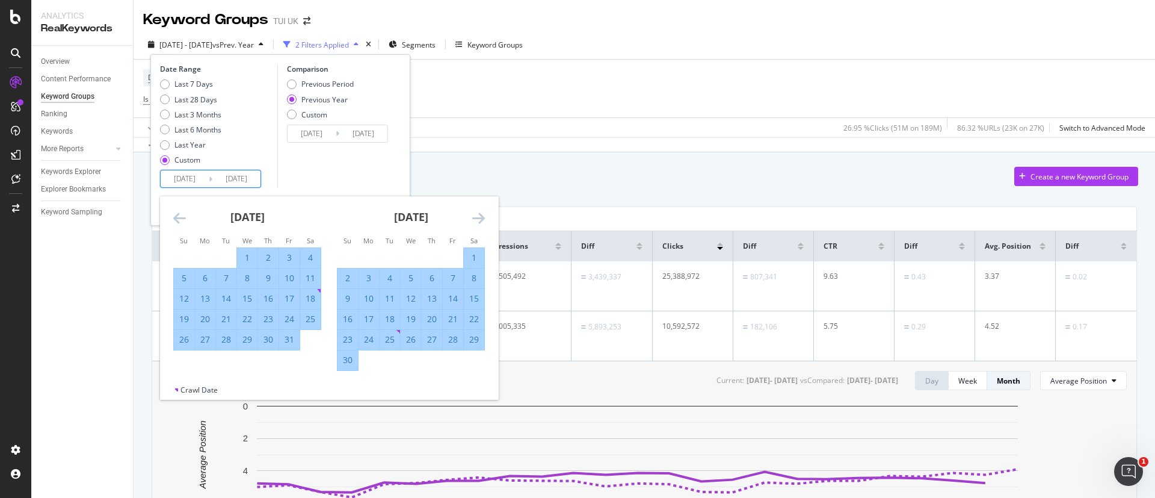
click at [478, 218] on icon "Move forward to switch to the next month." at bounding box center [478, 218] width 13 height 14
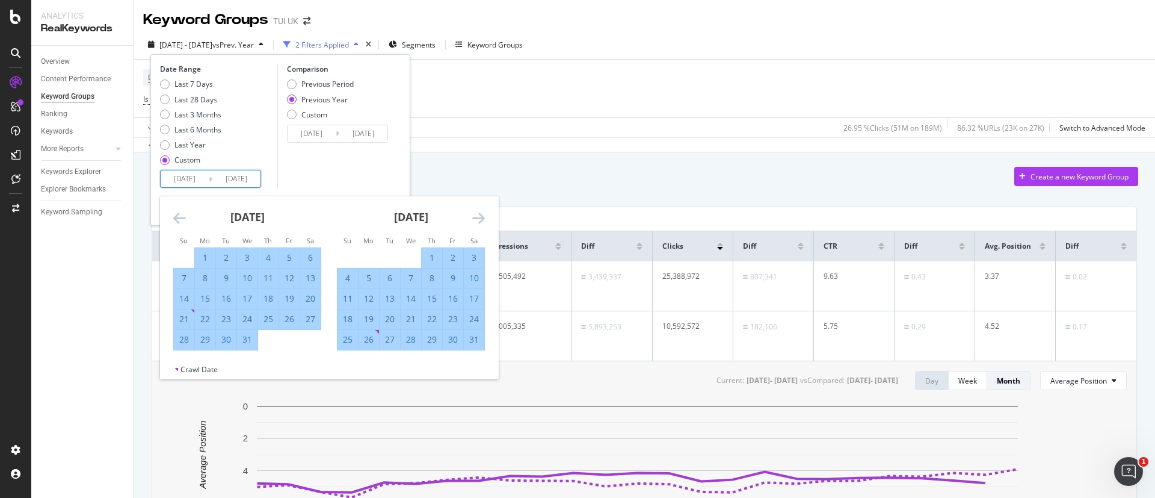
click at [478, 218] on icon "Move forward to switch to the next month." at bounding box center [478, 218] width 13 height 14
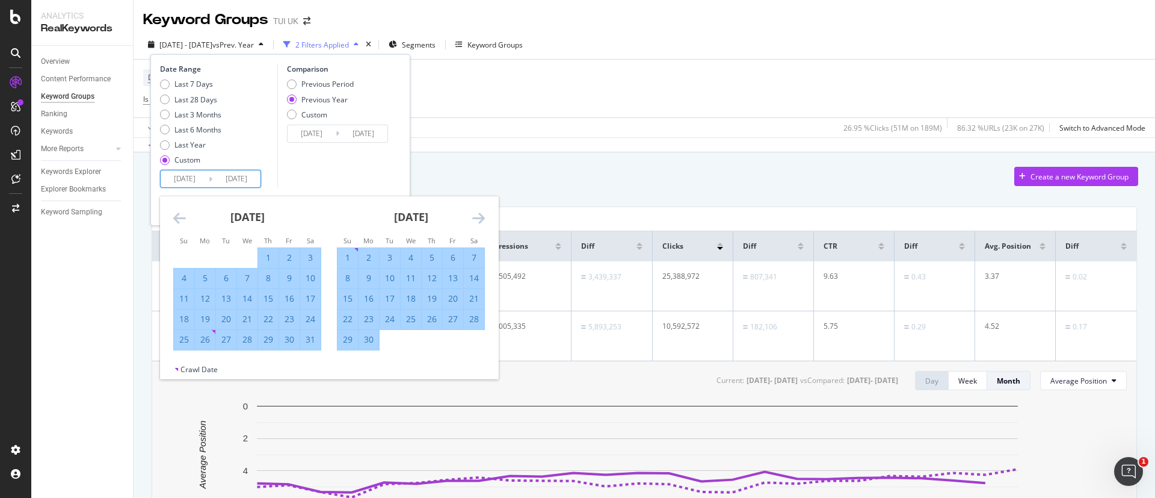
click at [478, 218] on icon "Move forward to switch to the next month." at bounding box center [478, 218] width 13 height 14
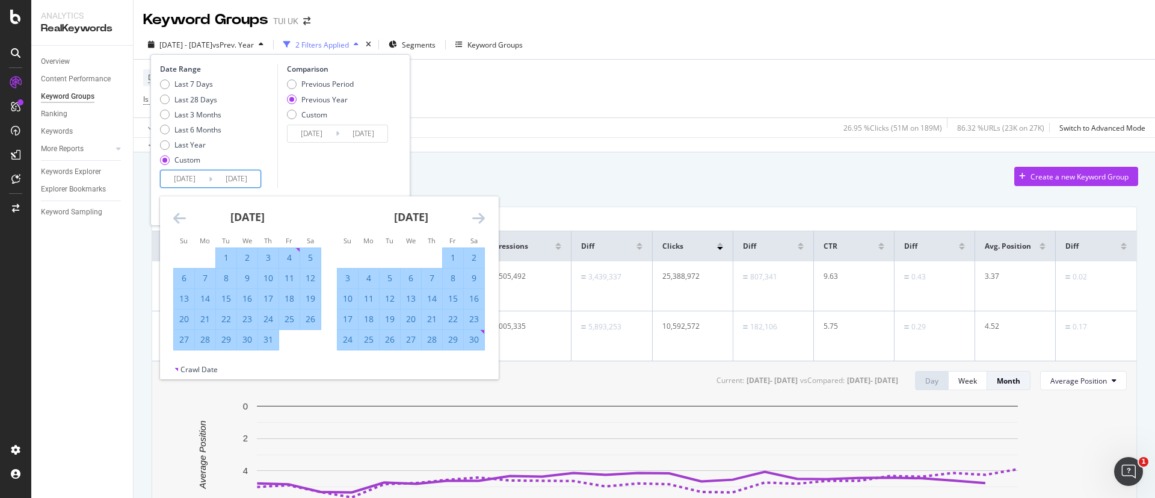
click at [477, 218] on icon "Move forward to switch to the next month." at bounding box center [478, 218] width 13 height 14
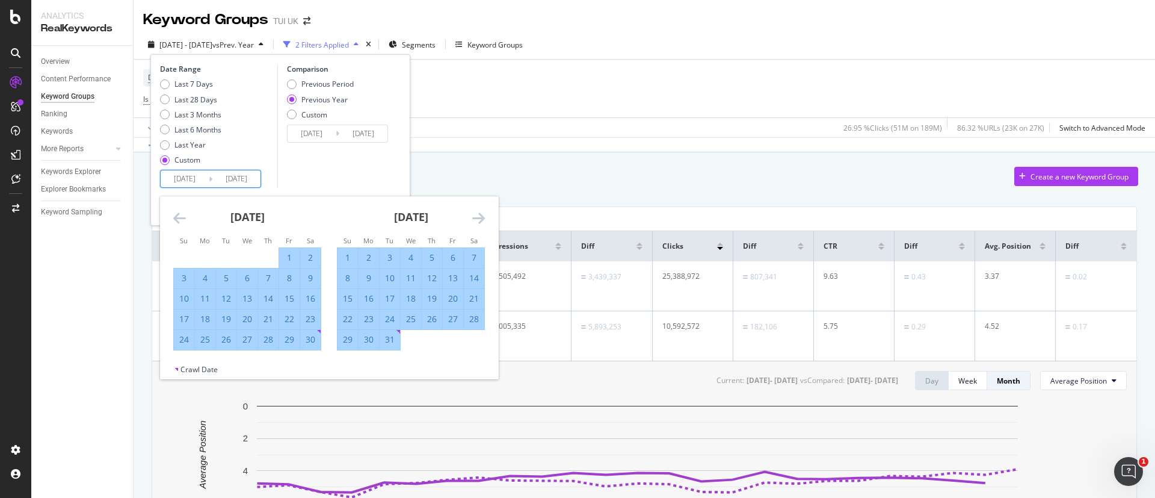
click at [477, 218] on icon "Move forward to switch to the next month." at bounding box center [478, 218] width 13 height 14
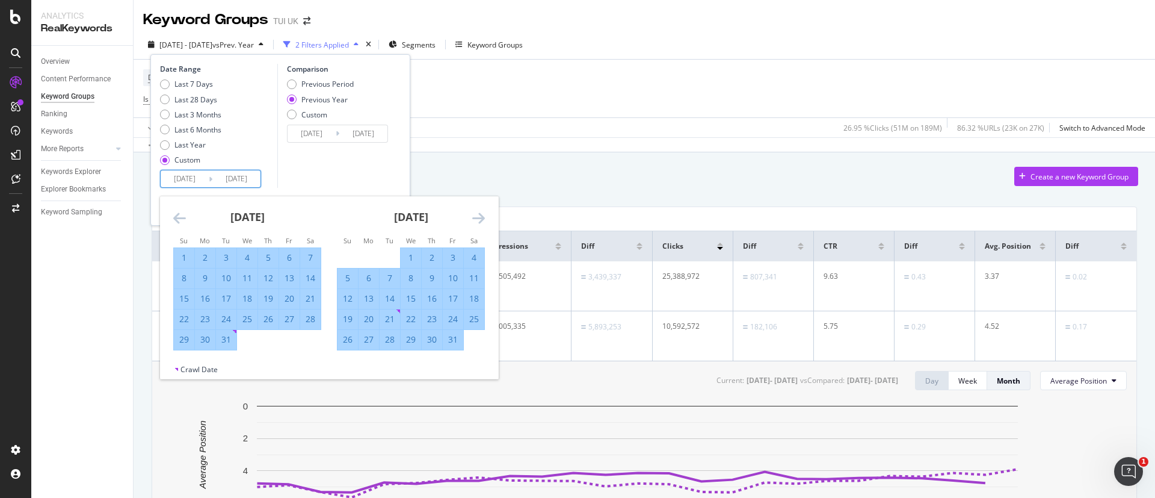
click at [477, 218] on icon "Move forward to switch to the next month." at bounding box center [478, 218] width 13 height 14
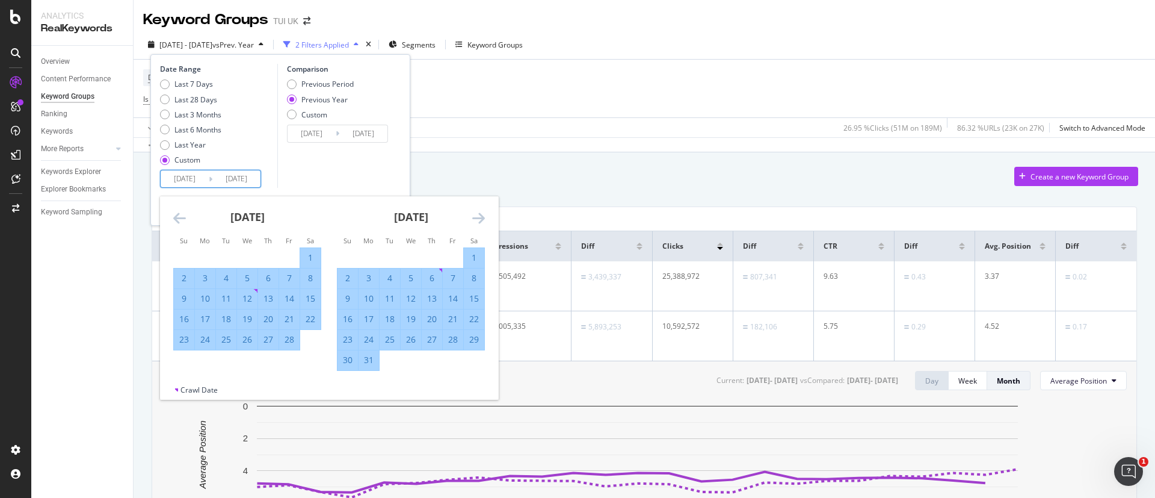
click at [477, 218] on icon "Move forward to switch to the next month." at bounding box center [478, 218] width 13 height 14
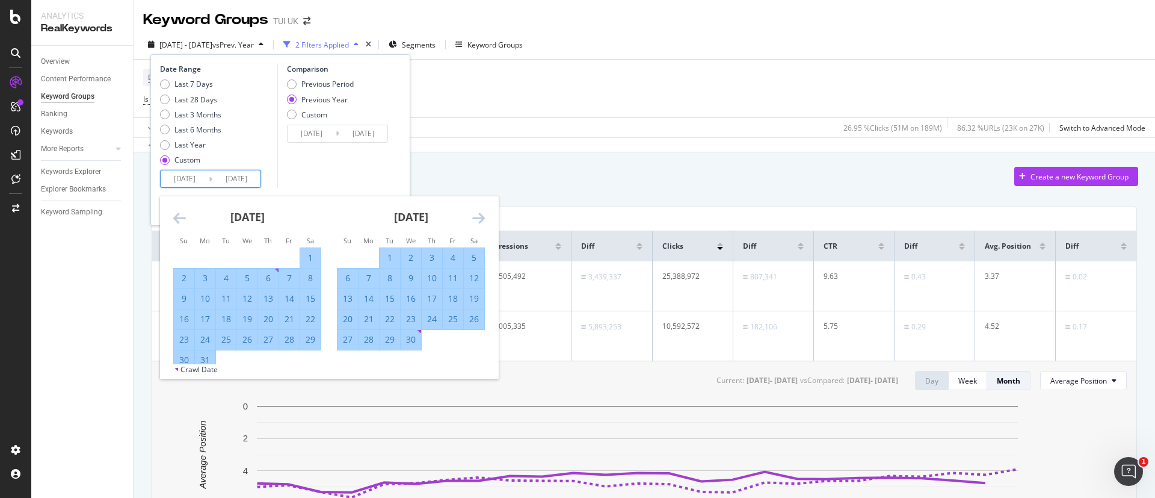
click at [477, 218] on icon "Move forward to switch to the next month." at bounding box center [478, 218] width 13 height 14
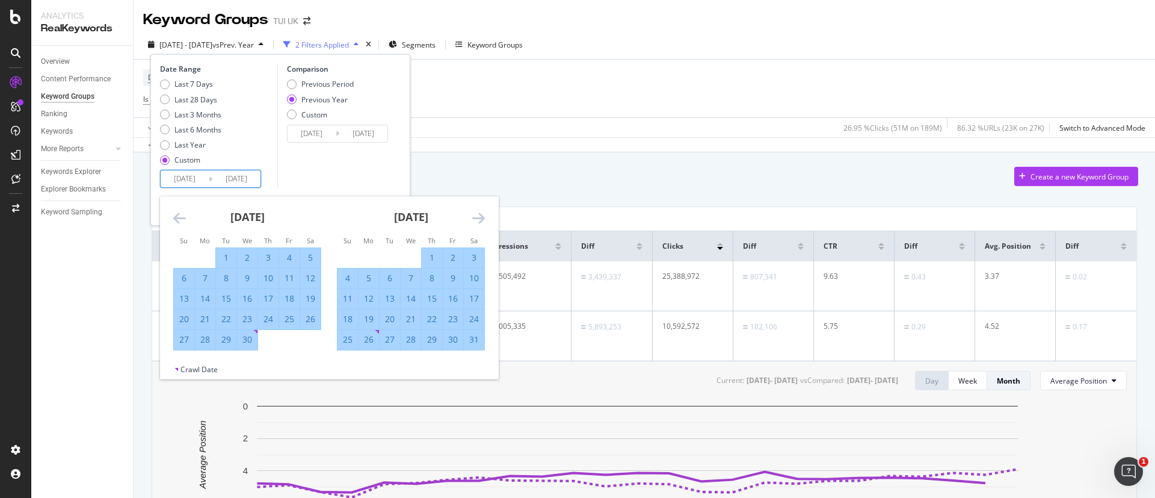
click at [477, 218] on icon "Move forward to switch to the next month." at bounding box center [478, 218] width 13 height 14
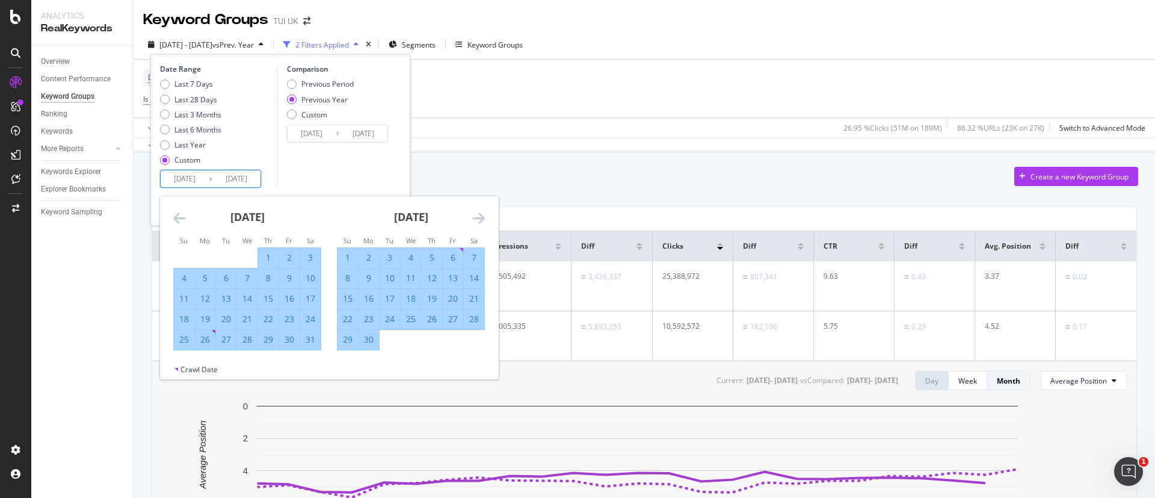
click at [477, 218] on icon "Move forward to switch to the next month." at bounding box center [478, 218] width 13 height 14
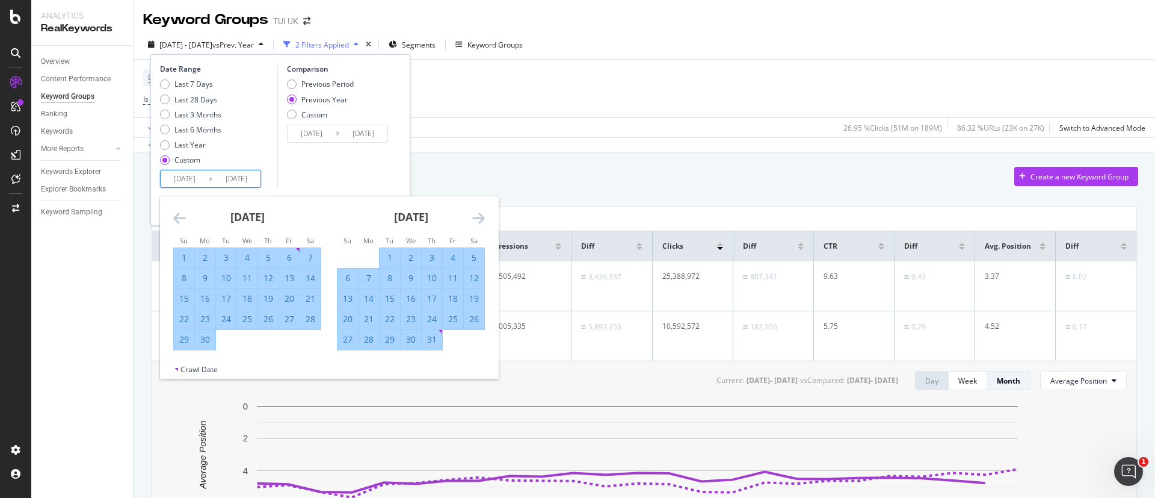
click at [477, 218] on icon "Move forward to switch to the next month." at bounding box center [478, 218] width 13 height 14
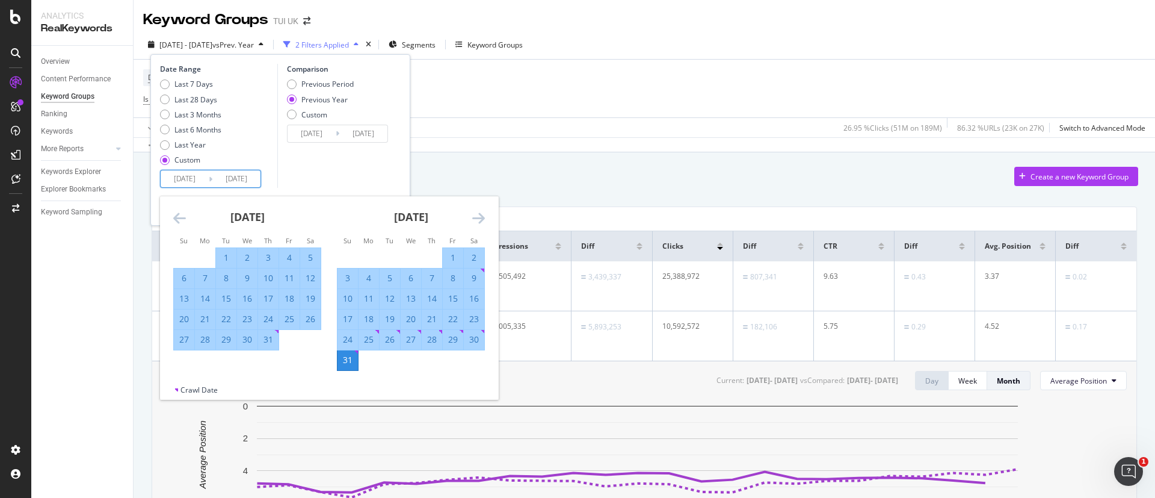
click at [477, 218] on icon "Move forward to switch to the next month." at bounding box center [478, 218] width 13 height 14
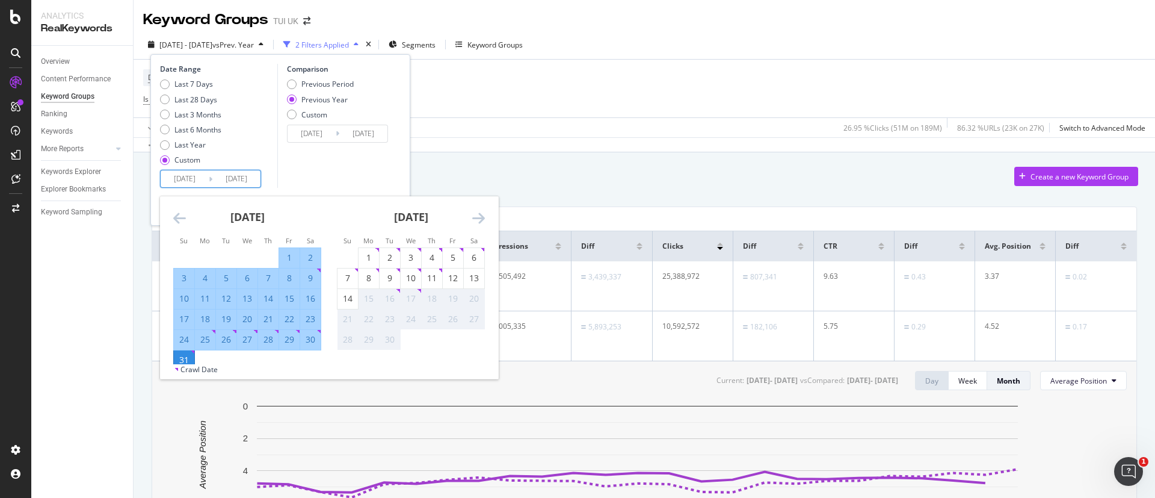
click at [477, 218] on icon "Move forward to switch to the next month." at bounding box center [478, 218] width 13 height 14
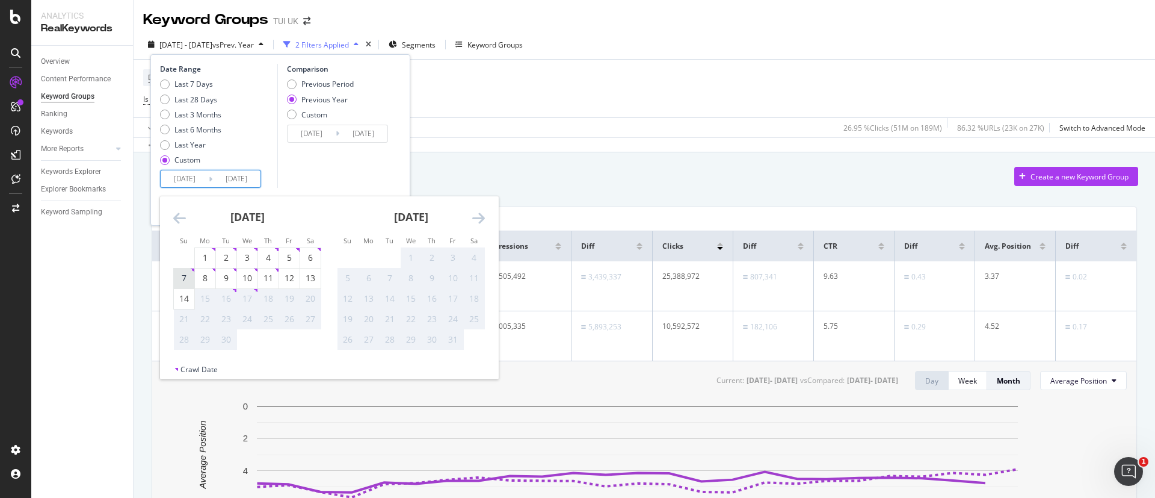
click at [184, 279] on div "7" at bounding box center [184, 278] width 20 height 12
type input "[DATE]"
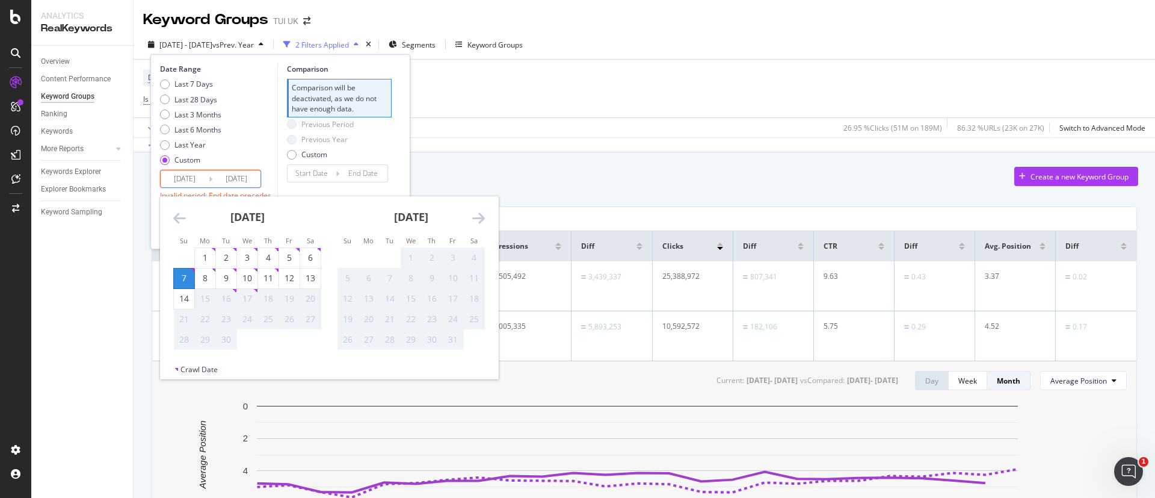
click at [307, 278] on div "13" at bounding box center [310, 278] width 20 height 12
type input "[DATE]"
type input "2025/09/06"
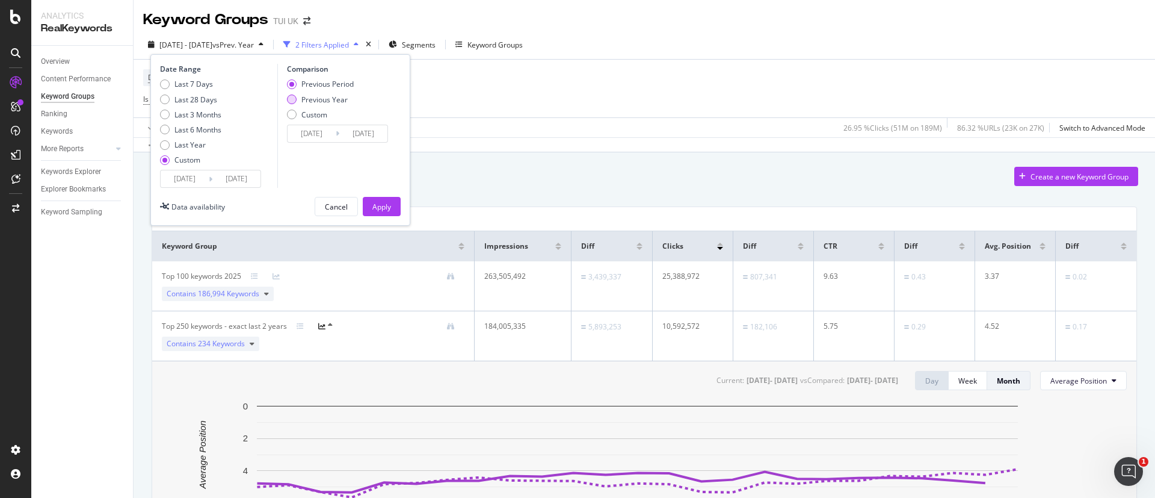
click at [340, 101] on div "Previous Year" at bounding box center [324, 99] width 46 height 10
type input "[DATE]"
click at [382, 205] on div "Apply" at bounding box center [381, 207] width 19 height 10
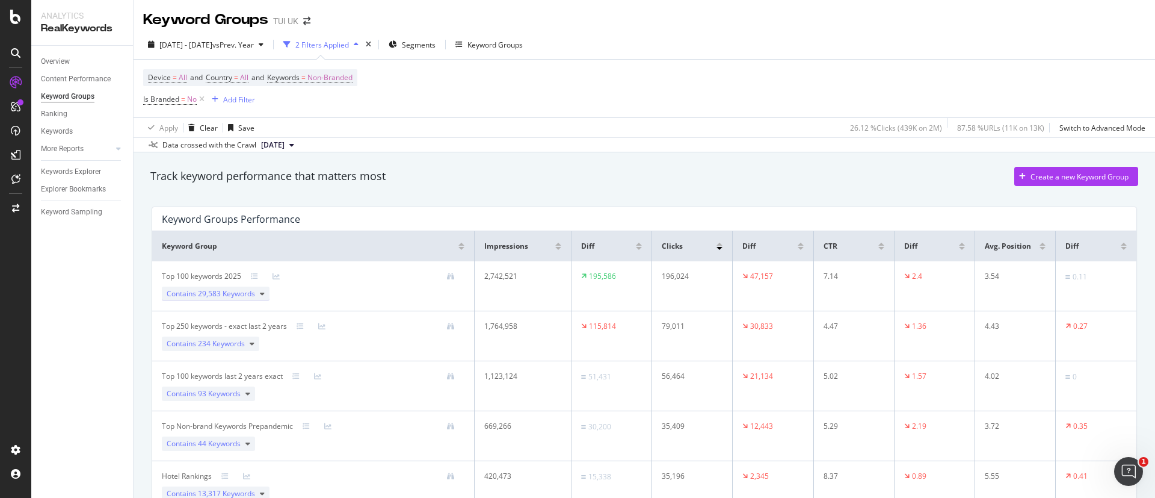
click at [260, 290] on icon at bounding box center [262, 293] width 5 height 7
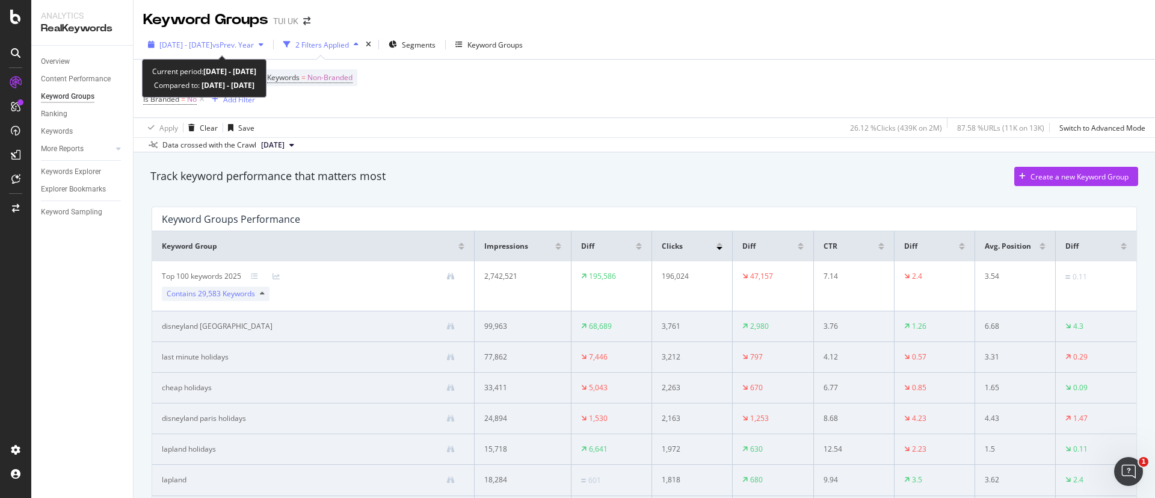
click at [254, 46] on span "vs Prev. Year" at bounding box center [233, 45] width 42 height 10
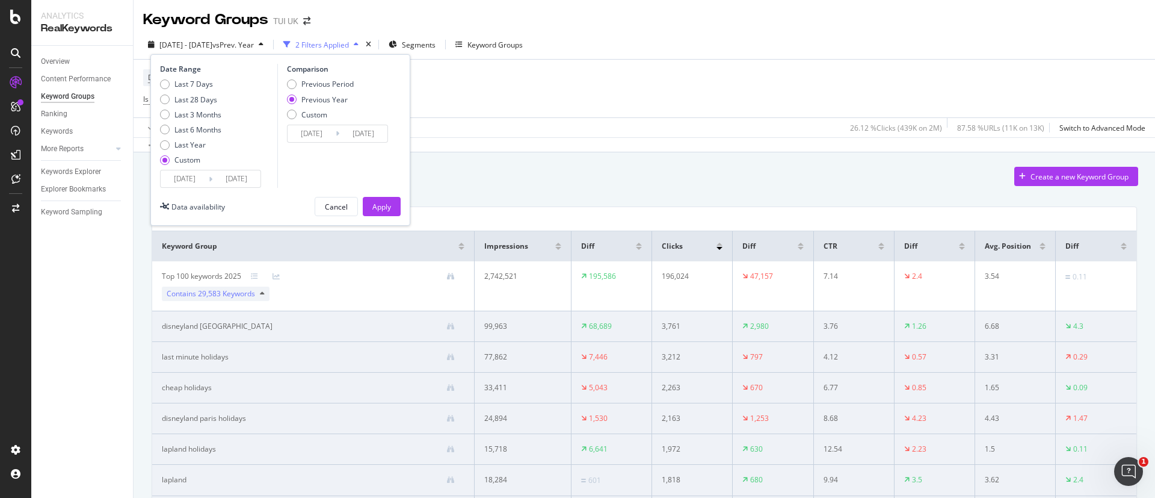
click at [202, 181] on input "[DATE]" at bounding box center [185, 178] width 48 height 17
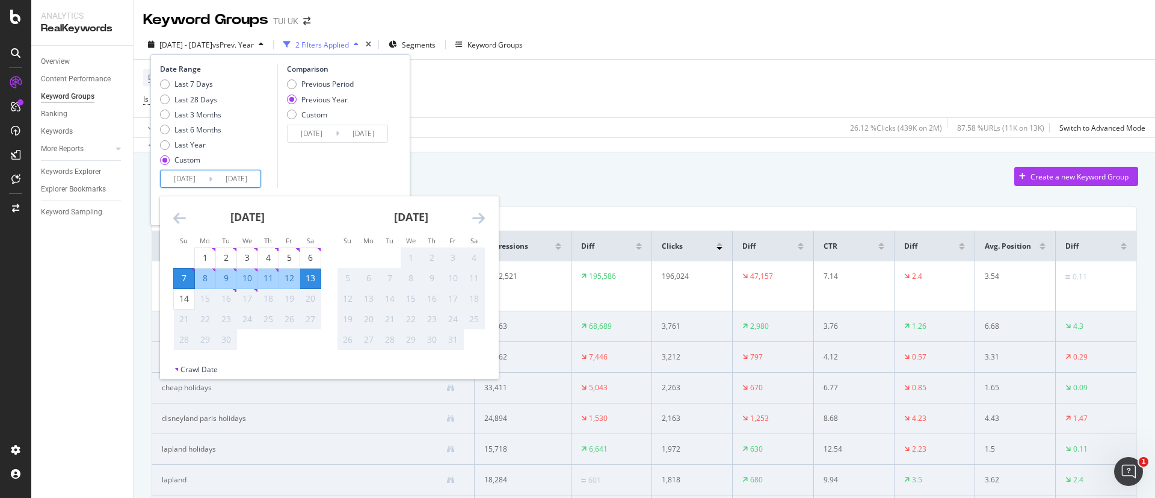
click at [179, 221] on icon "Move backward to switch to the previous month." at bounding box center [179, 218] width 13 height 14
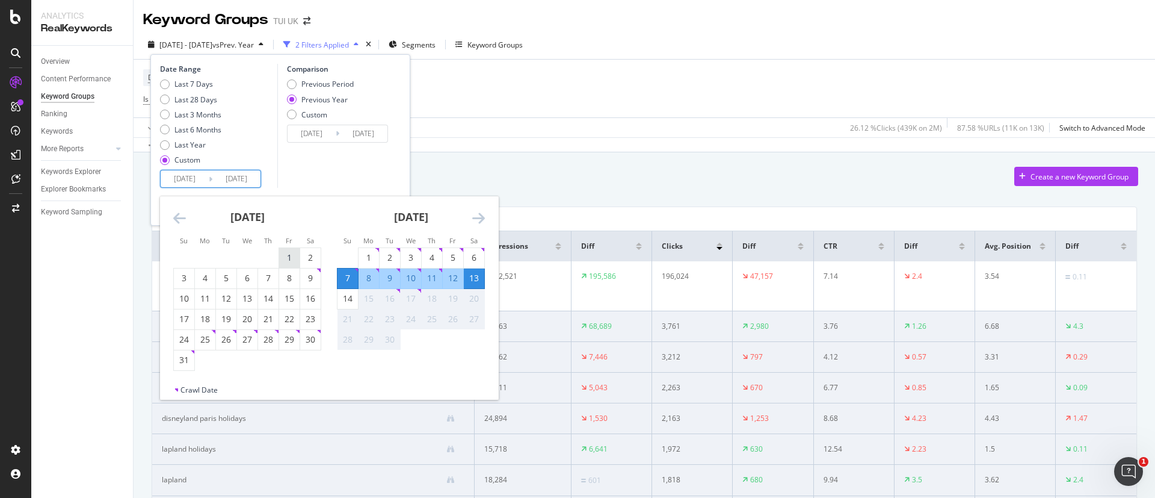
click at [296, 258] on div "1" at bounding box center [289, 258] width 20 height 12
type input "2025/08/01"
type input "2024/08/02"
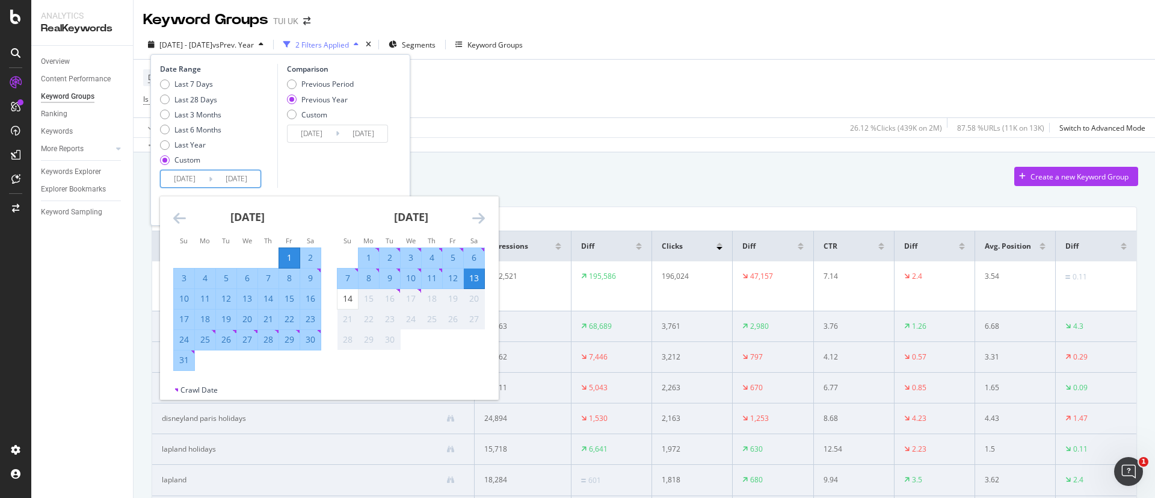
click at [185, 363] on div "31" at bounding box center [184, 360] width 20 height 12
type input "[DATE]"
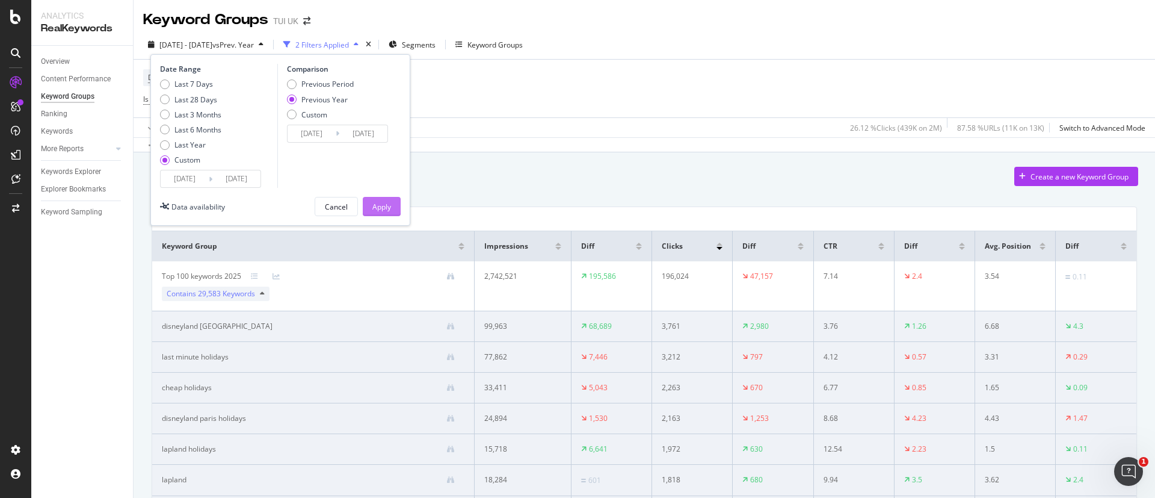
click at [382, 203] on div "Apply" at bounding box center [381, 207] width 19 height 10
